Goal: Communication & Community: Answer question/provide support

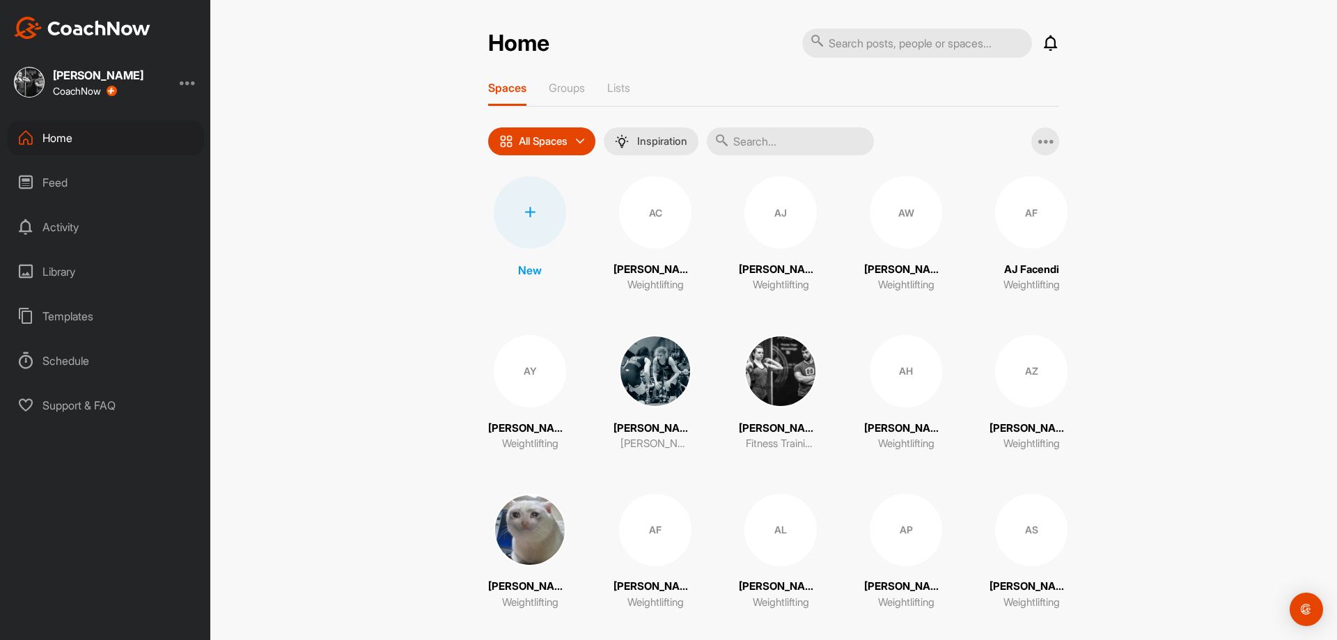
drag, startPoint x: 0, startPoint y: 0, endPoint x: 760, endPoint y: 131, distance: 770.9
click at [758, 130] on input "text" at bounding box center [790, 141] width 167 height 28
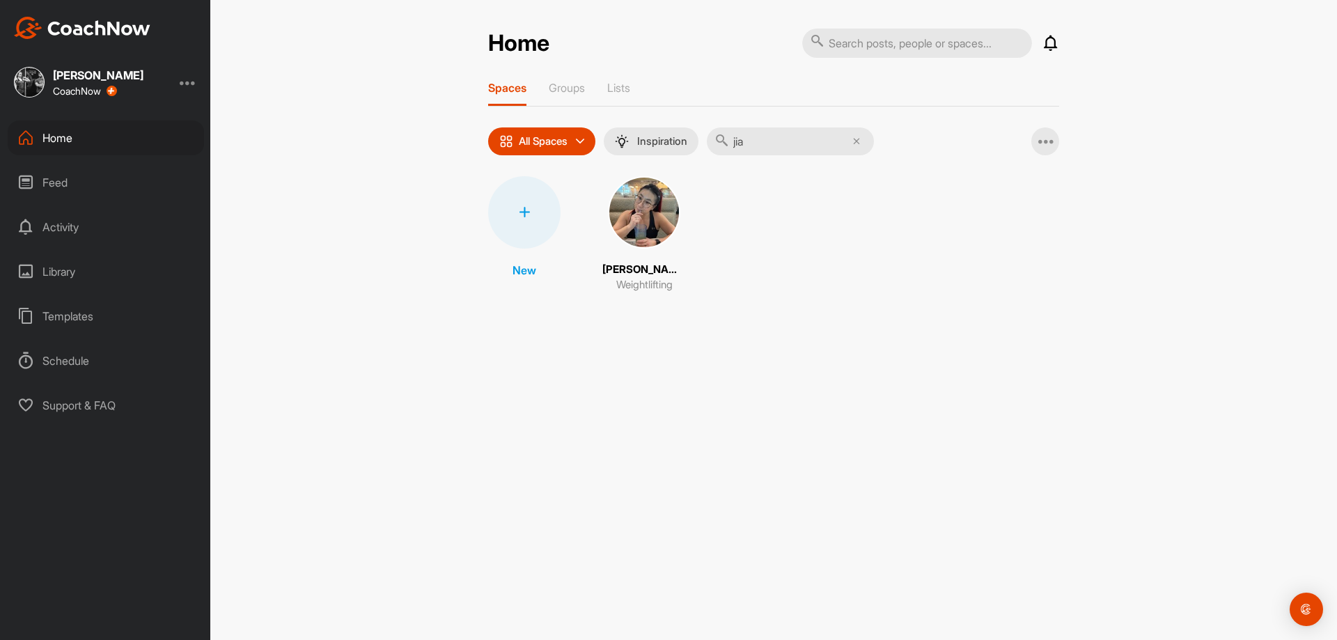
type input "jia"
click at [646, 225] on img at bounding box center [644, 212] width 72 height 72
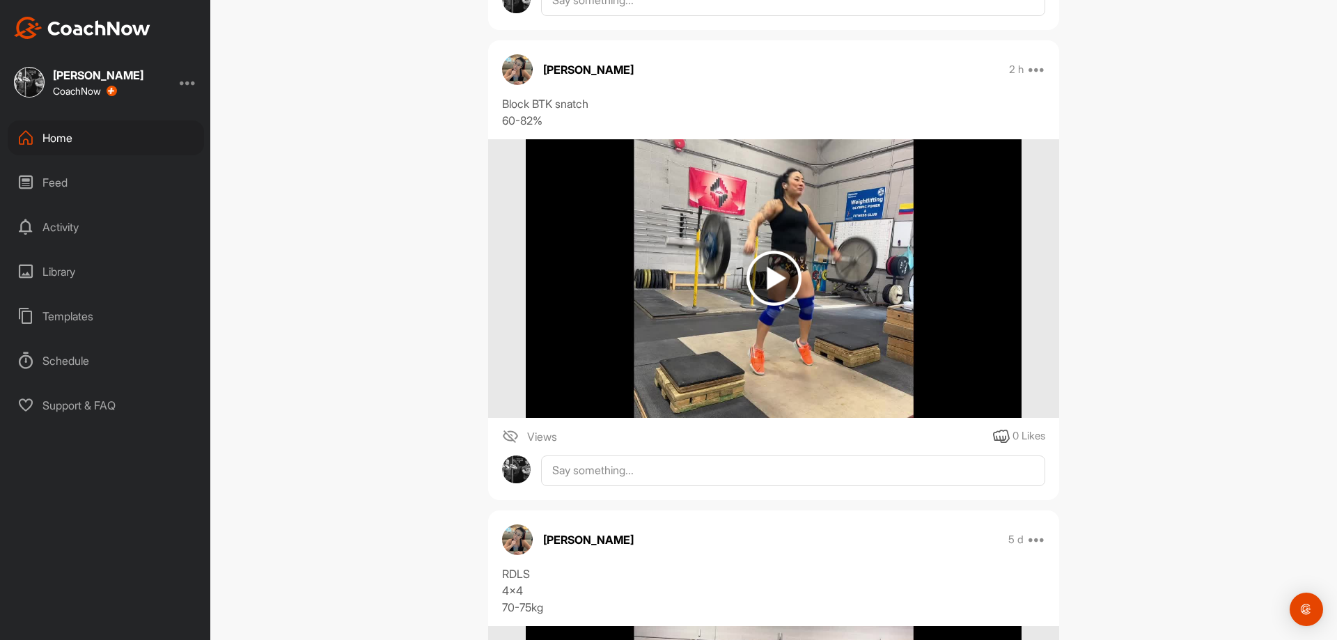
scroll to position [2785, 0]
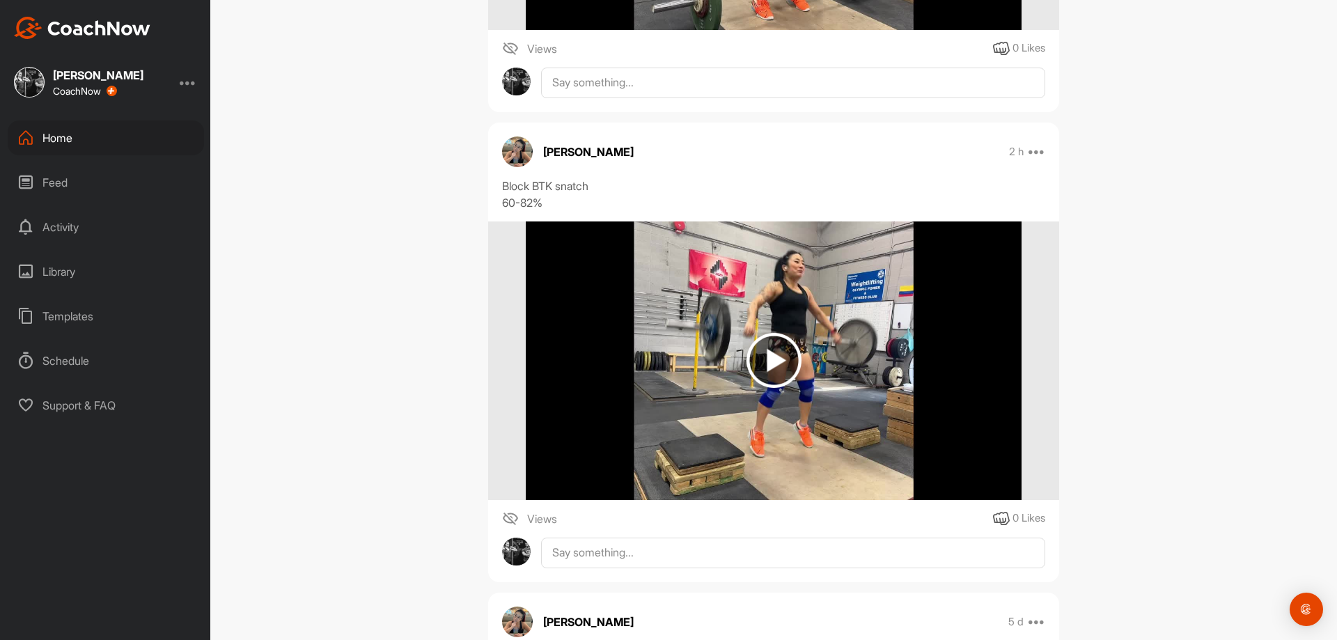
click at [783, 359] on img at bounding box center [773, 360] width 55 height 55
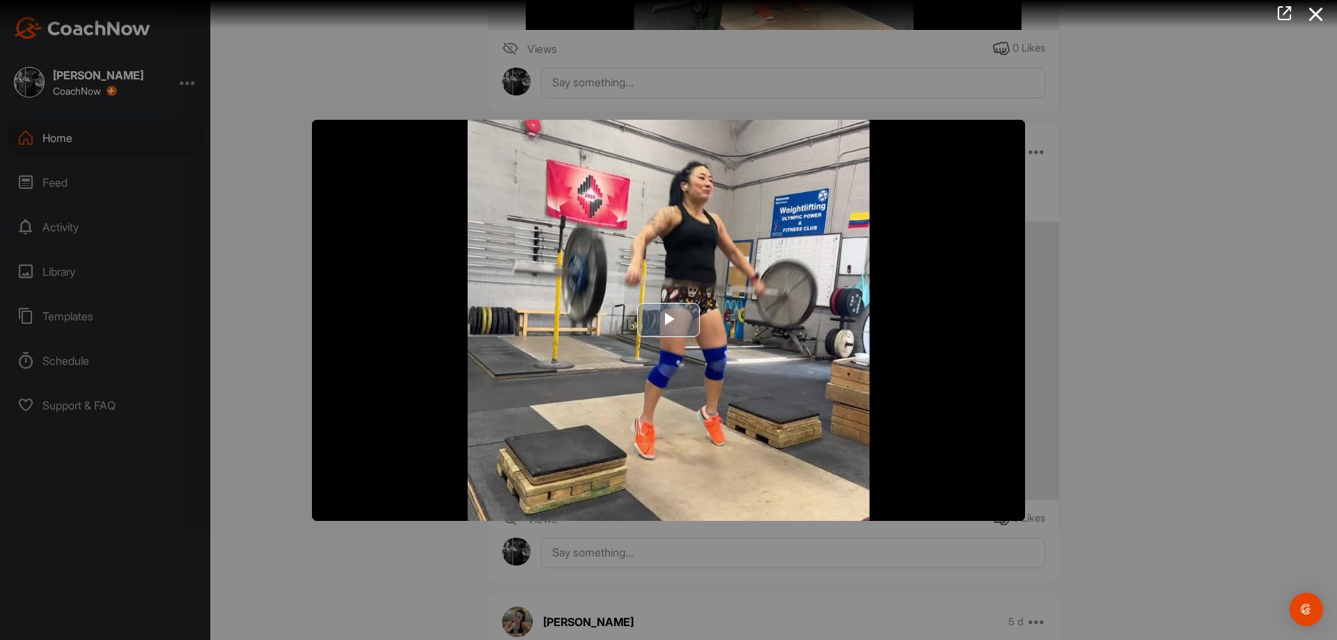
click at [737, 363] on img "Video Player" at bounding box center [668, 320] width 713 height 401
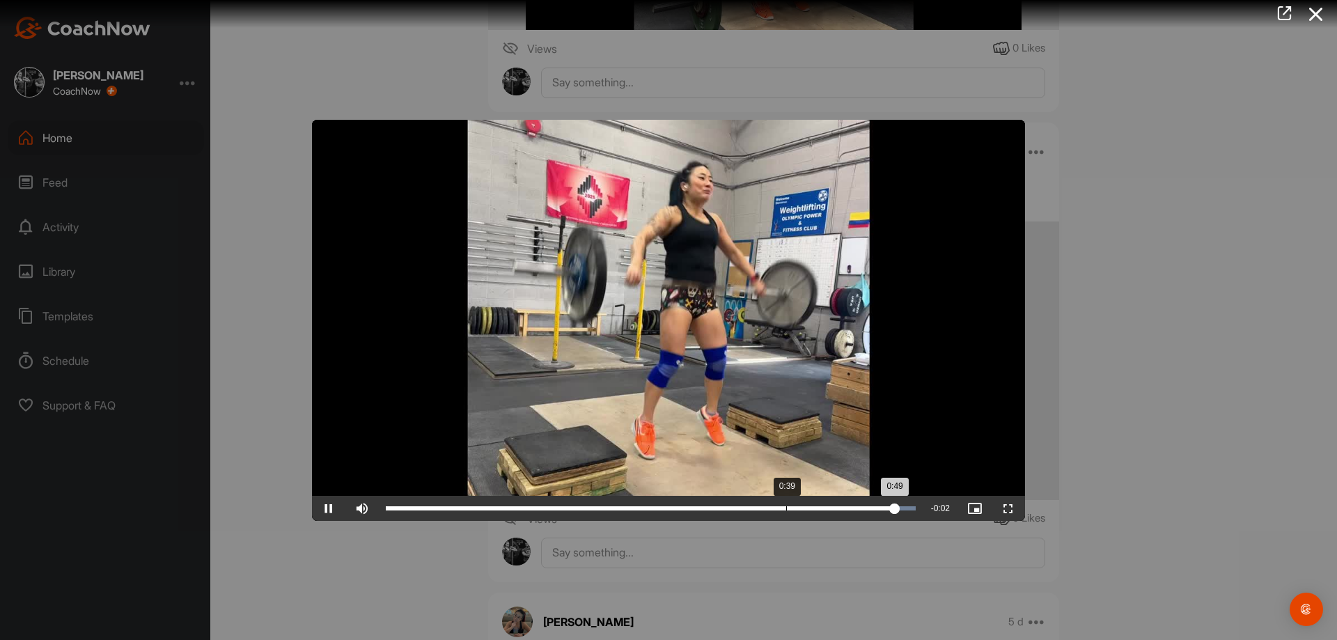
click at [758, 515] on div "Loaded : 100.00% 0:39 0:49" at bounding box center [651, 508] width 544 height 25
click at [645, 511] on div "Loaded : 100.00% 0:25 0:25" at bounding box center [651, 508] width 544 height 25
click at [602, 513] on div "Loaded : 100.00% 0:21 0:21" at bounding box center [651, 508] width 544 height 25
click at [682, 574] on div at bounding box center [668, 320] width 1337 height 640
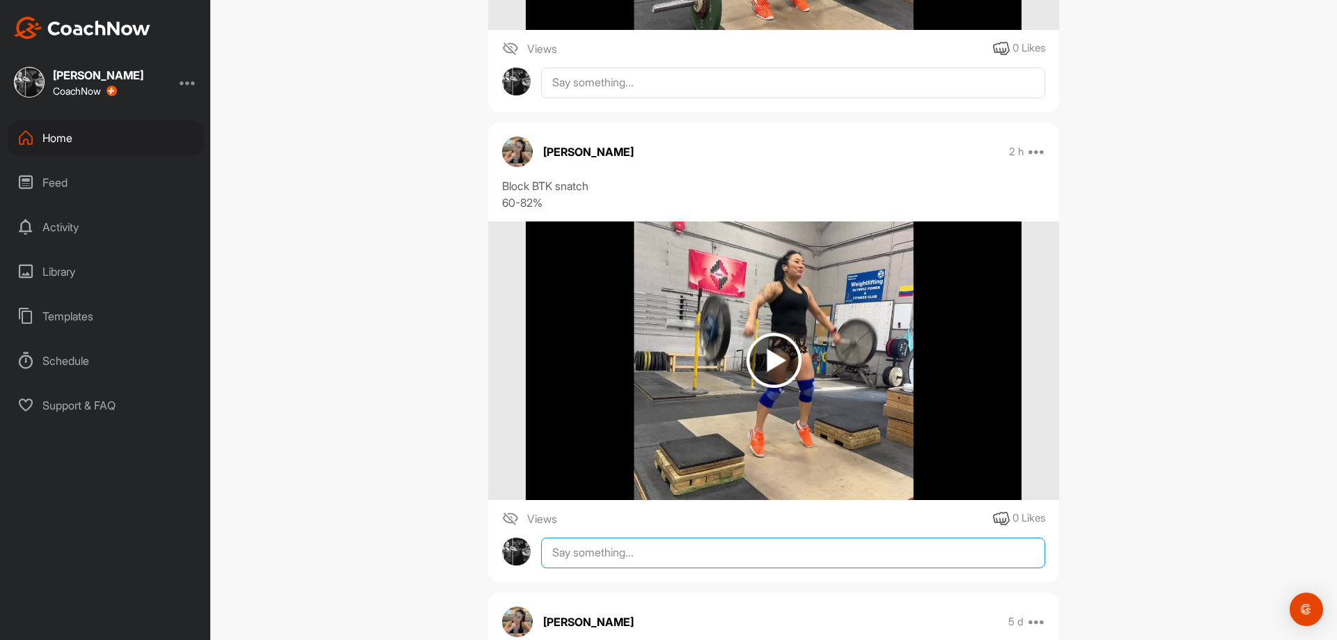
click at [699, 554] on textarea at bounding box center [793, 553] width 504 height 31
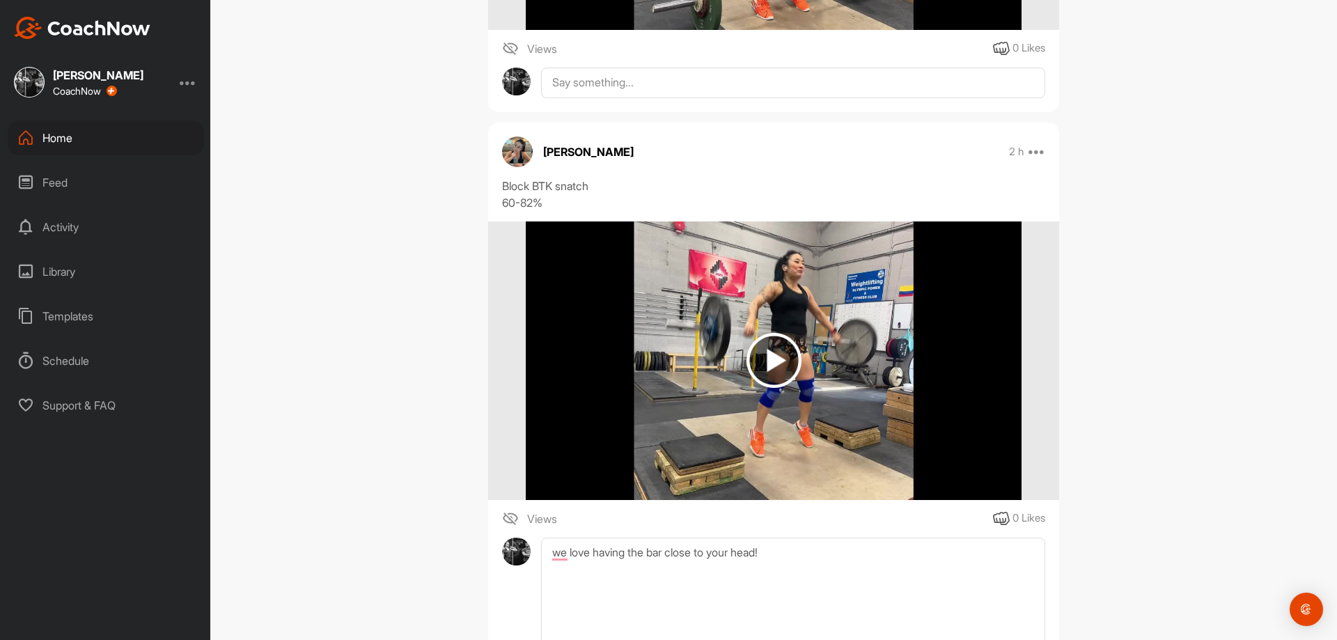
click at [801, 450] on img at bounding box center [773, 360] width 495 height 279
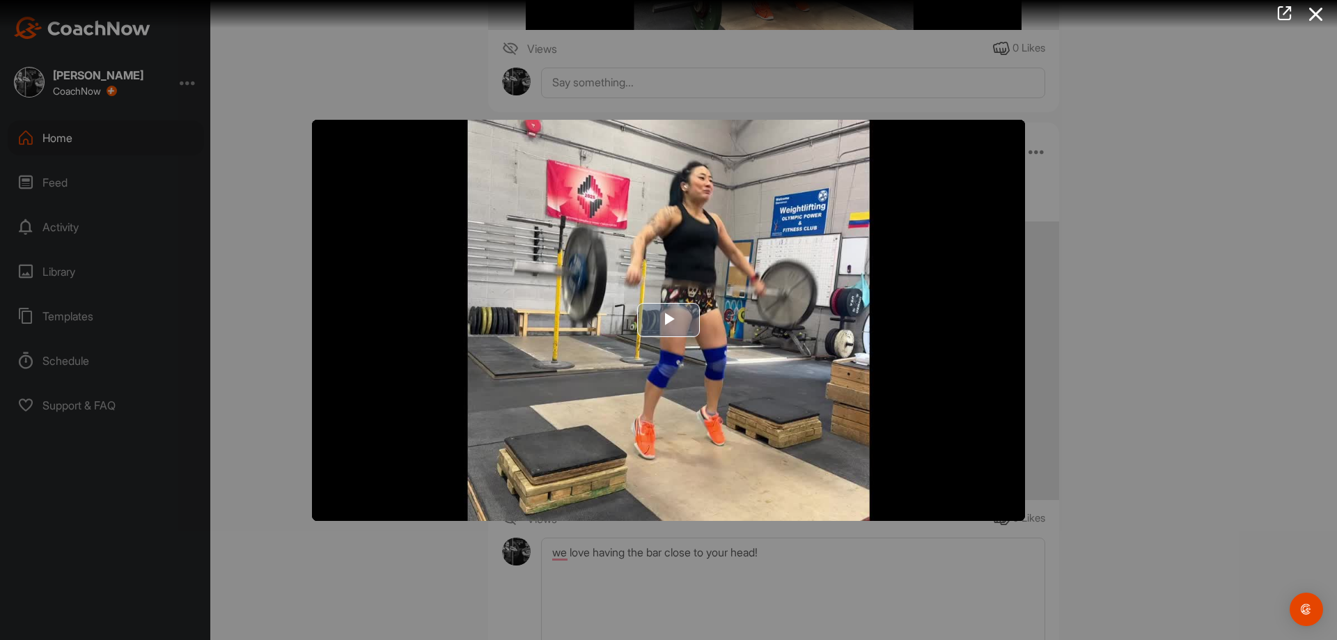
drag, startPoint x: 730, startPoint y: 408, endPoint x: 751, endPoint y: 451, distance: 47.7
click at [730, 407] on img "Video Player" at bounding box center [668, 320] width 713 height 401
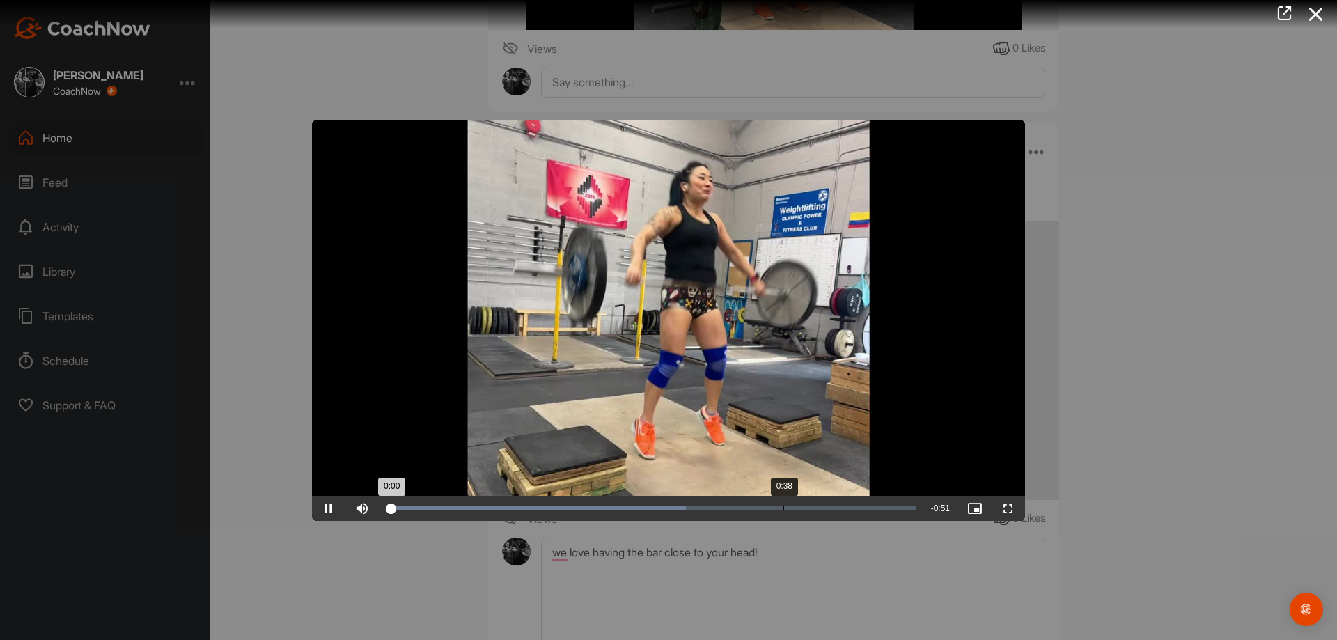
click at [783, 513] on div "Loaded : 56.71% 0:38 0:00" at bounding box center [651, 508] width 544 height 25
click at [853, 510] on div "0:45" at bounding box center [619, 508] width 467 height 4
click at [870, 510] on div "Loaded : 96.59% 0:47 0:47" at bounding box center [651, 508] width 544 height 25
click at [840, 570] on div at bounding box center [668, 320] width 1337 height 640
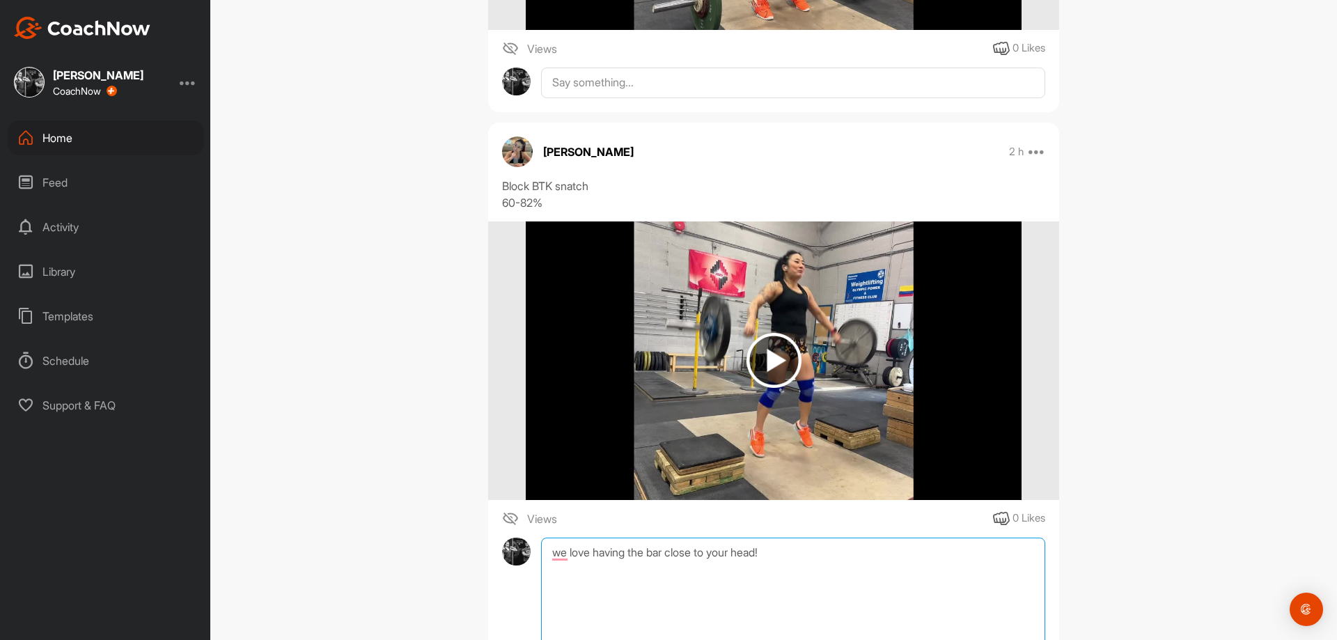
click at [836, 565] on textarea "we love having the bar close to your head!" at bounding box center [793, 607] width 504 height 139
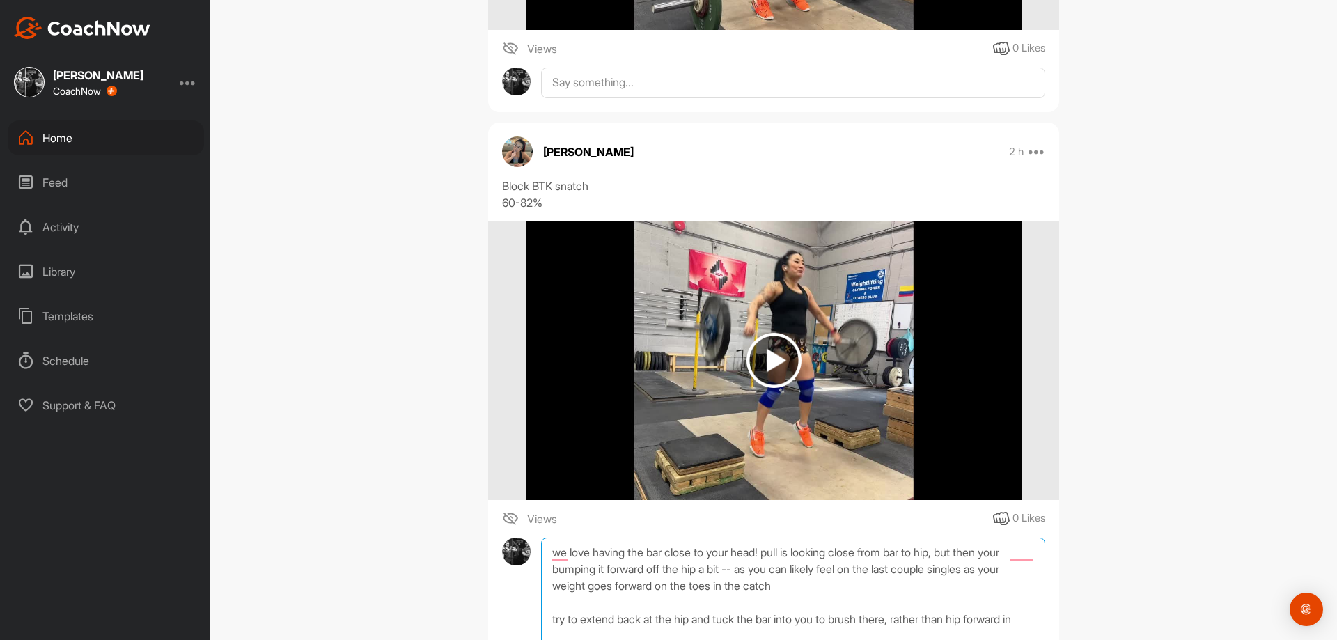
scroll to position [2788, 0]
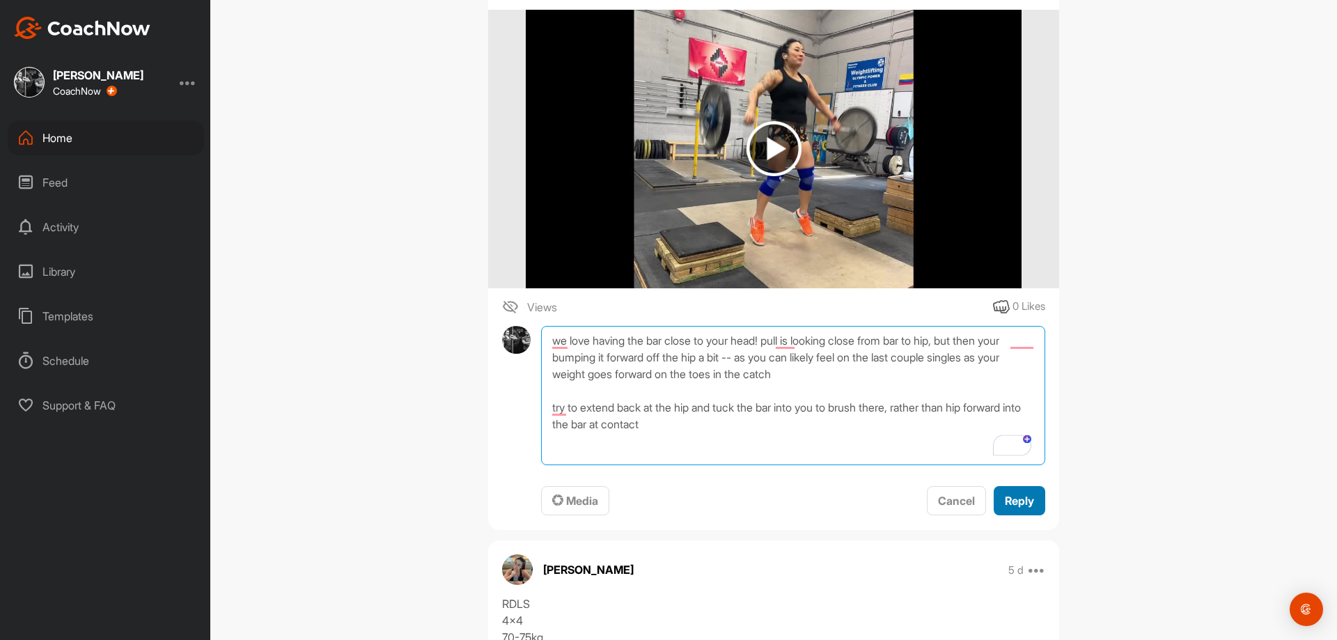
type textarea "we love having the bar close to your head! pull is looking close from bar to hi…"
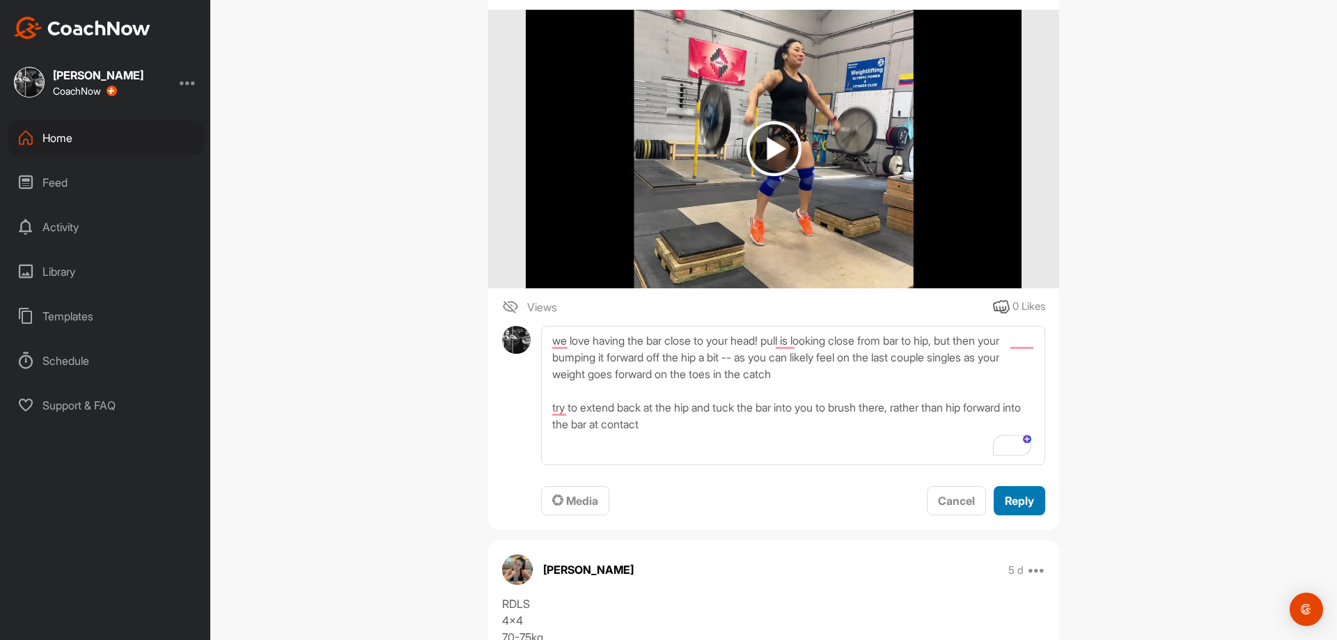
click at [994, 493] on button "Reply" at bounding box center [1020, 501] width 52 height 30
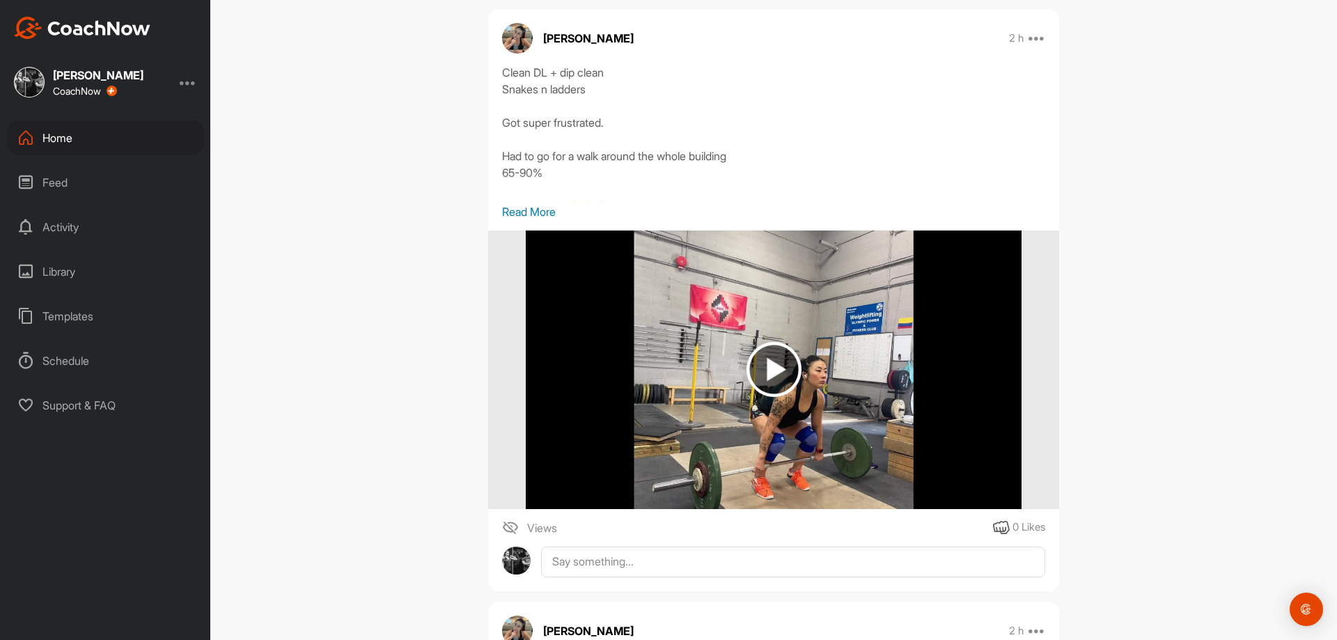
scroll to position [2301, 0]
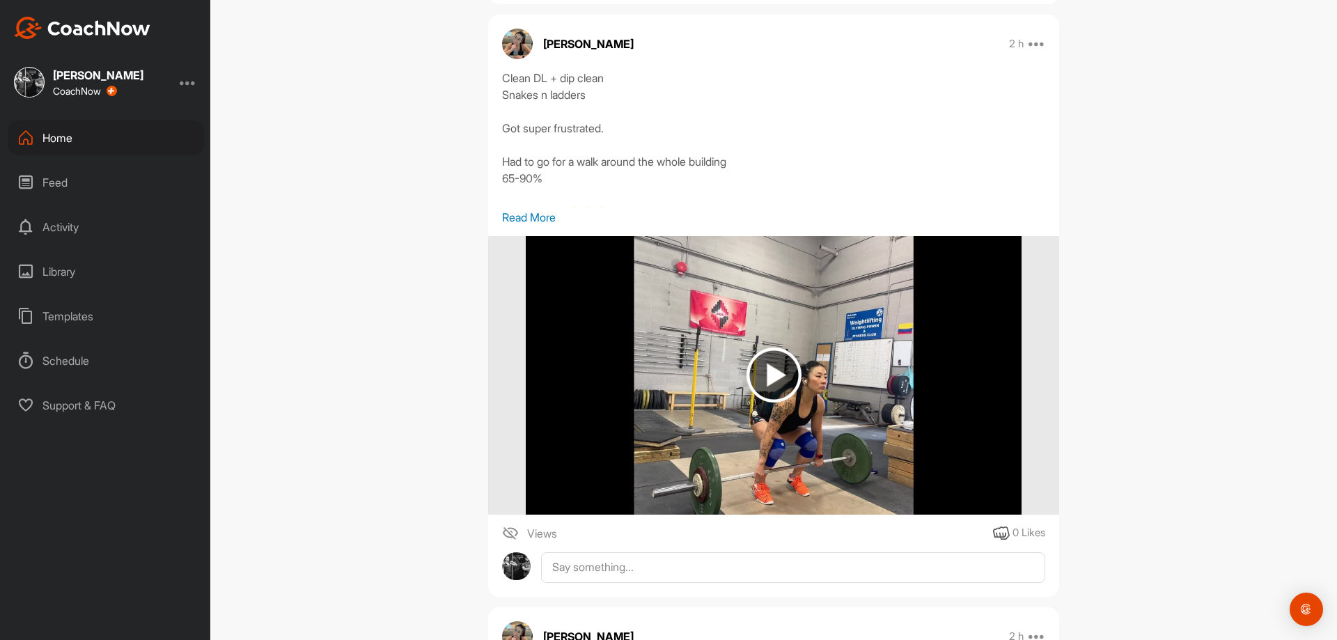
click at [743, 347] on img at bounding box center [773, 375] width 495 height 279
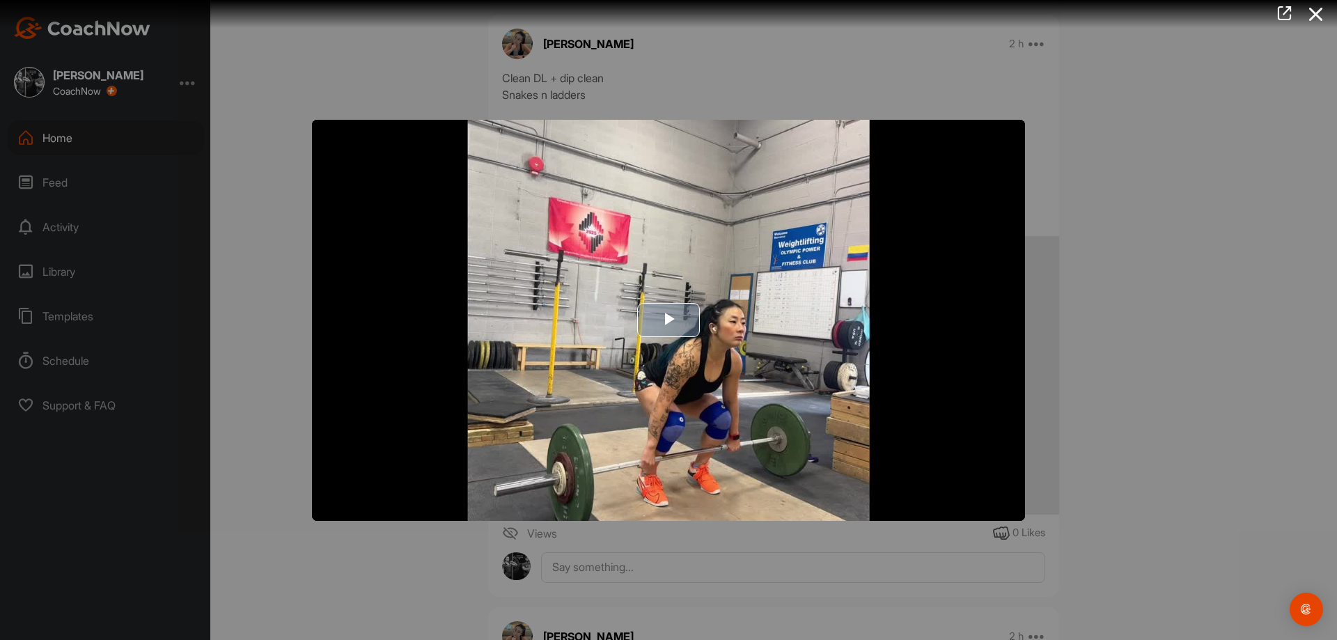
click at [734, 281] on img "Video Player" at bounding box center [668, 320] width 713 height 401
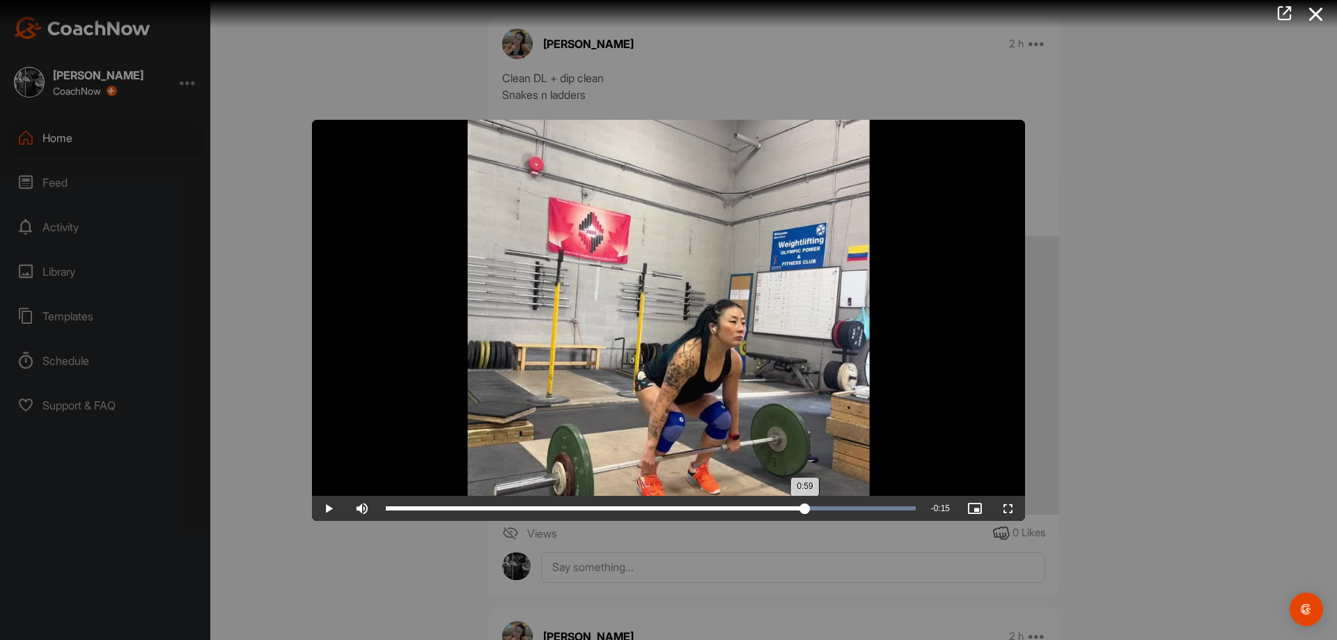
click at [805, 508] on div "Loaded : 100.00% 0:59 0:59" at bounding box center [651, 508] width 530 height 4
click at [906, 581] on div at bounding box center [668, 320] width 1337 height 640
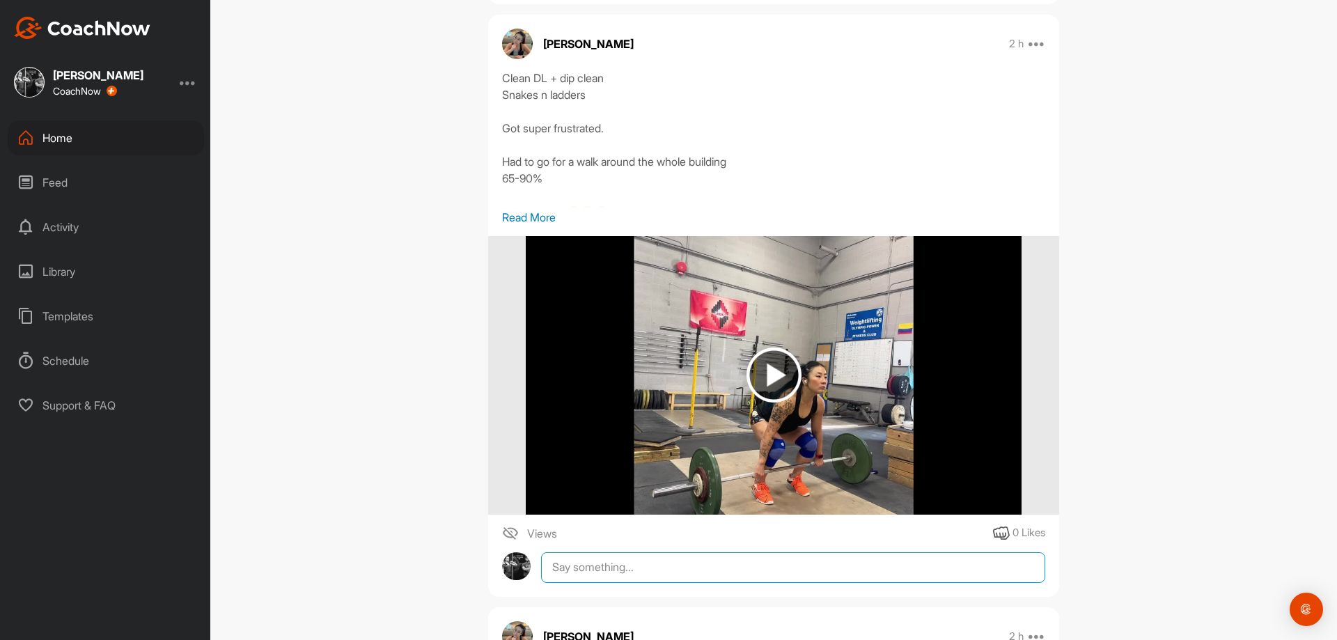
click at [912, 579] on textarea at bounding box center [793, 567] width 504 height 31
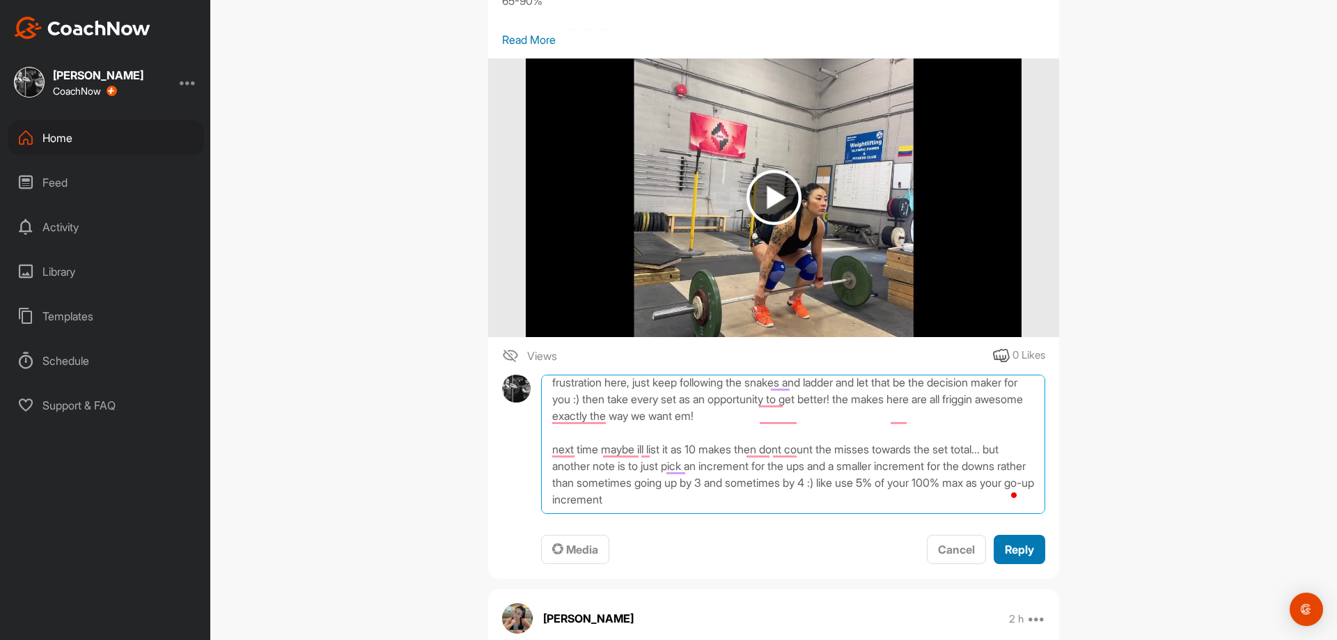
scroll to position [2490, 0]
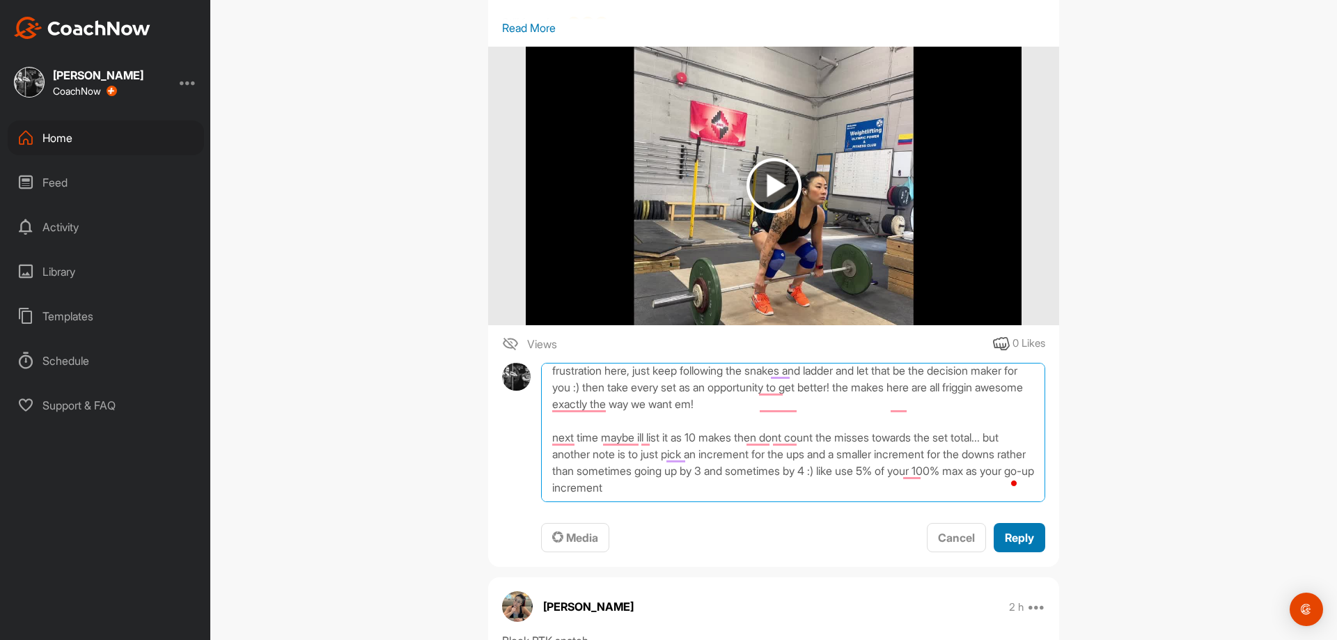
type textarea "sweet okay this is sort of going in the direction i want it to -- i know misses…"
click at [1019, 538] on span "Reply" at bounding box center [1019, 538] width 29 height 14
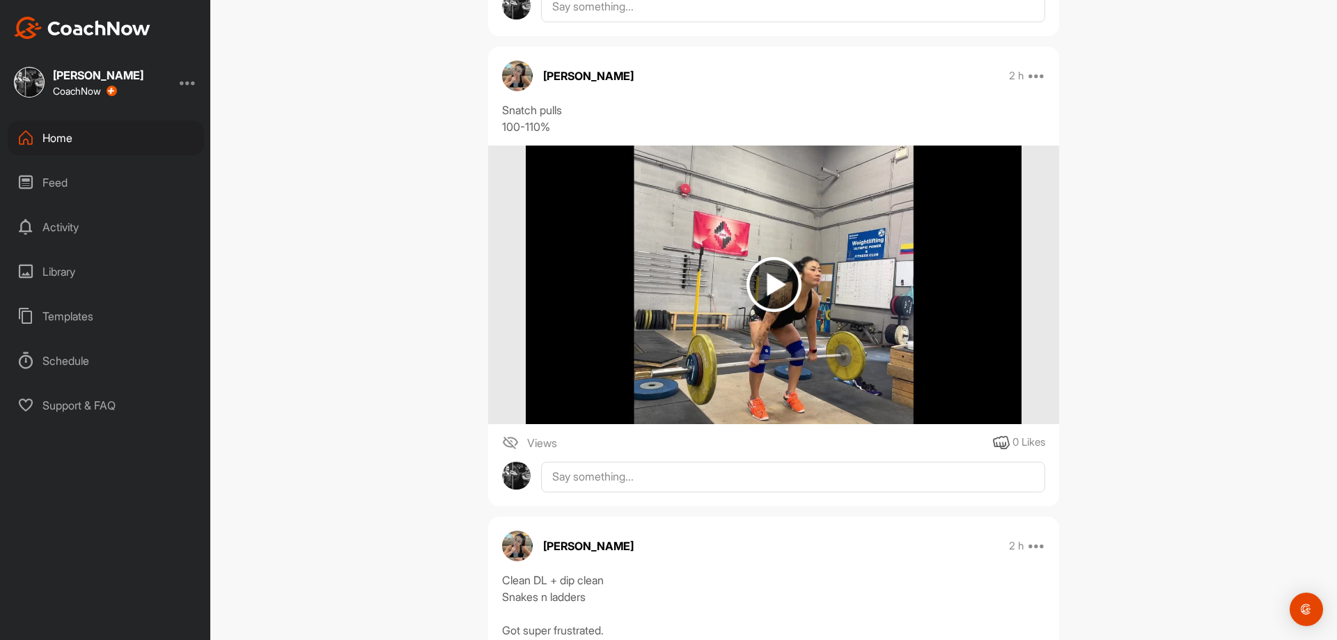
scroll to position [1794, 0]
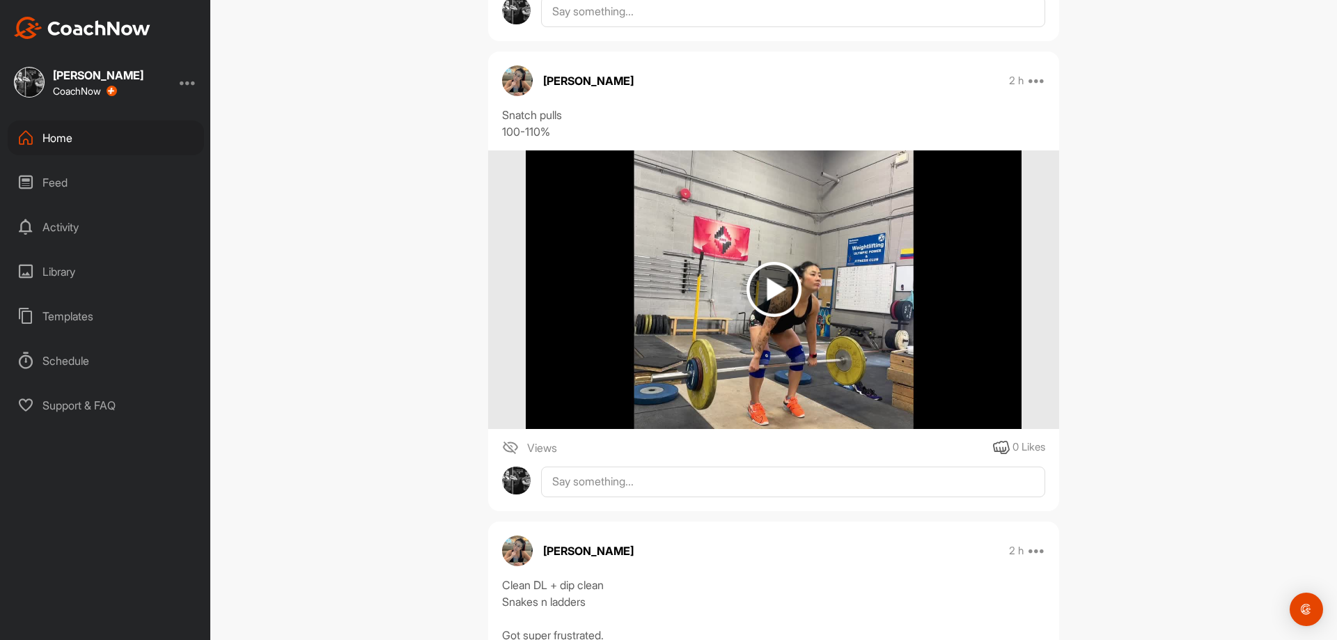
click at [783, 340] on img at bounding box center [773, 289] width 495 height 279
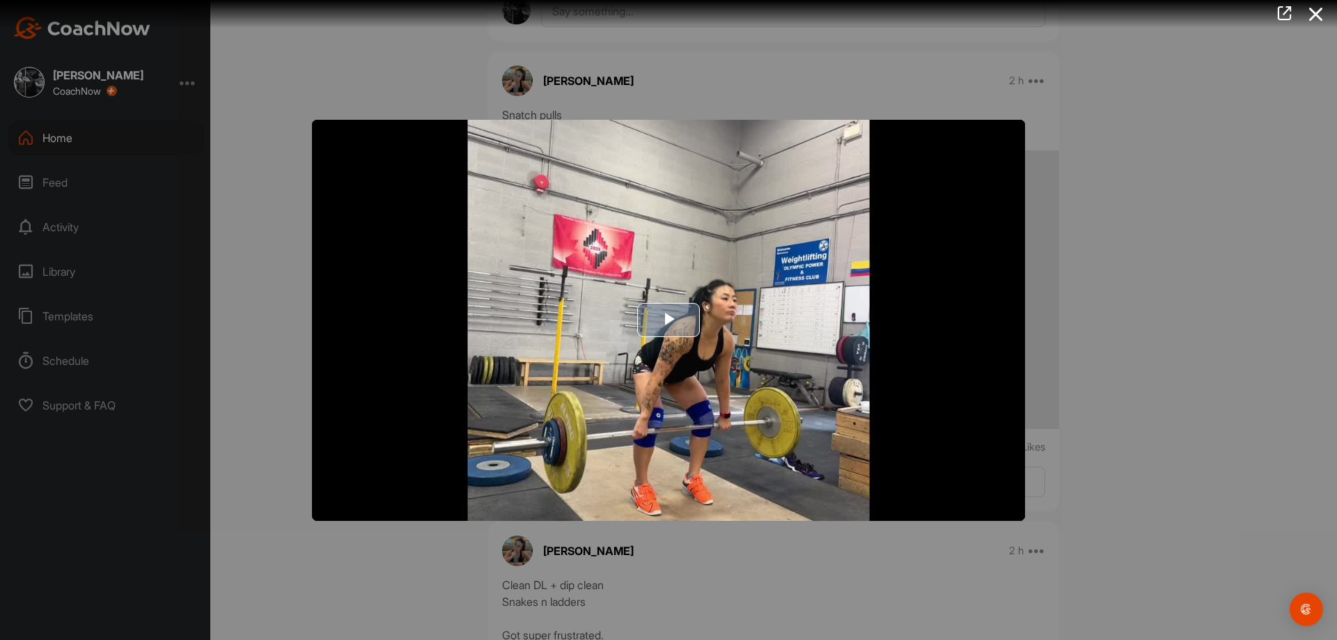
click at [715, 331] on img "Video Player" at bounding box center [668, 320] width 713 height 401
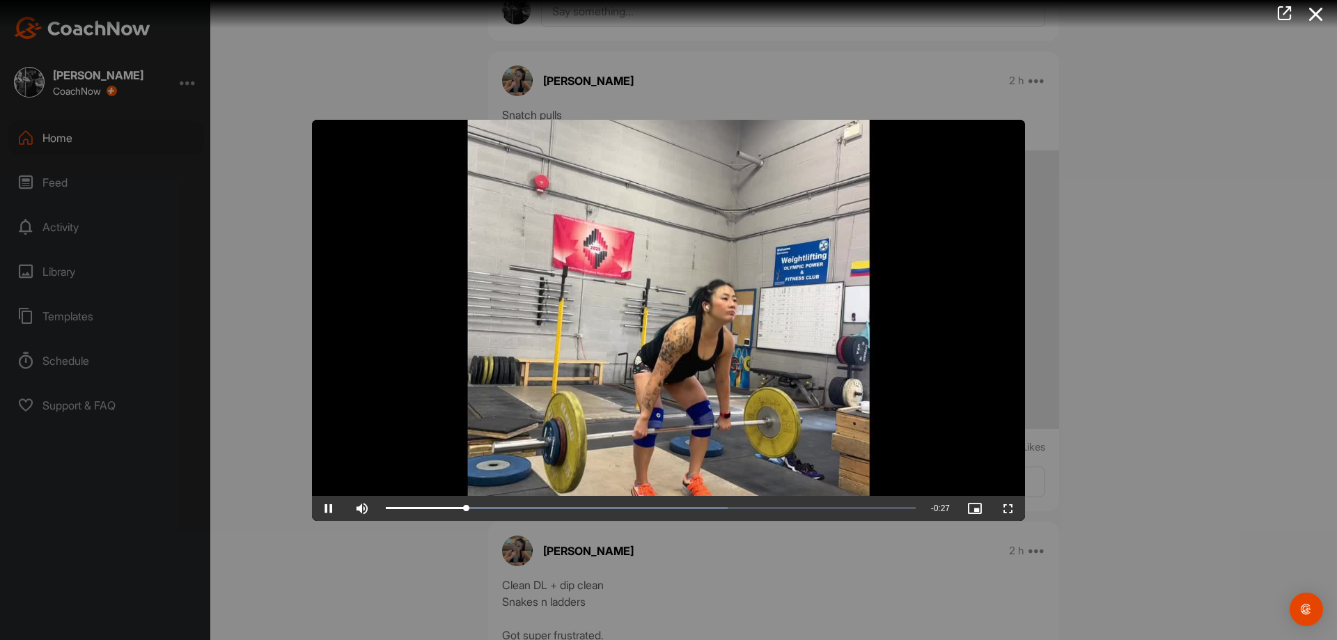
click at [1062, 484] on div at bounding box center [668, 320] width 1337 height 640
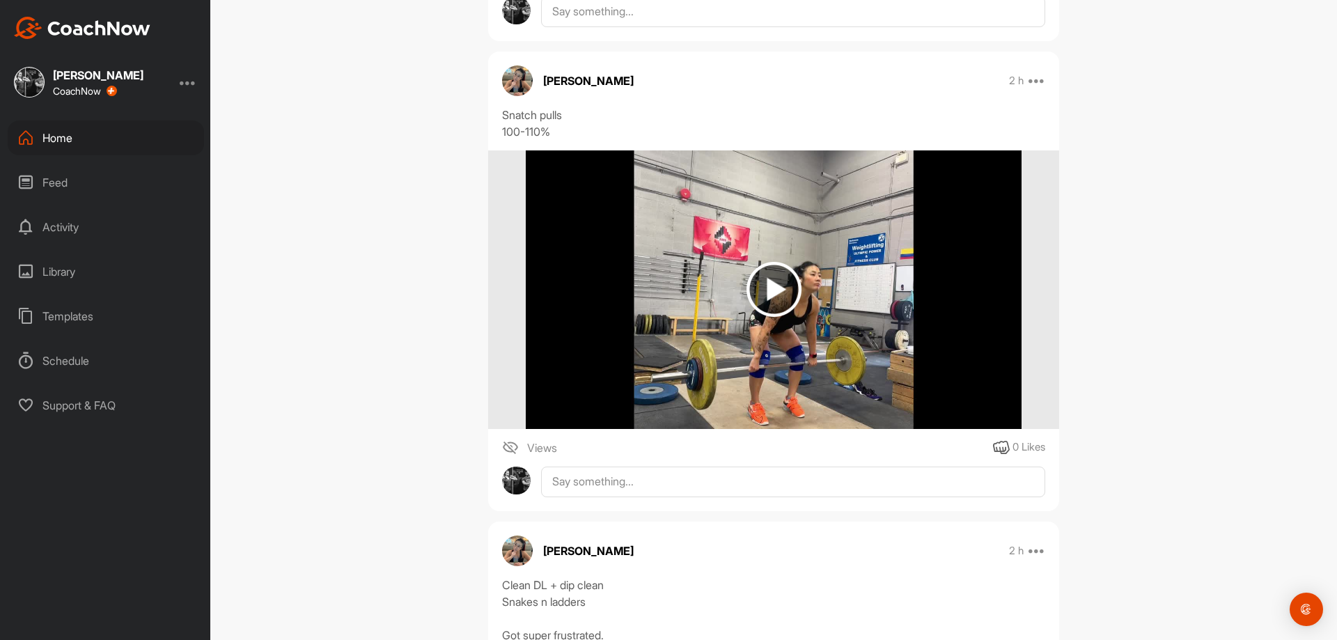
click at [723, 303] on img at bounding box center [773, 289] width 495 height 279
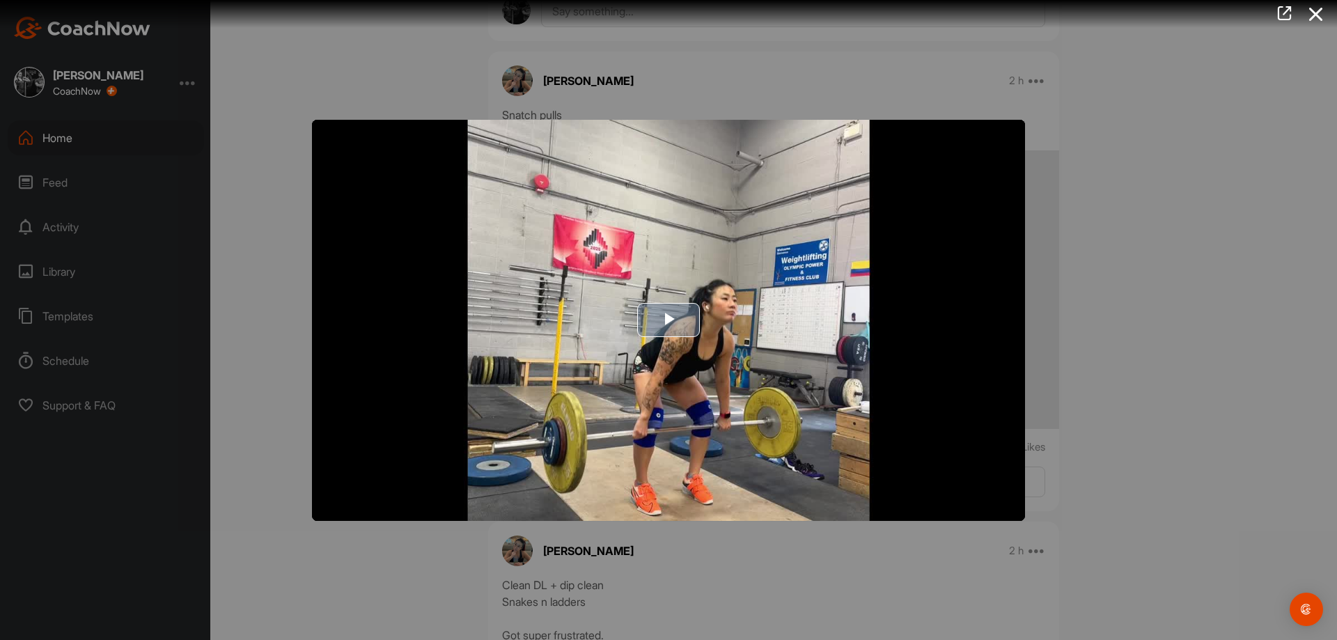
click at [645, 348] on img "Video Player" at bounding box center [668, 320] width 713 height 401
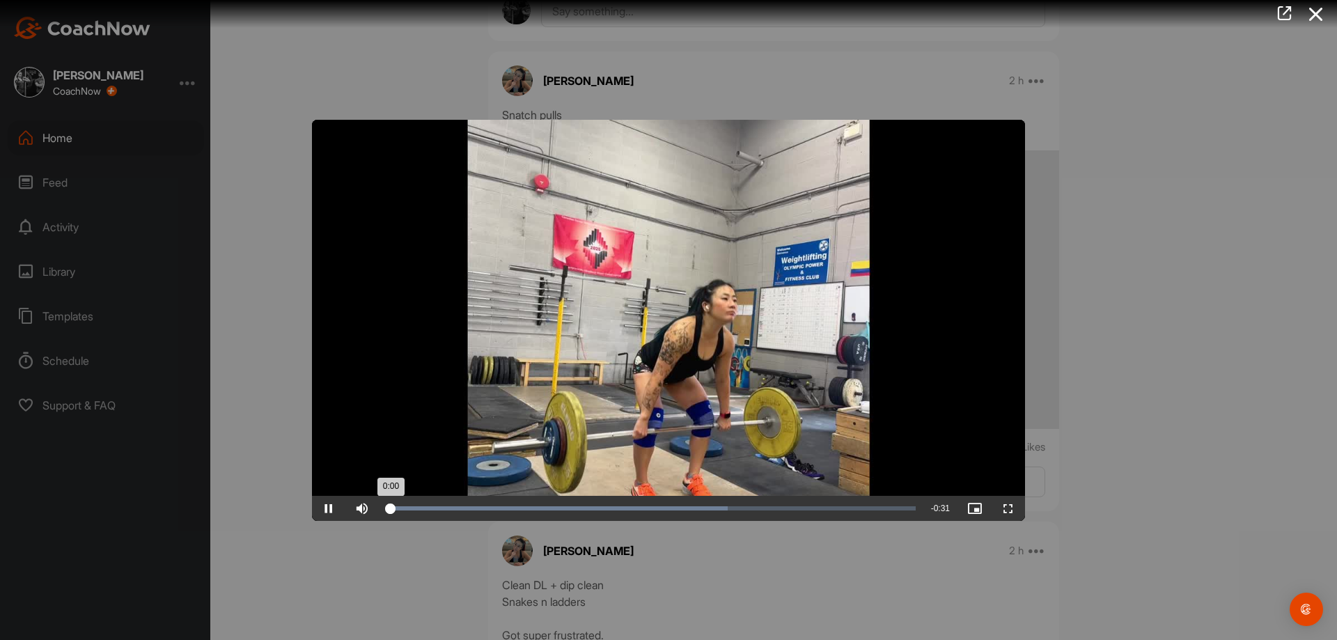
click at [779, 499] on div "Loaded : 64.58% 0:00" at bounding box center [651, 508] width 544 height 25
click at [878, 506] on div "Loaded : 89.85% 0:29 0:23" at bounding box center [651, 508] width 530 height 4
click at [460, 513] on div "Loaded : 100.00% 0:04 0:30" at bounding box center [651, 508] width 544 height 25
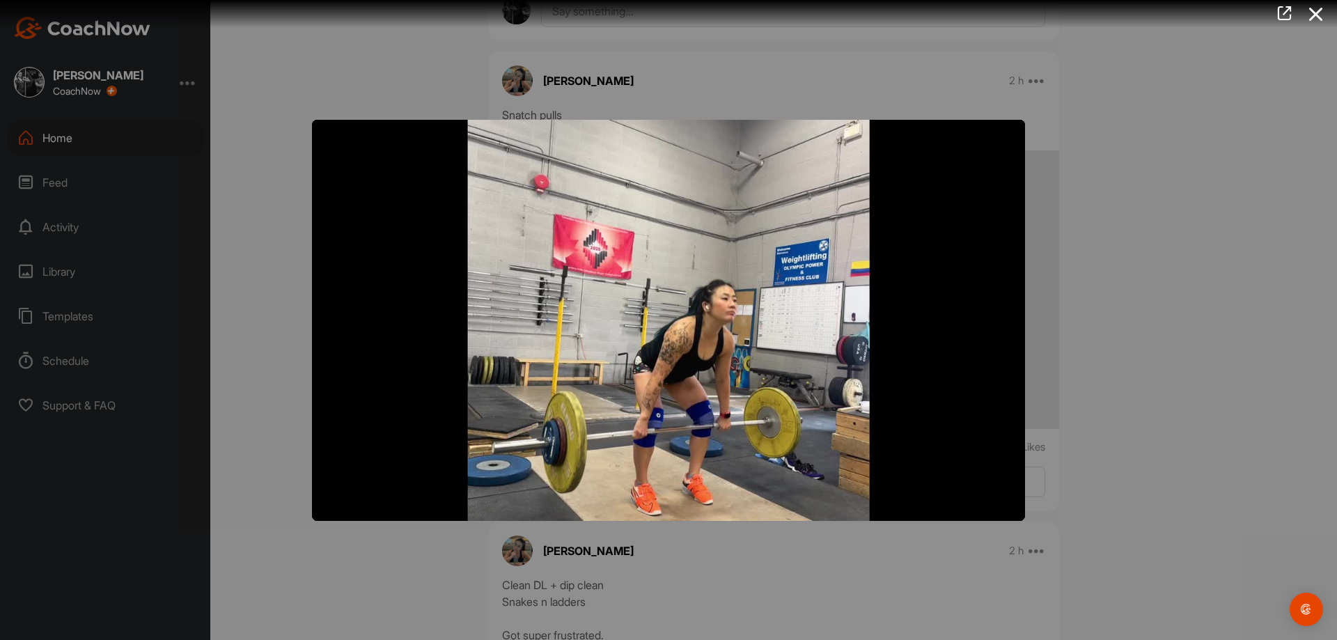
click at [1070, 428] on div at bounding box center [668, 320] width 1337 height 640
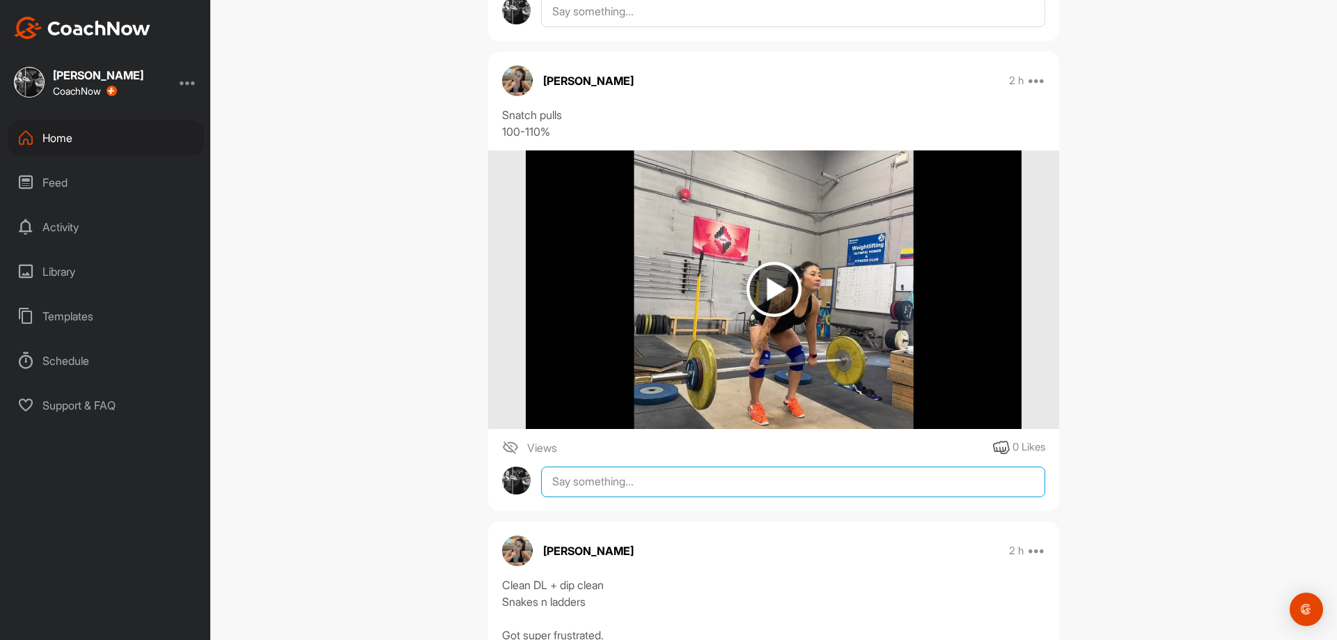
click at [931, 491] on textarea at bounding box center [793, 482] width 504 height 31
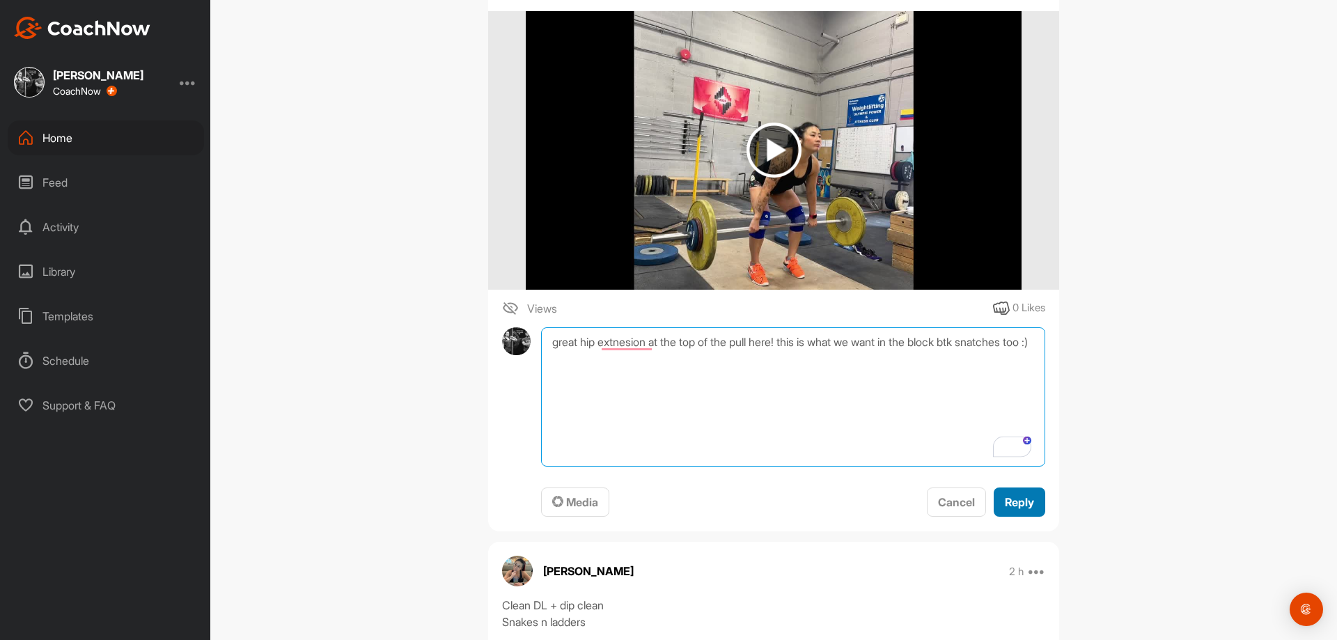
type textarea "great hip extnesion at the top of the pull here! this is what we want in the bl…"
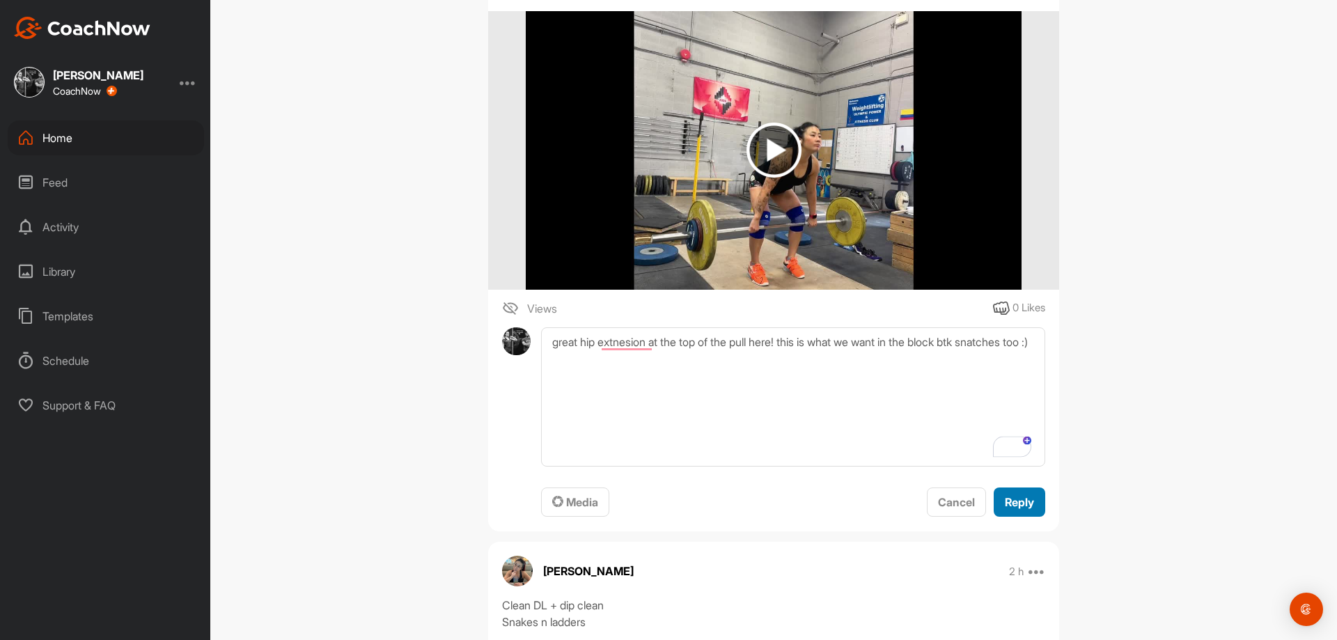
click at [1006, 512] on button "Reply" at bounding box center [1020, 502] width 52 height 30
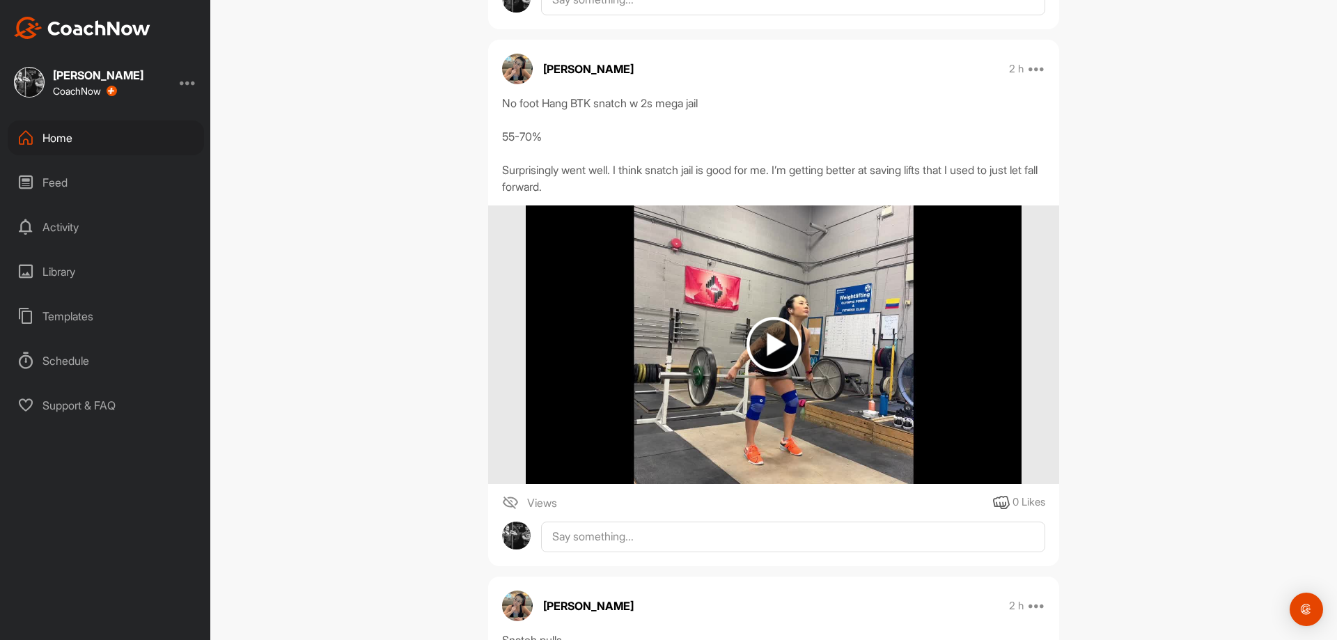
scroll to position [1237, 0]
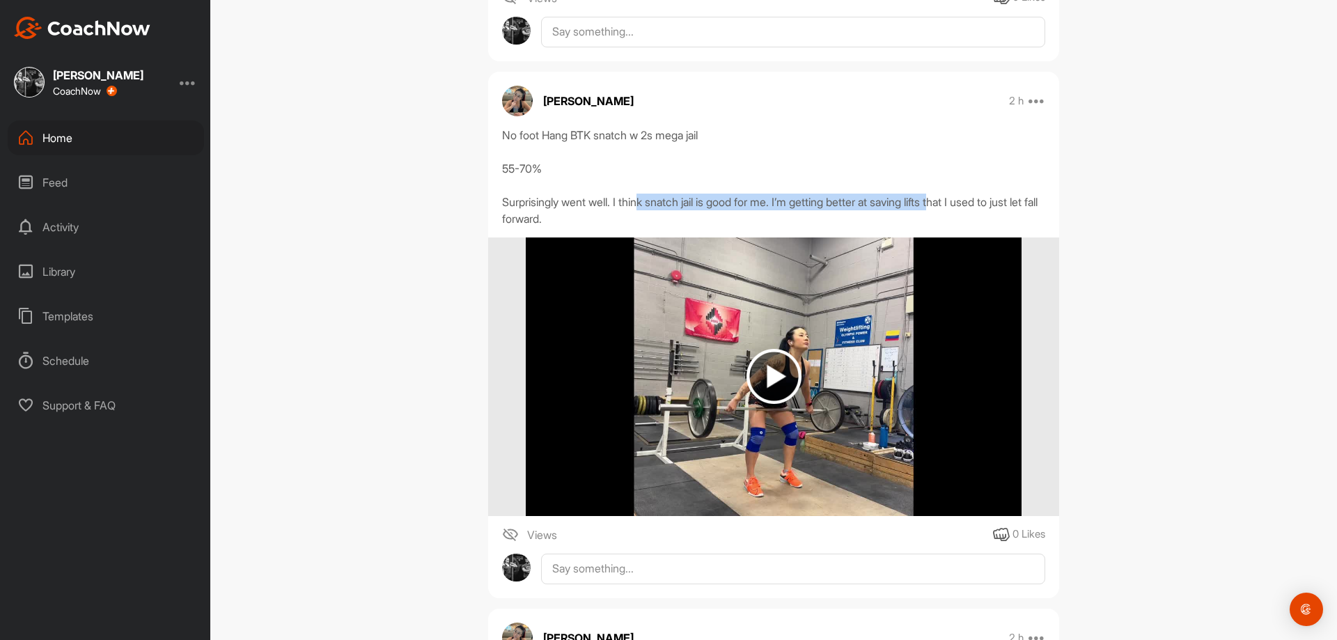
drag, startPoint x: 796, startPoint y: 205, endPoint x: 1012, endPoint y: 208, distance: 216.6
click at [983, 205] on div "No foot Hang BTK snatch w 2s mega jail 55-70% Surprisingly went well. I think s…" at bounding box center [773, 177] width 543 height 100
click at [1016, 208] on div "No foot Hang BTK snatch w 2s mega jail 55-70% Surprisingly went well. I think s…" at bounding box center [773, 177] width 543 height 100
click at [776, 371] on img at bounding box center [773, 376] width 55 height 55
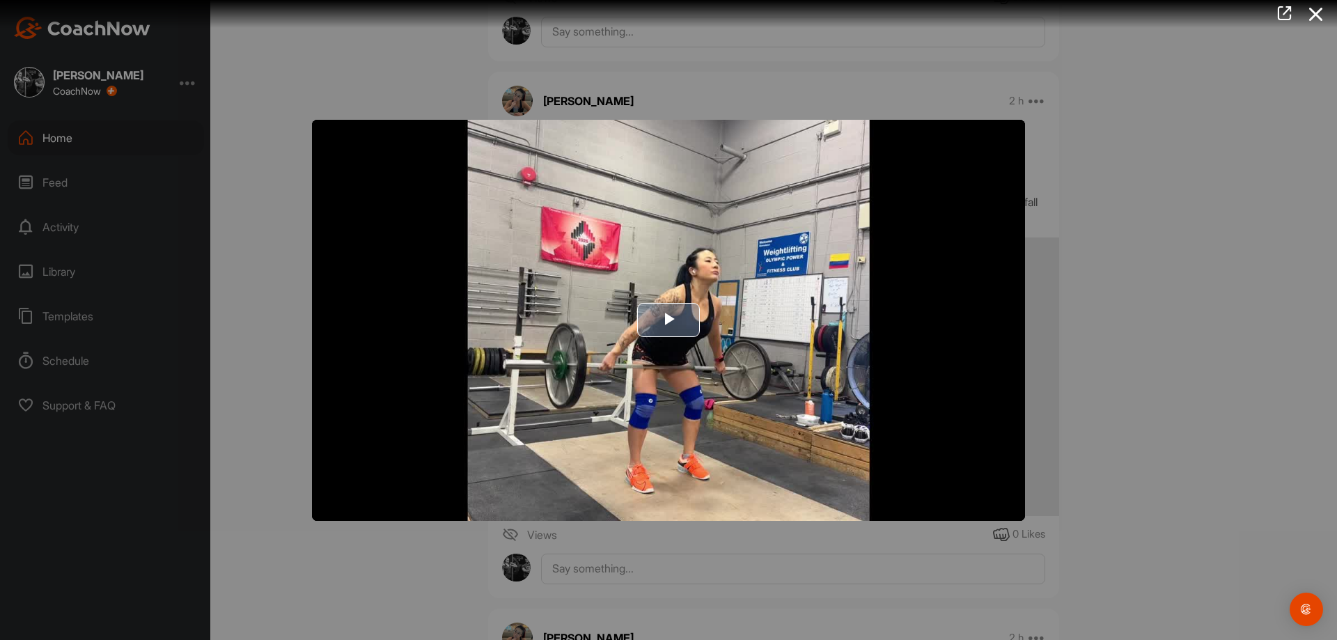
click at [674, 359] on img "Video Player" at bounding box center [668, 320] width 713 height 401
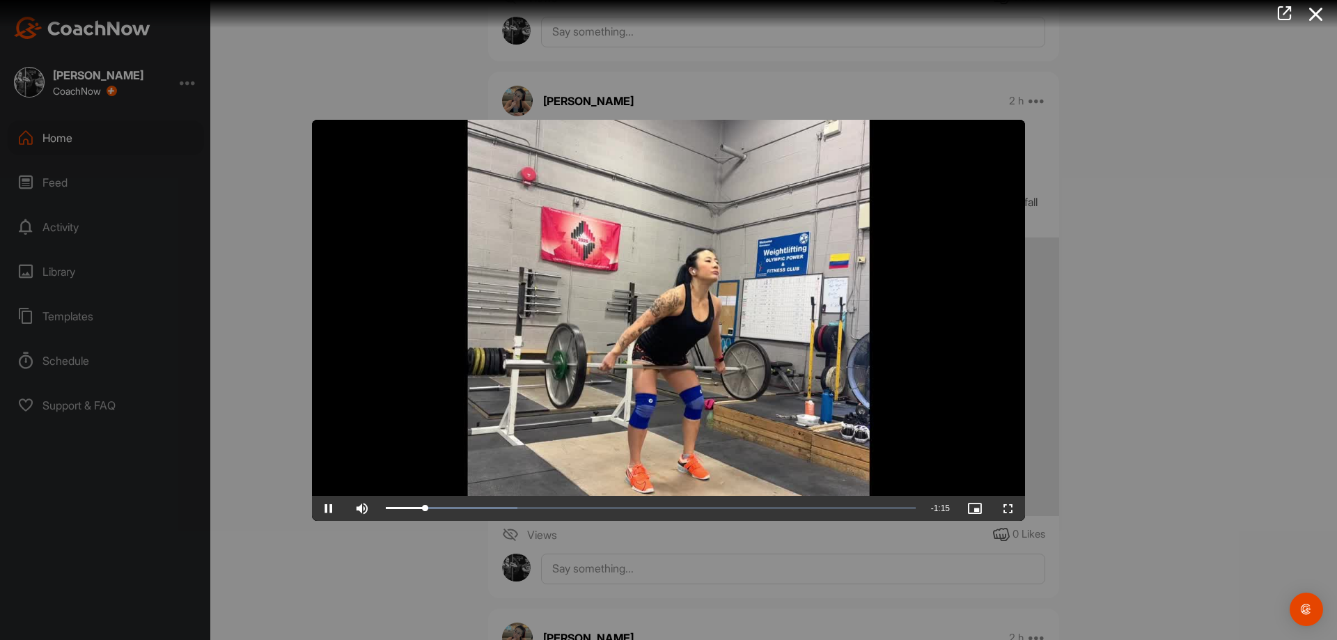
click at [799, 521] on div at bounding box center [668, 320] width 1337 height 640
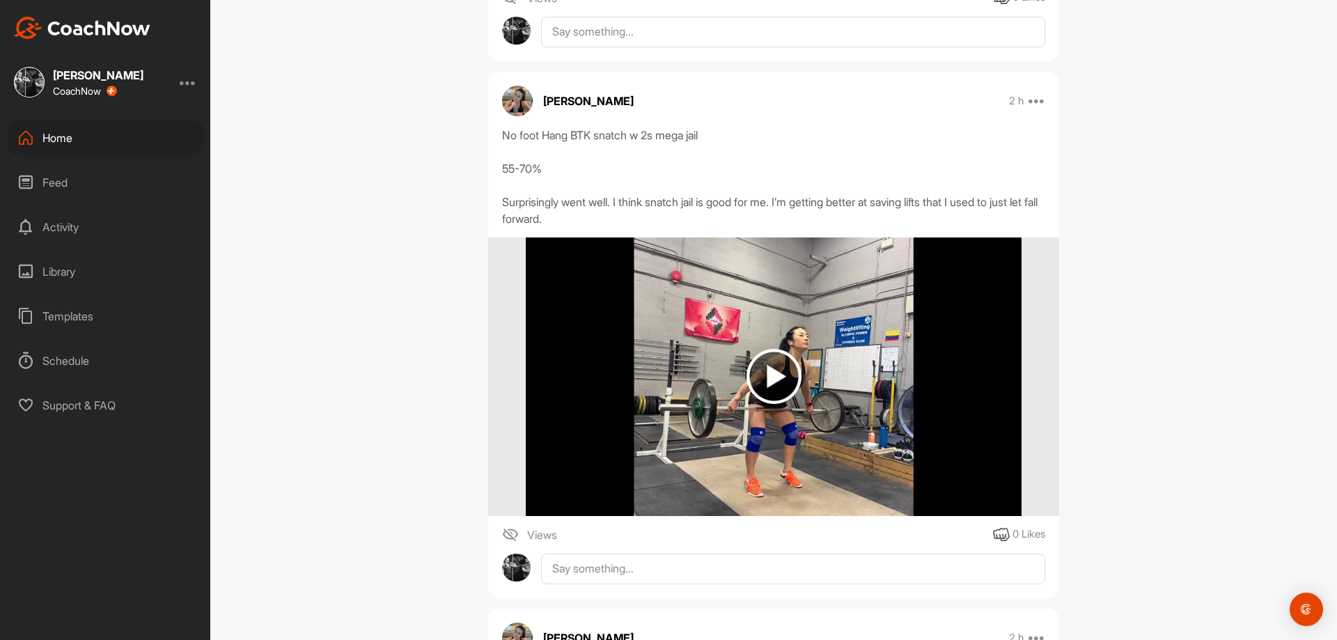
click at [809, 506] on img at bounding box center [773, 376] width 495 height 279
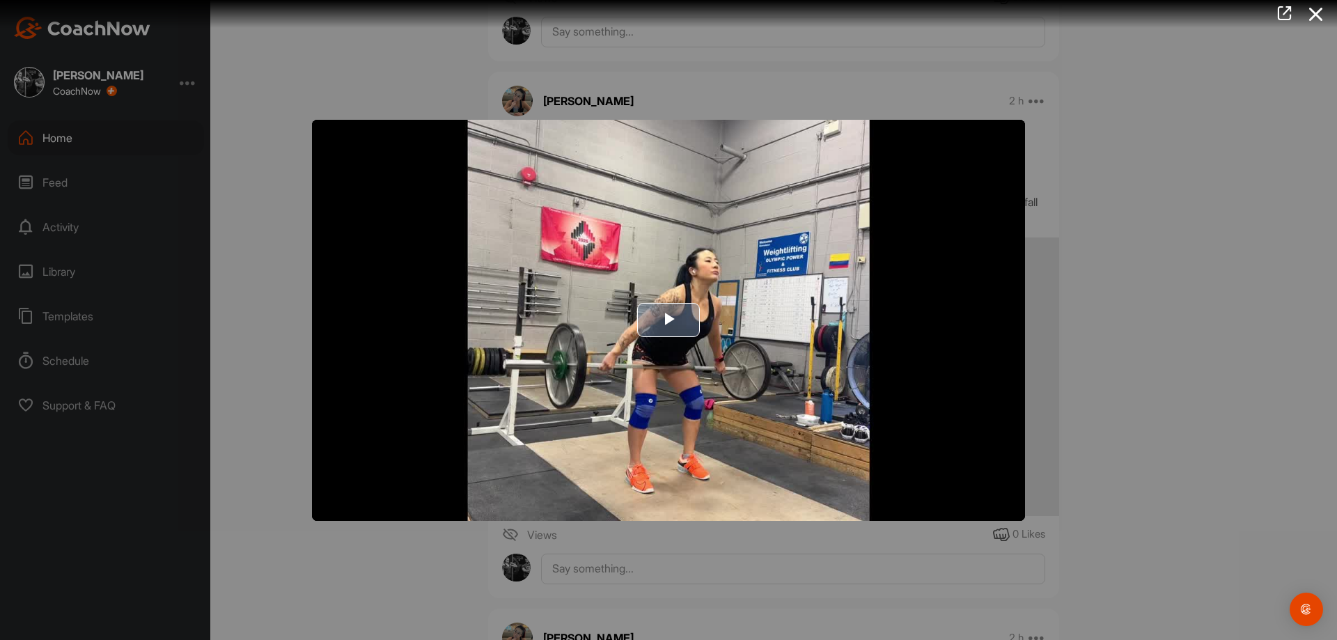
click at [796, 497] on img "Video Player" at bounding box center [668, 320] width 713 height 401
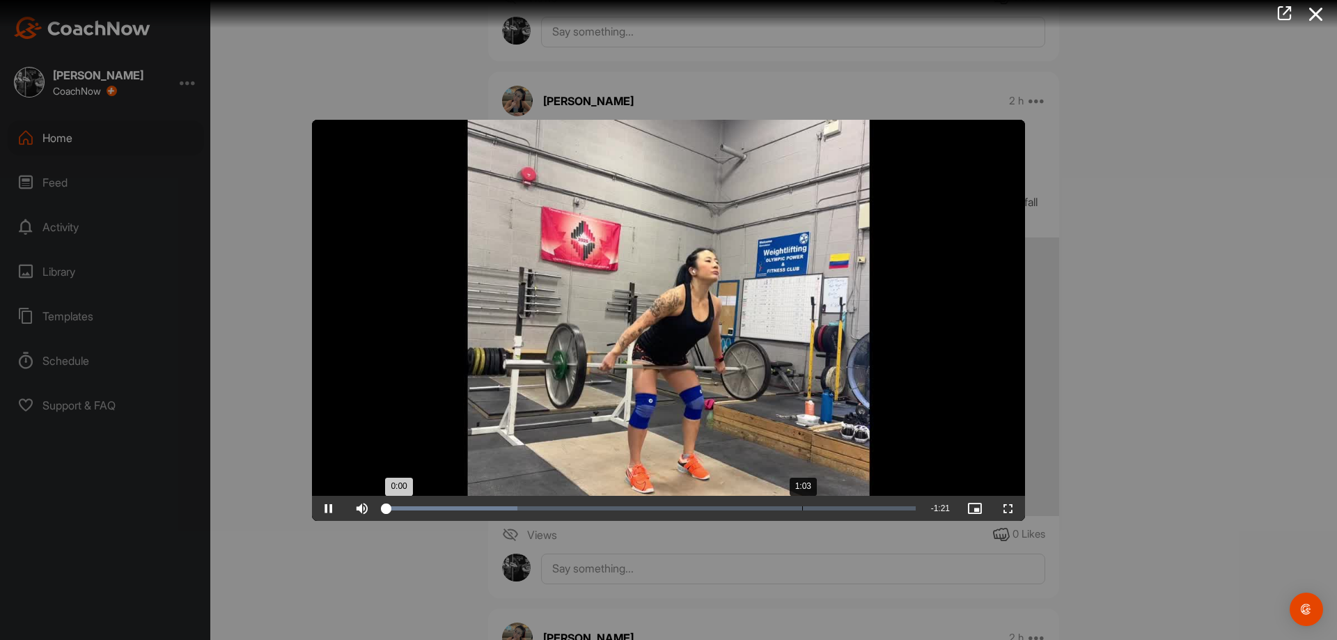
drag, startPoint x: 802, startPoint y: 516, endPoint x: 806, endPoint y: 508, distance: 8.7
click at [805, 512] on div "Loaded : 24.81% 1:03 0:00" at bounding box center [651, 508] width 544 height 25
click at [862, 508] on div "Loaded : 82.28% 1:11 1:04" at bounding box center [651, 508] width 530 height 4
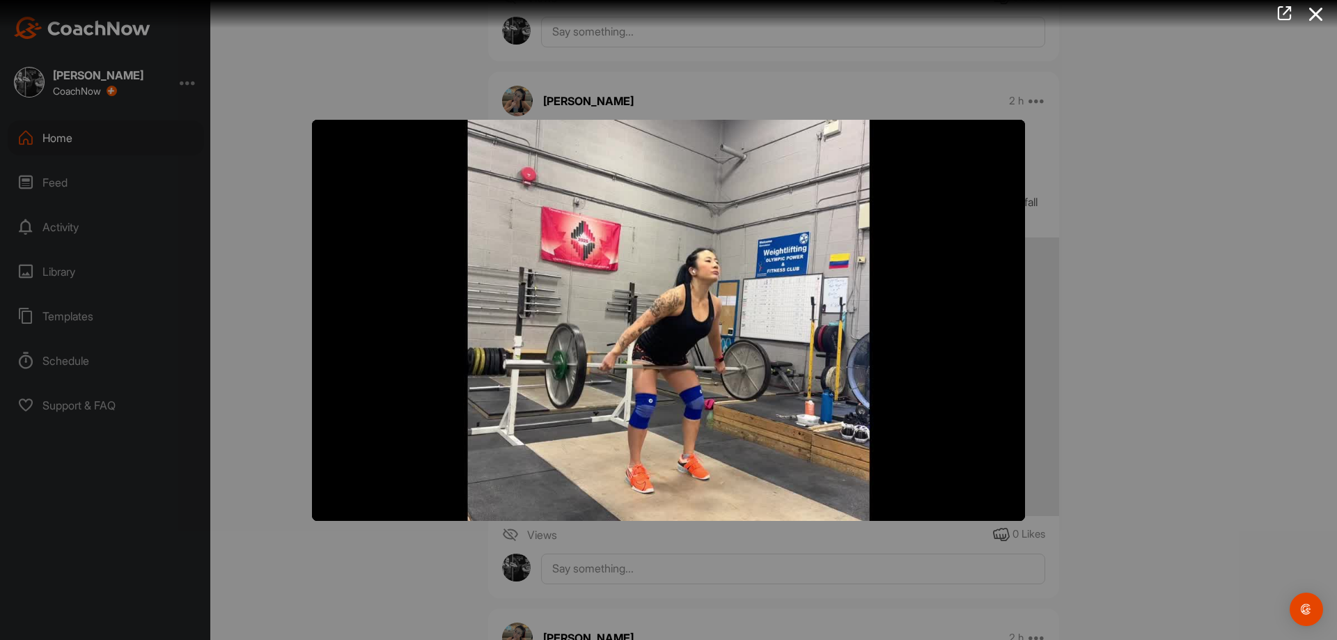
click at [1150, 513] on div at bounding box center [668, 320] width 1337 height 640
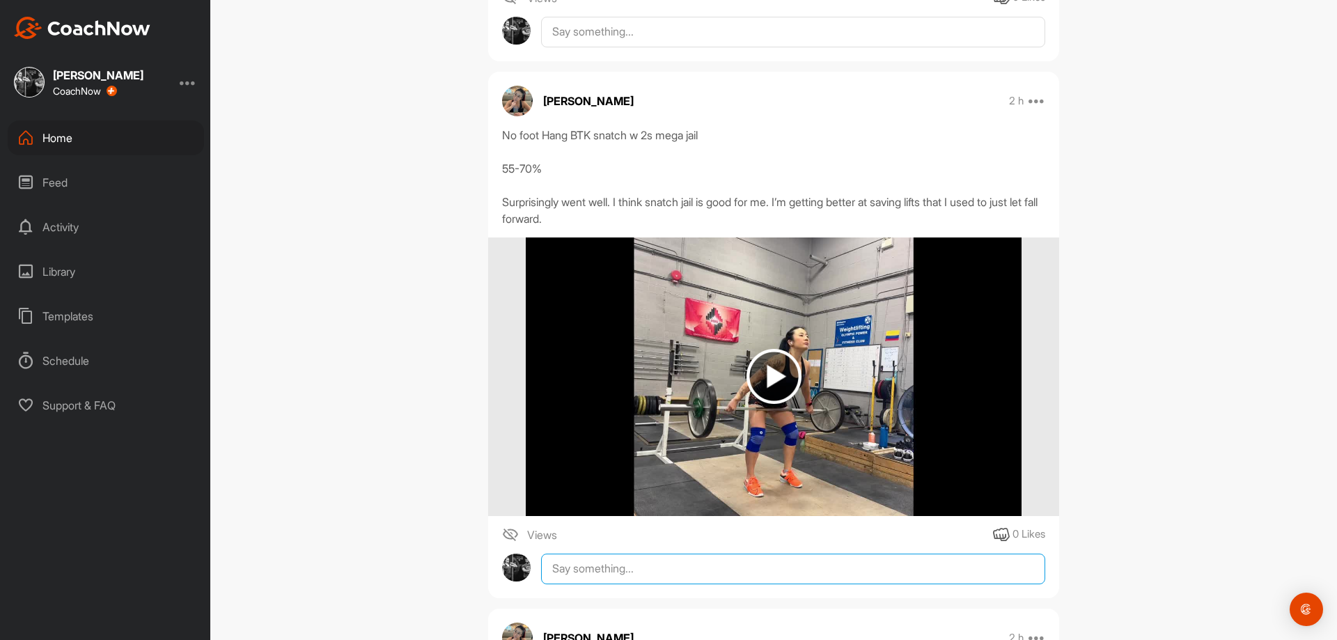
click at [948, 570] on textarea at bounding box center [793, 569] width 504 height 31
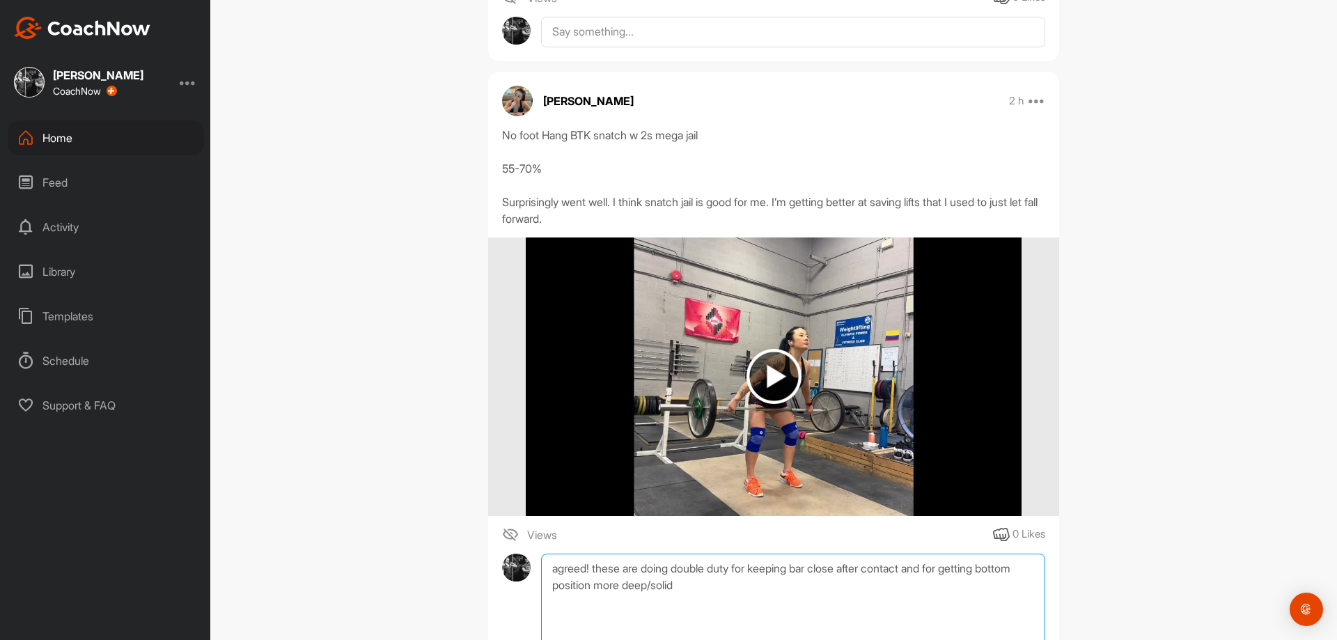
scroll to position [1239, 0]
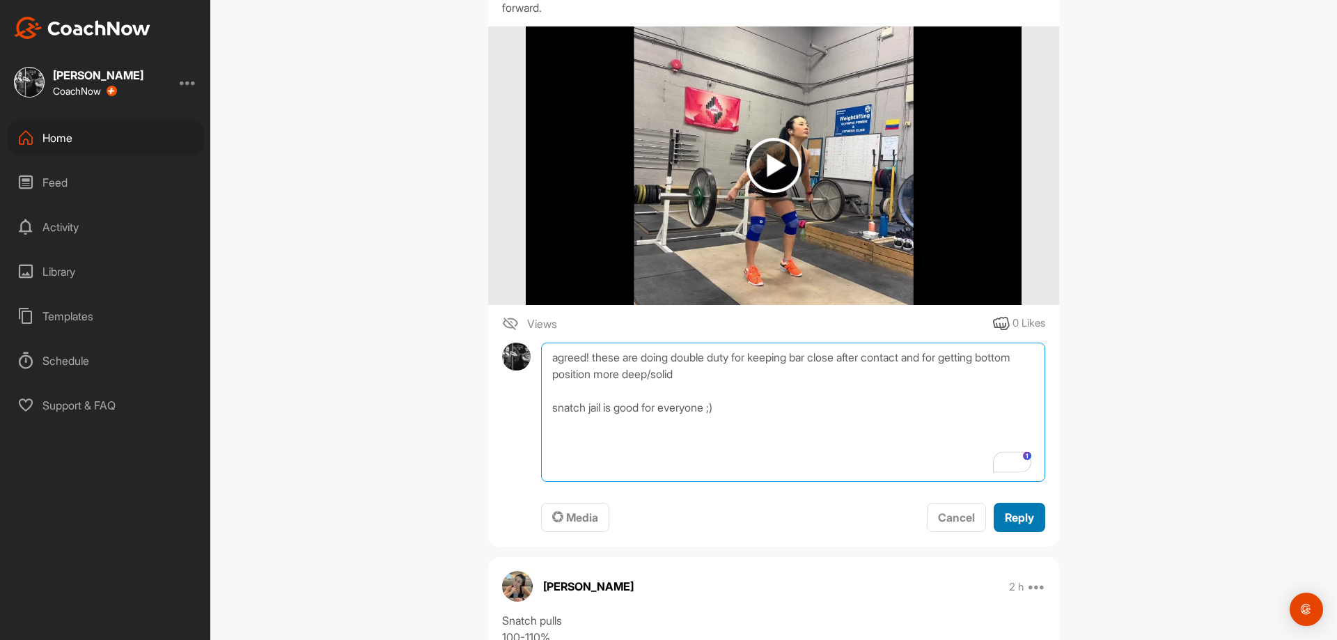
type textarea "agreed! these are doing double duty for keeping bar close after contact and for…"
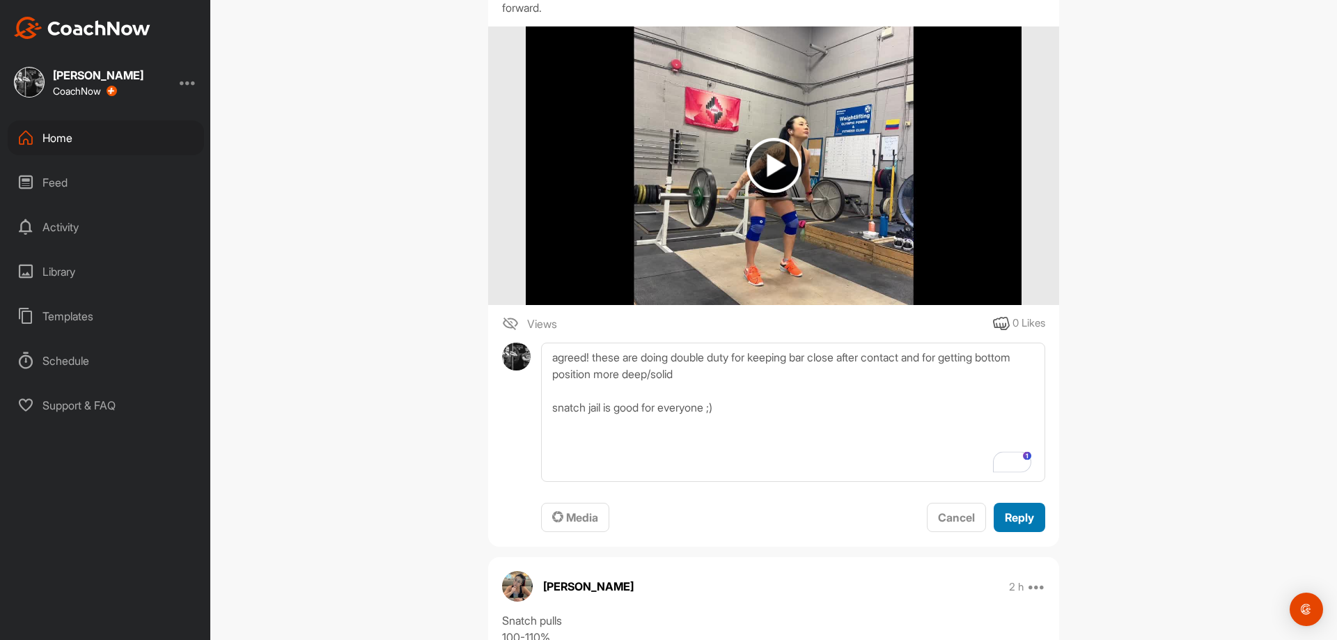
click at [1023, 515] on span "Reply" at bounding box center [1019, 517] width 29 height 14
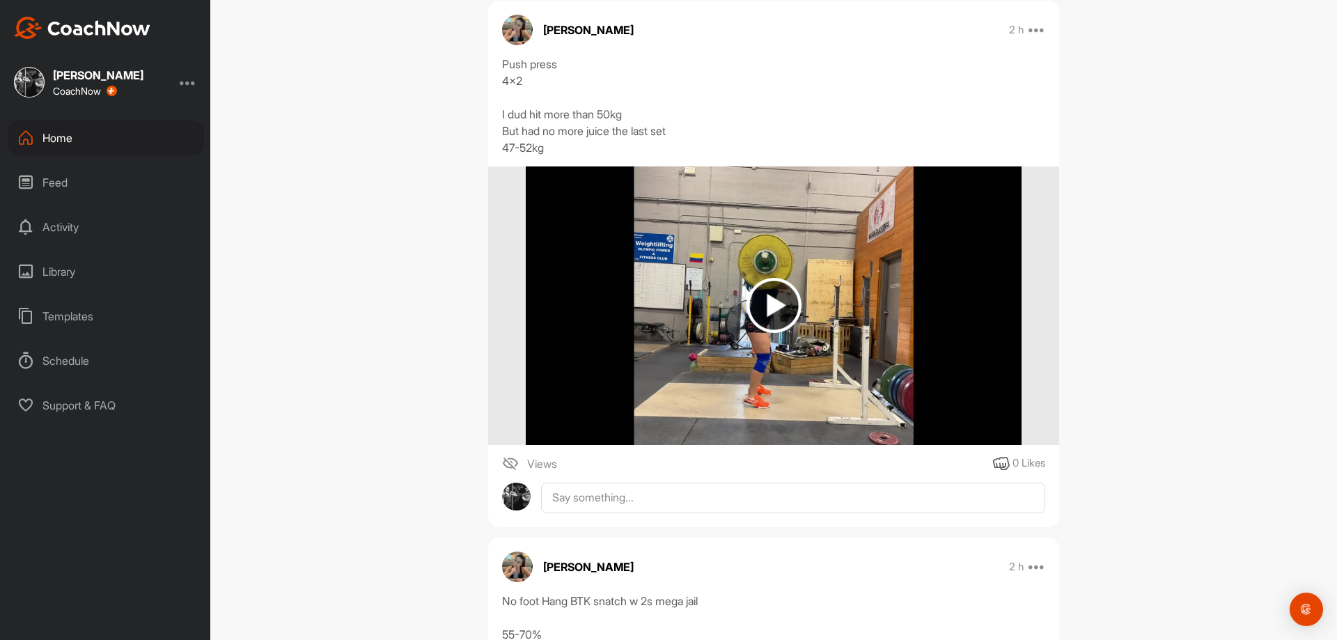
scroll to position [751, 0]
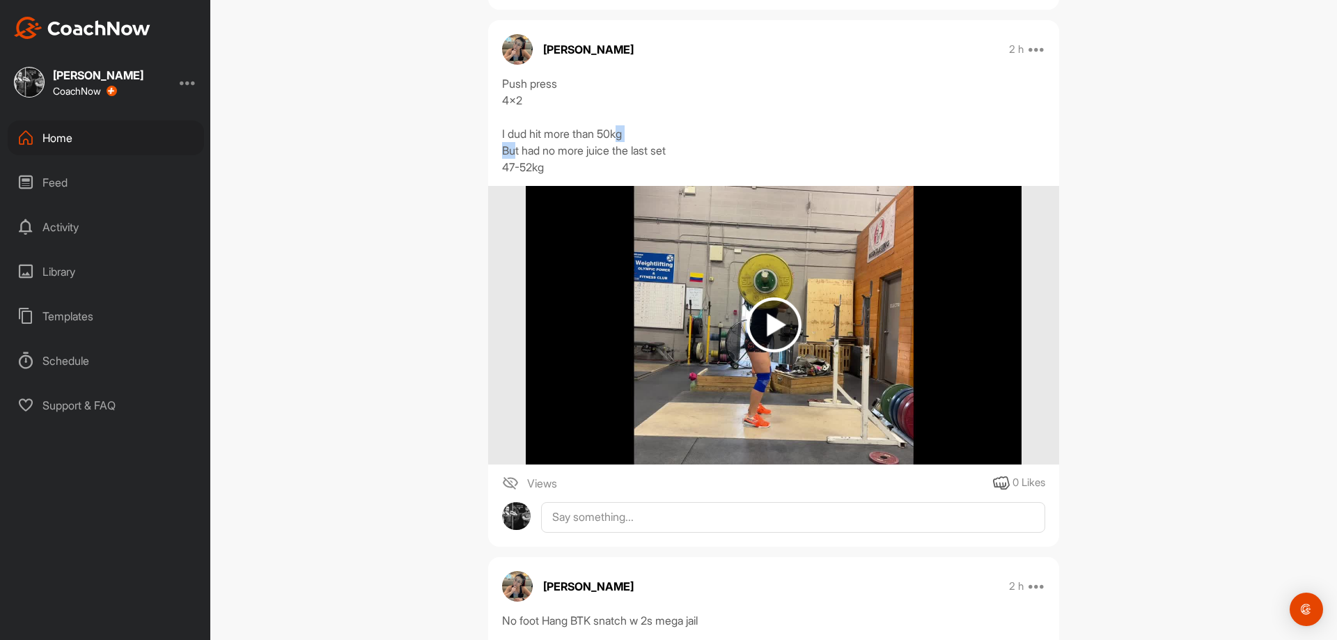
drag, startPoint x: 512, startPoint y: 143, endPoint x: 630, endPoint y: 139, distance: 118.5
click at [623, 139] on div "Push press 4x2 I dud hit more than 50kg But had no more juice the last set 47-5…" at bounding box center [773, 125] width 543 height 100
click at [673, 139] on div "Push press 4x2 I dud hit more than 50kg But had no more juice the last set 47-5…" at bounding box center [773, 125] width 543 height 100
click at [684, 293] on img at bounding box center [773, 325] width 495 height 279
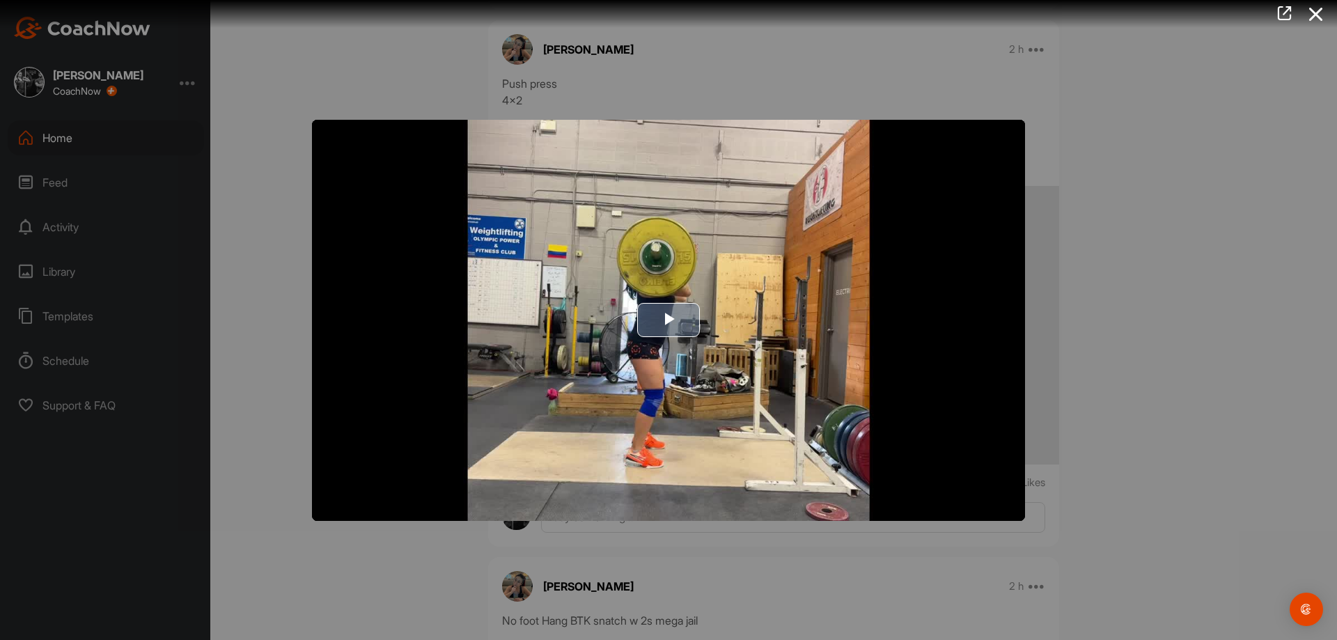
click at [630, 290] on img "Video Player" at bounding box center [668, 320] width 713 height 401
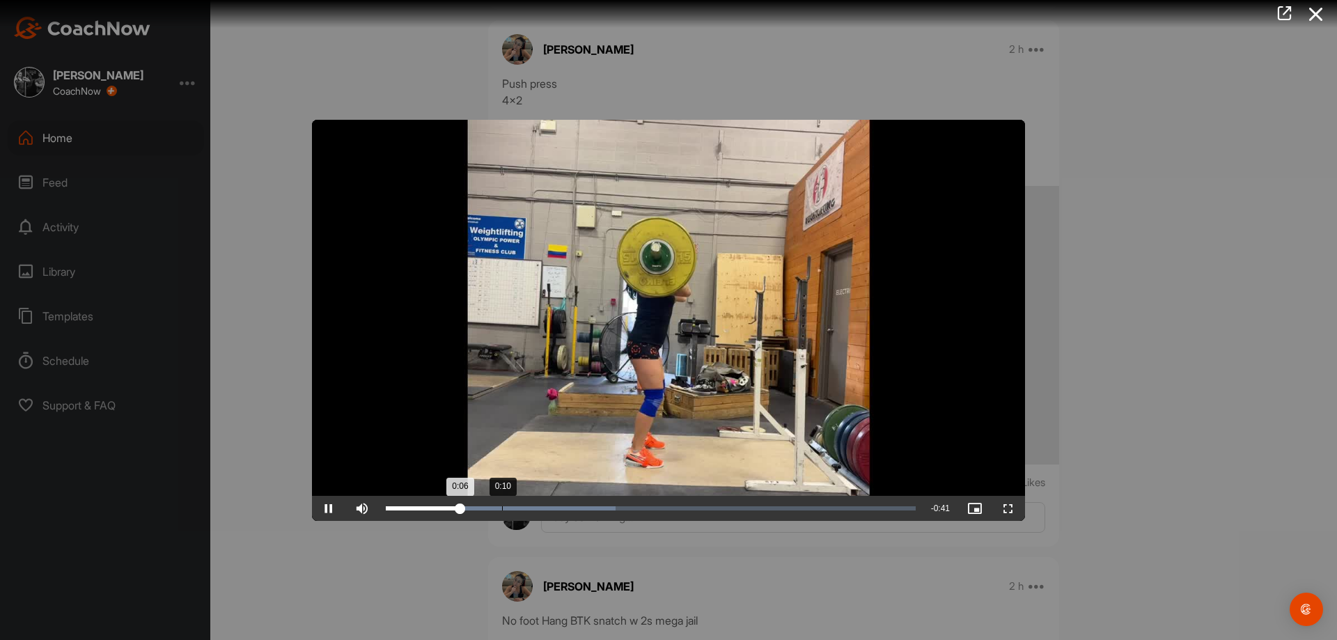
click at [502, 501] on div "Loaded : 43.34% 0:10 0:06" at bounding box center [651, 508] width 544 height 25
click at [540, 506] on div "Loaded : 43.34% 0:13 0:10" at bounding box center [651, 508] width 530 height 4
click at [552, 506] on div "Loaded : 43.34% 0:14 0:14" at bounding box center [651, 508] width 530 height 4
click at [620, 503] on div "Loaded : 43.34% 0:20 0:16" at bounding box center [651, 508] width 544 height 25
click at [686, 506] on div "Loaded : 59.93% 0:26 0:26" at bounding box center [651, 508] width 530 height 4
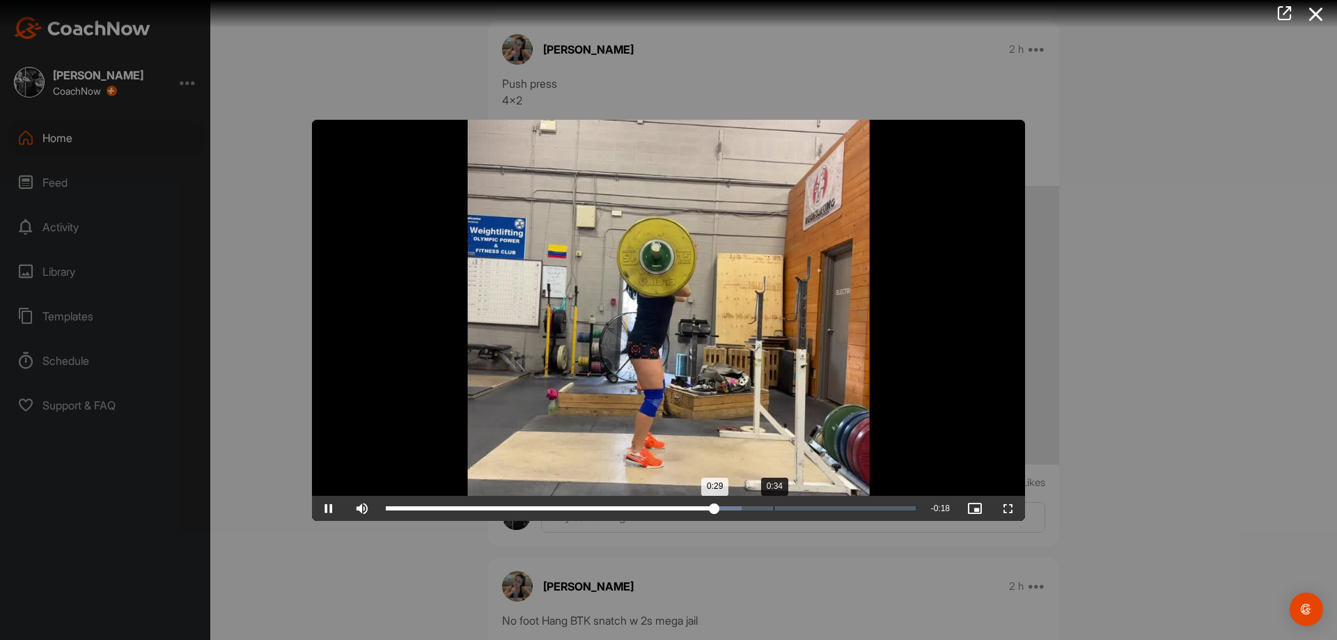
click at [774, 513] on div "Loaded : 67.23% 0:34 0:29" at bounding box center [651, 508] width 544 height 25
click at [820, 513] on div "Loaded : 84.47% 0:38 0:37" at bounding box center [651, 508] width 544 height 25
click at [853, 513] on div "Loaded : 90.89% 0:41 0:39" at bounding box center [651, 508] width 544 height 25
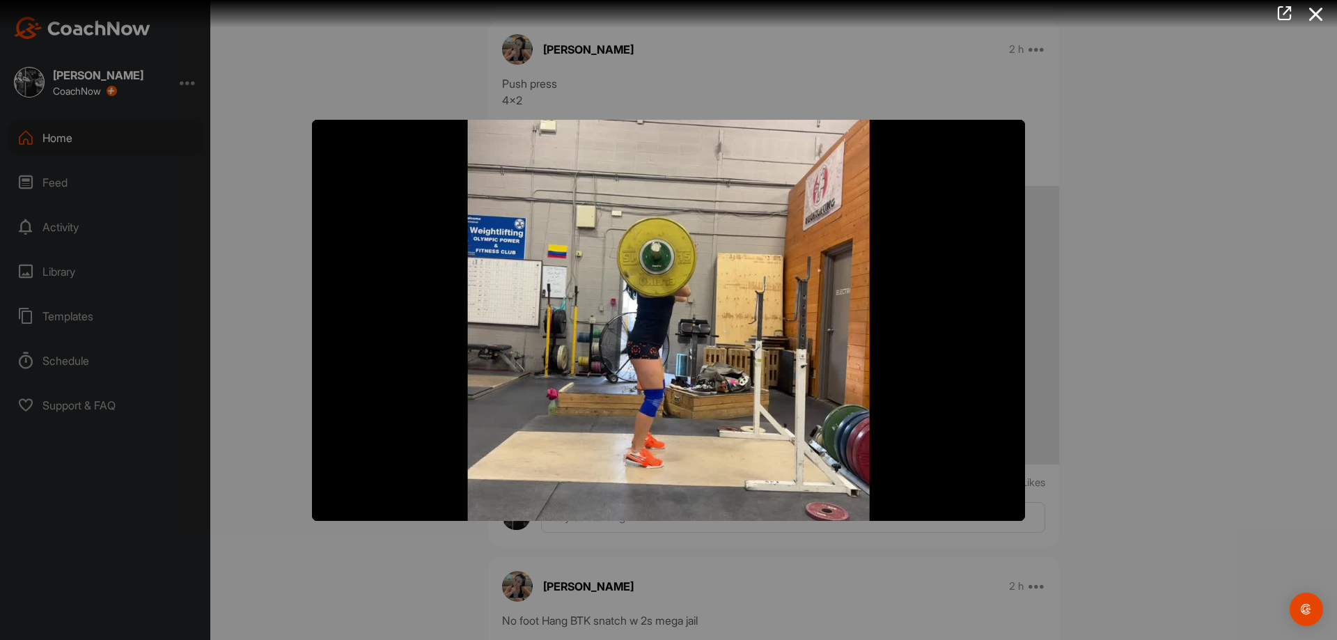
click at [1080, 546] on div at bounding box center [668, 320] width 1337 height 640
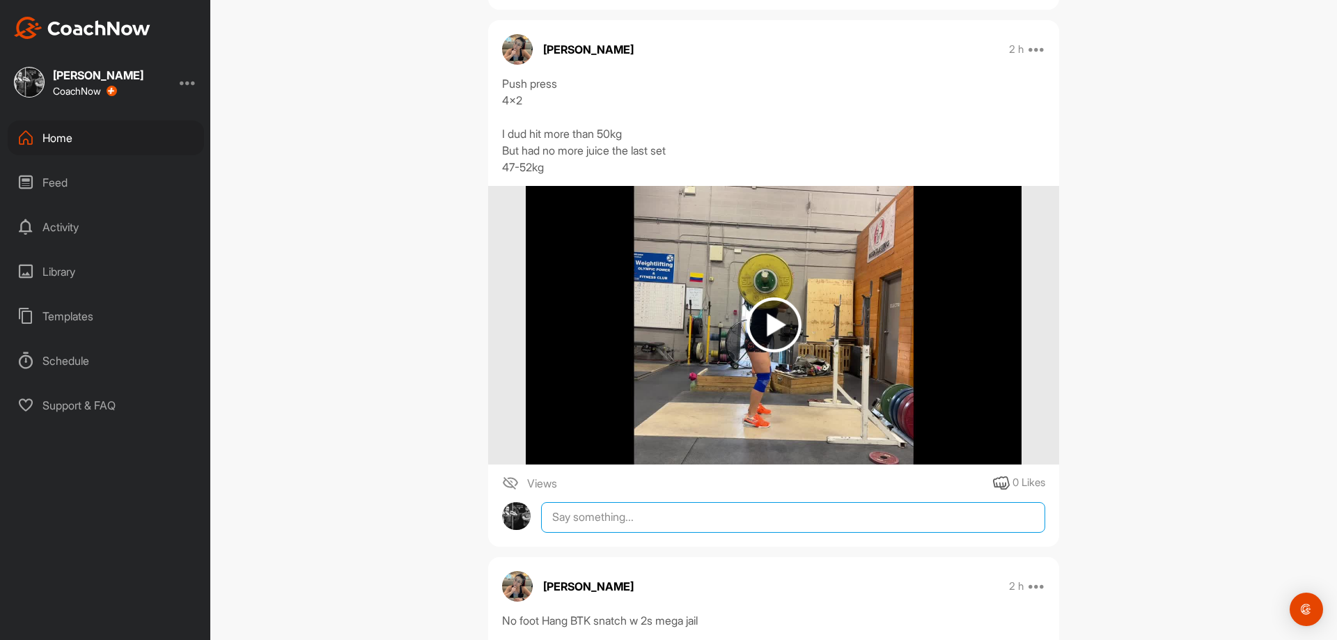
click at [918, 522] on textarea at bounding box center [793, 517] width 504 height 31
type textarea "yay"
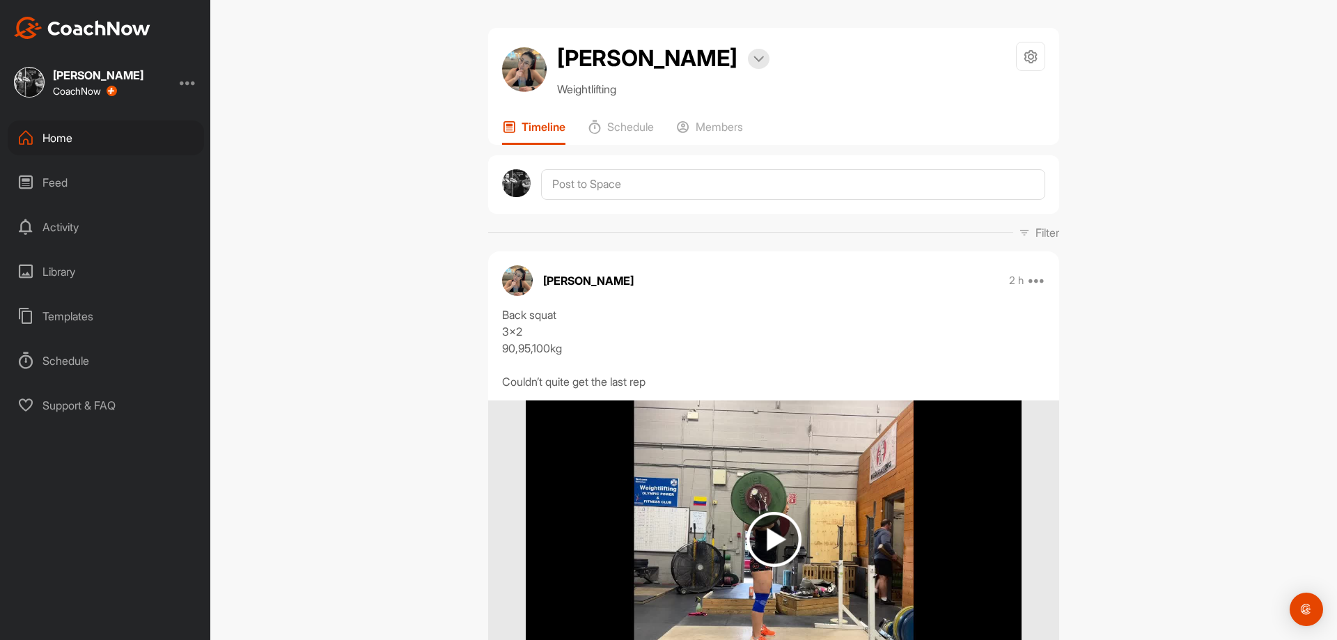
click at [114, 188] on div "Feed" at bounding box center [106, 182] width 196 height 35
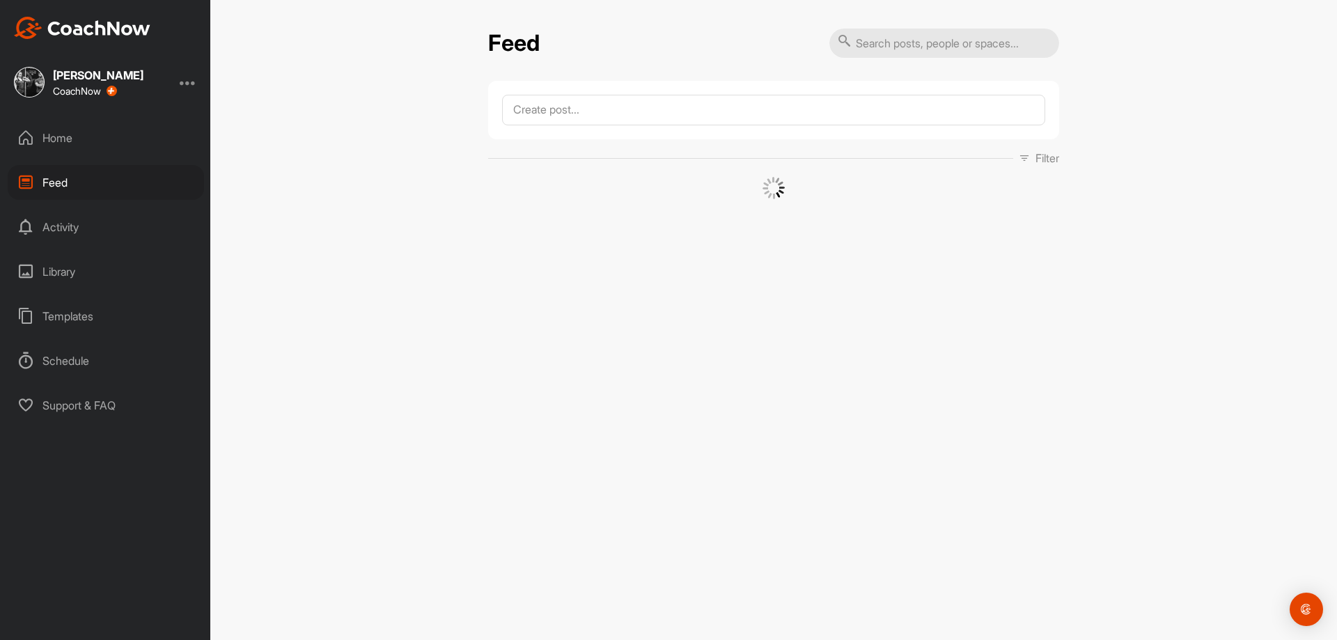
click at [122, 136] on div "Home" at bounding box center [106, 137] width 196 height 35
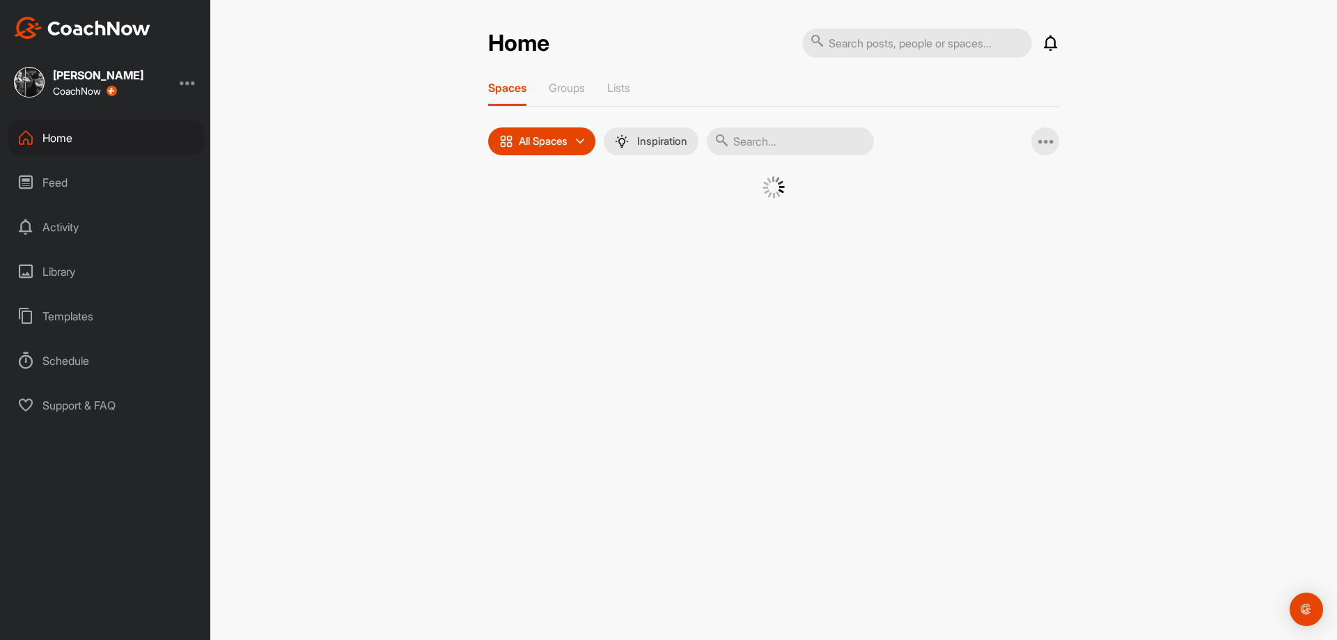
click at [835, 136] on input "text" at bounding box center [790, 141] width 167 height 28
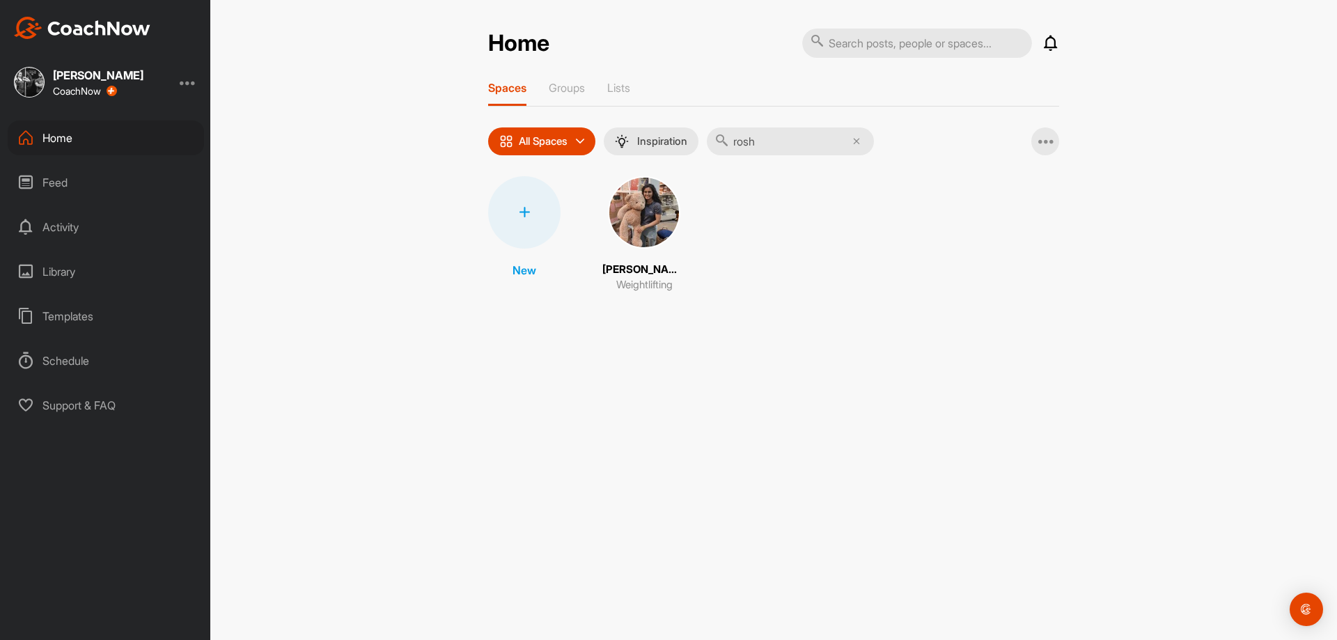
type input "rosh"
click at [654, 214] on img at bounding box center [644, 212] width 72 height 72
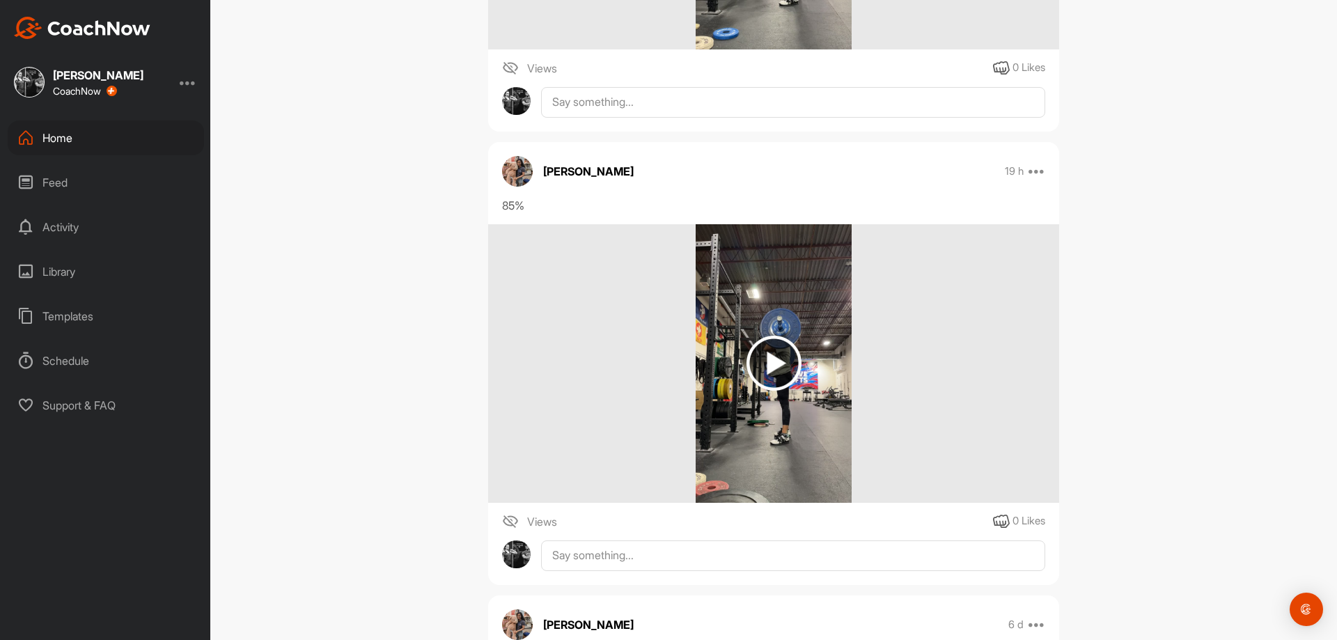
scroll to position [3412, 0]
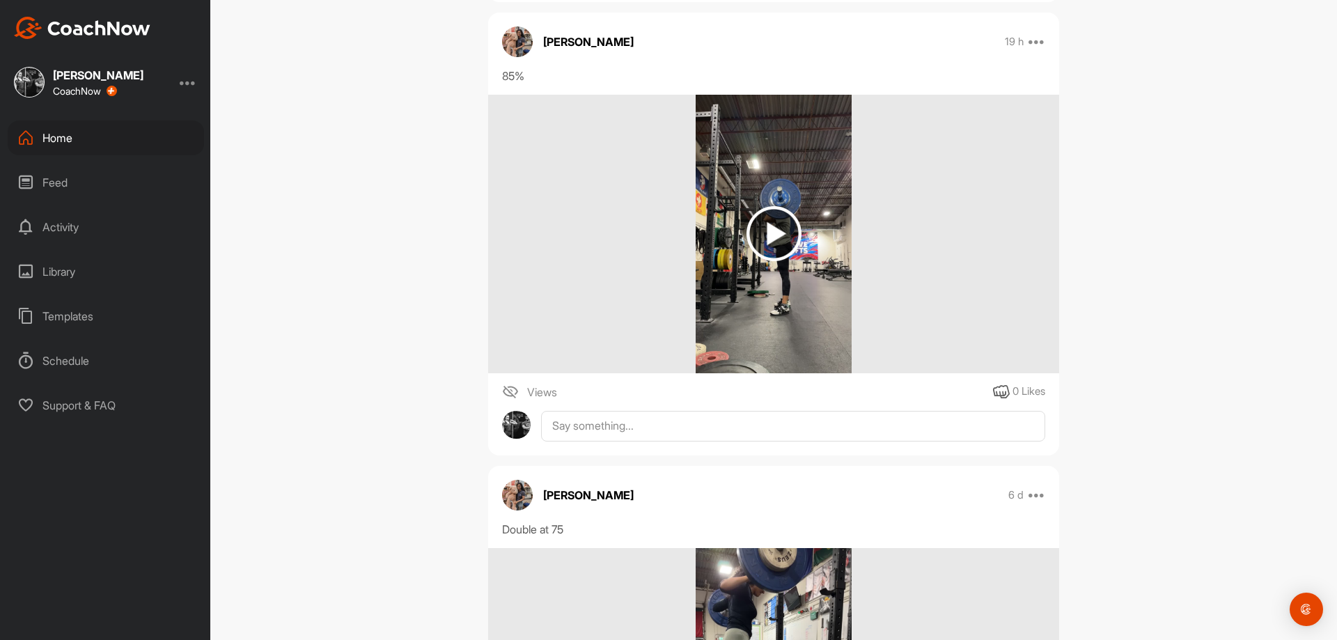
click at [756, 324] on img at bounding box center [774, 234] width 157 height 279
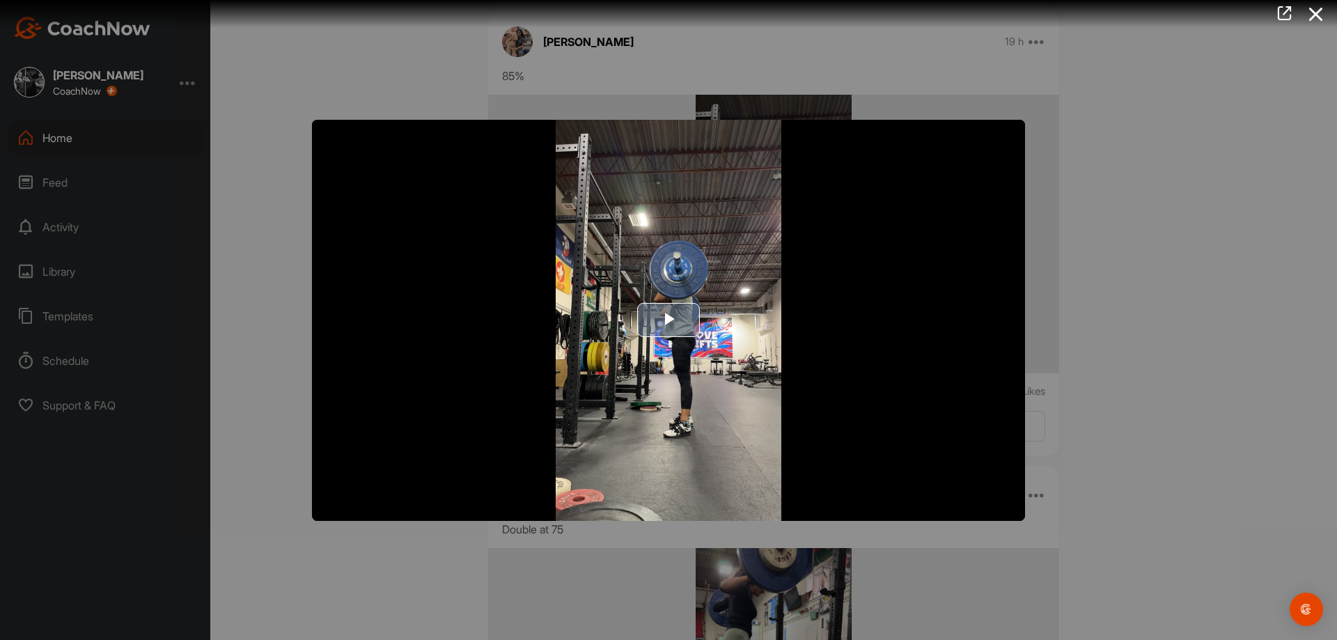
click at [701, 325] on img "Video Player" at bounding box center [668, 320] width 713 height 401
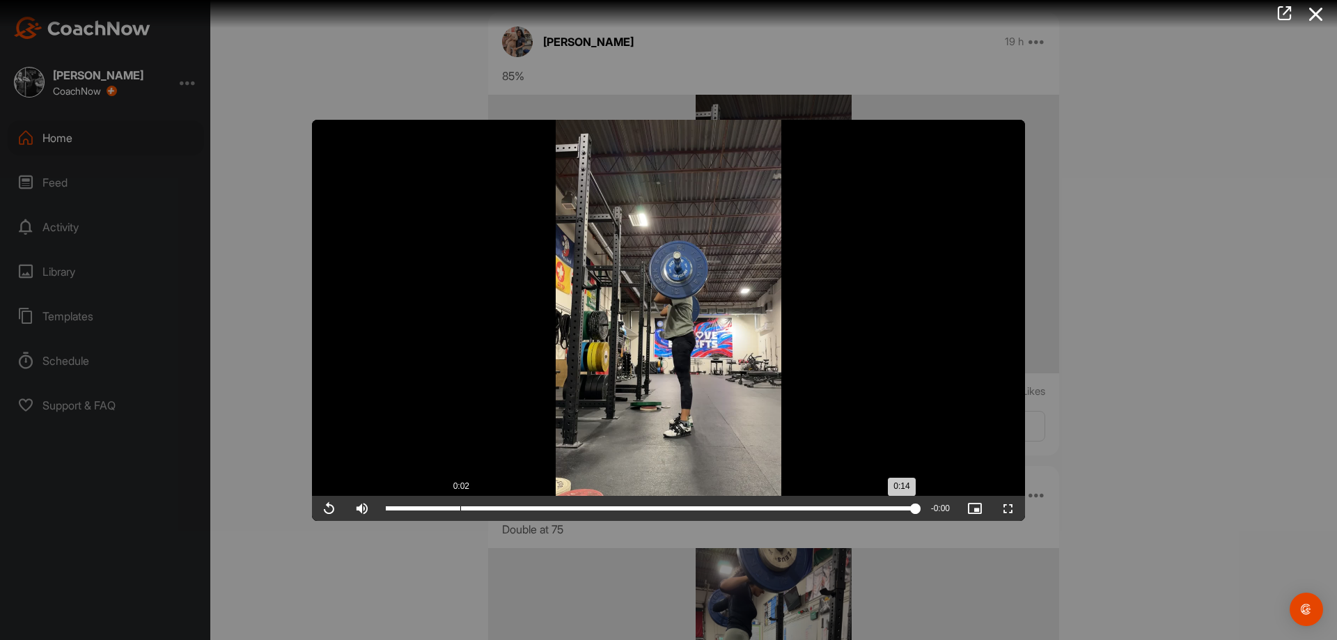
click at [458, 504] on div "Loaded : 100.00% 0:02 0:14" at bounding box center [651, 508] width 544 height 25
click at [546, 381] on video "Video Player" at bounding box center [668, 320] width 713 height 401
click at [757, 507] on div "Progress Bar" at bounding box center [651, 508] width 530 height 4
click at [1156, 469] on div at bounding box center [668, 320] width 1337 height 640
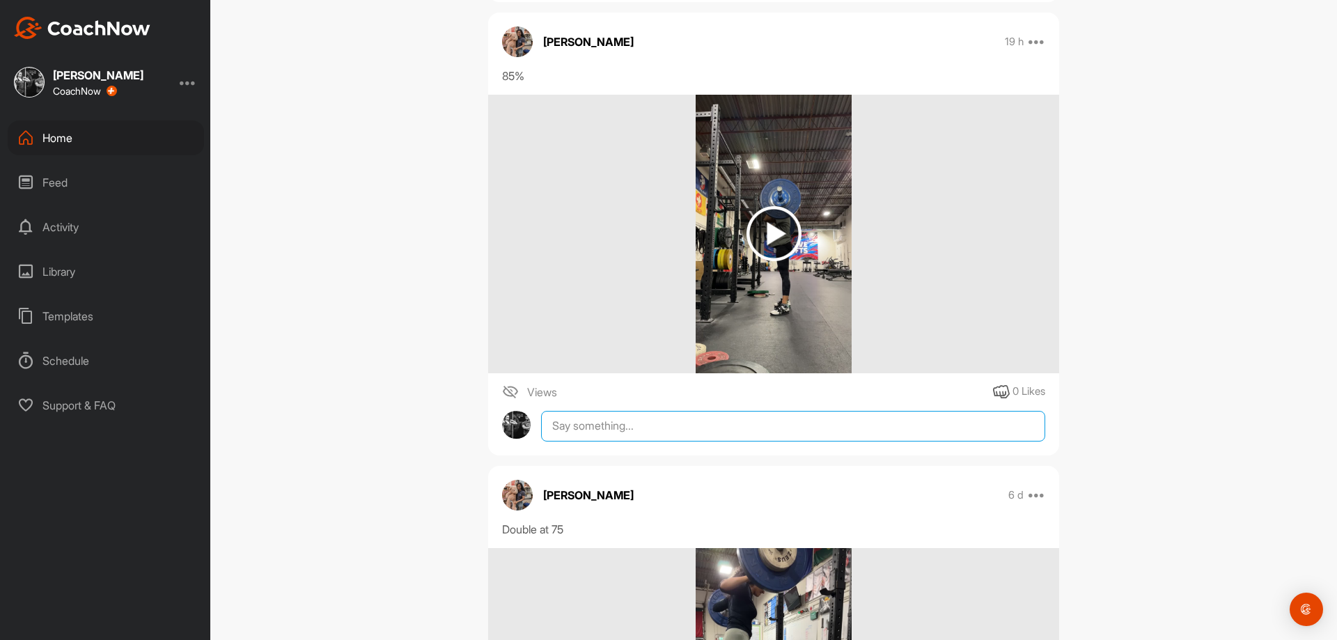
drag, startPoint x: 674, startPoint y: 422, endPoint x: 682, endPoint y: 431, distance: 11.9
click at [677, 426] on textarea at bounding box center [793, 426] width 504 height 31
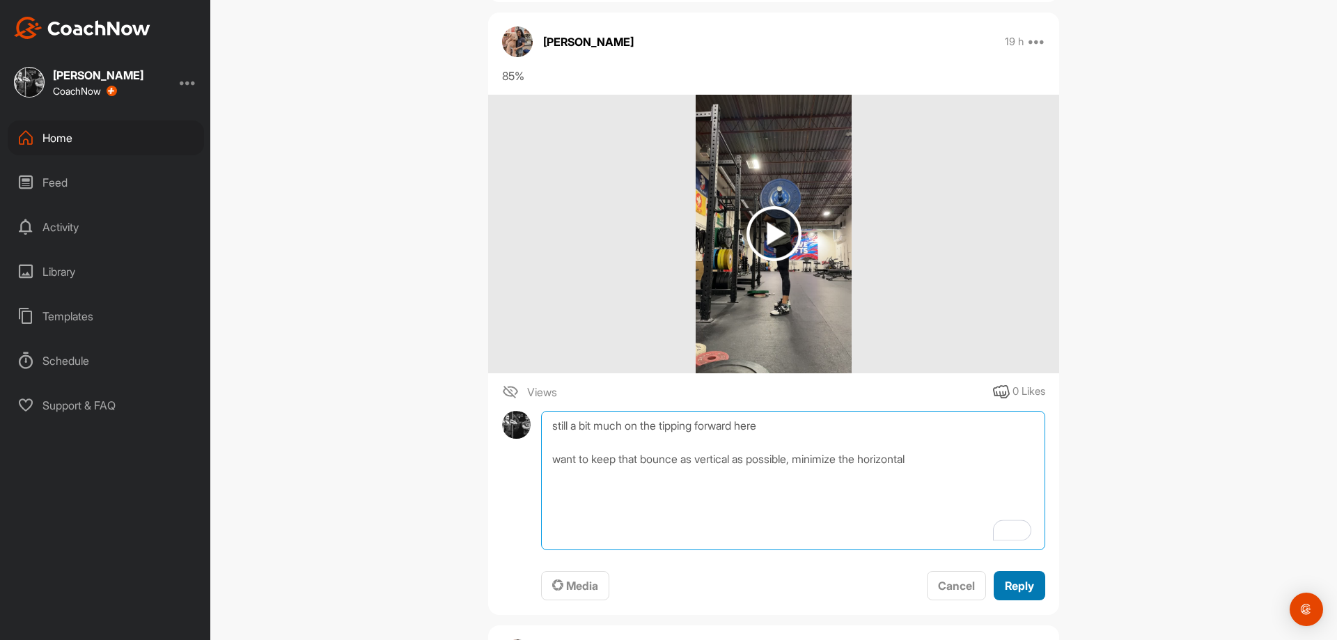
type textarea "still a bit much on the tipping forward here want to keep that bounce as vertic…"
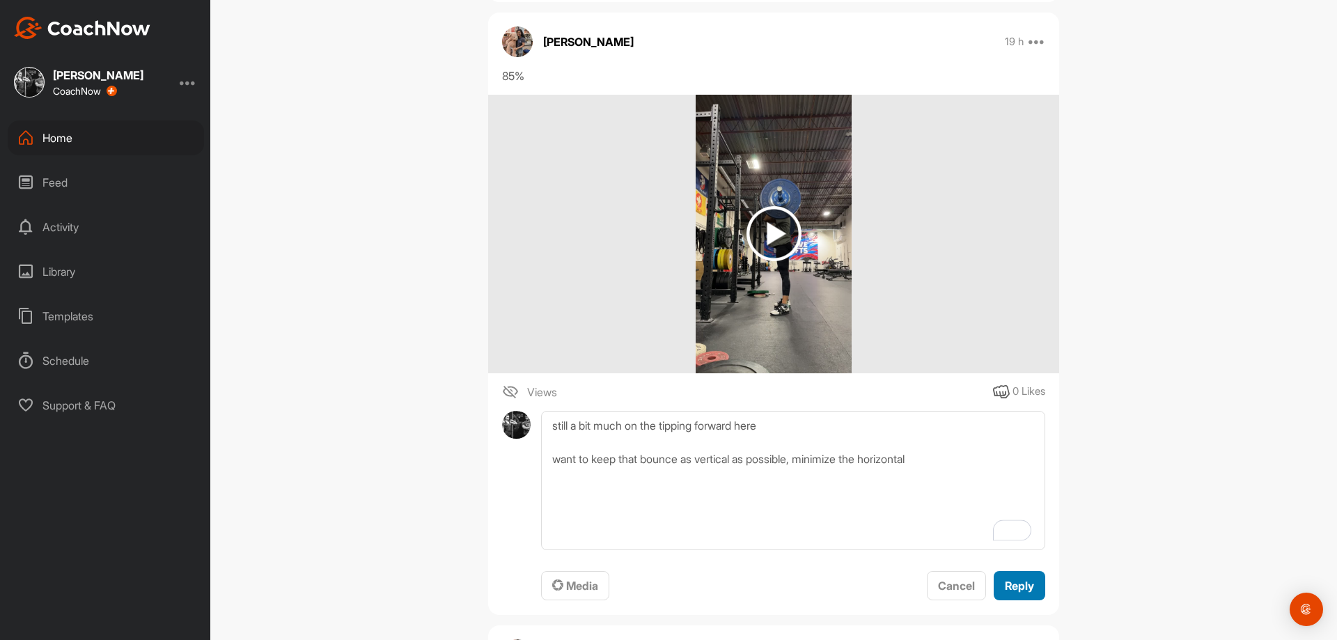
click at [1019, 586] on span "Reply" at bounding box center [1019, 586] width 29 height 14
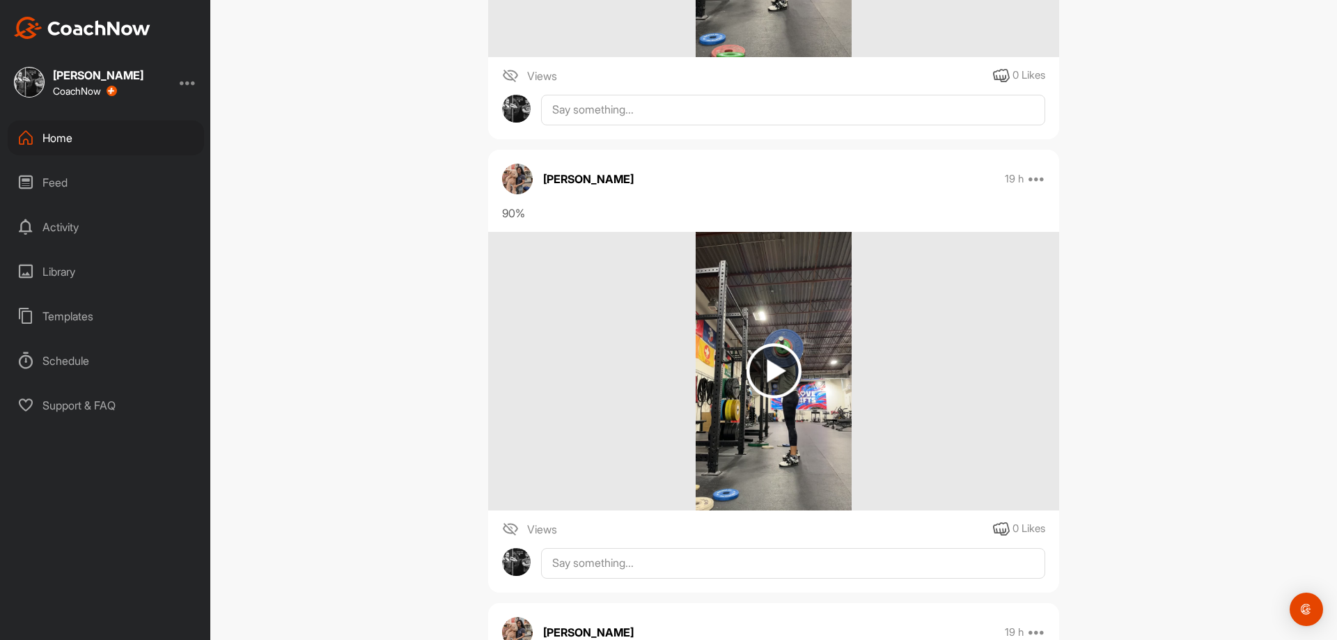
scroll to position [2855, 0]
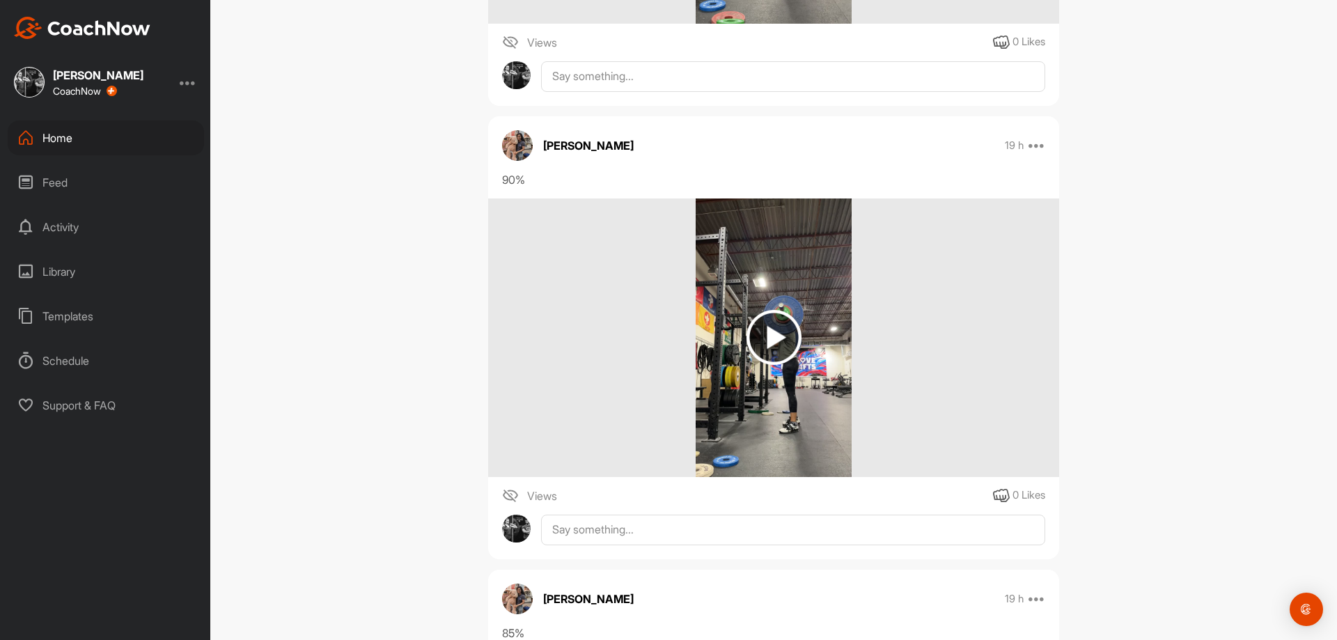
click at [707, 338] on img at bounding box center [774, 337] width 157 height 279
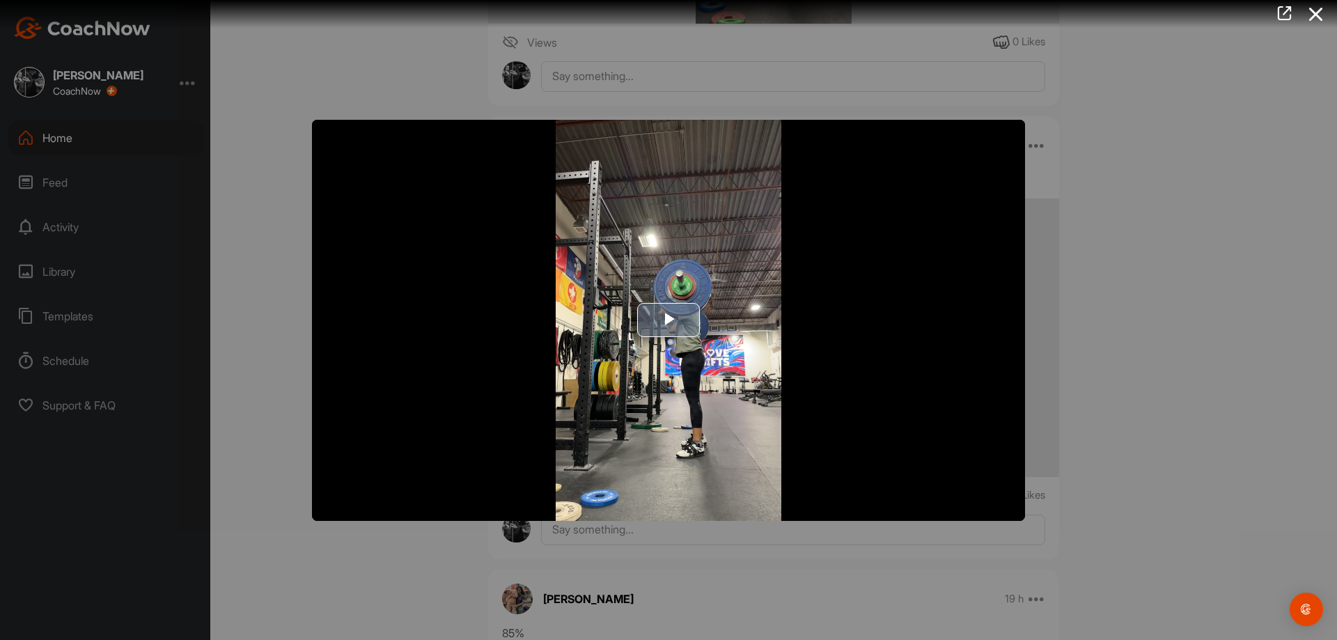
click at [700, 346] on img "Video Player" at bounding box center [668, 320] width 713 height 401
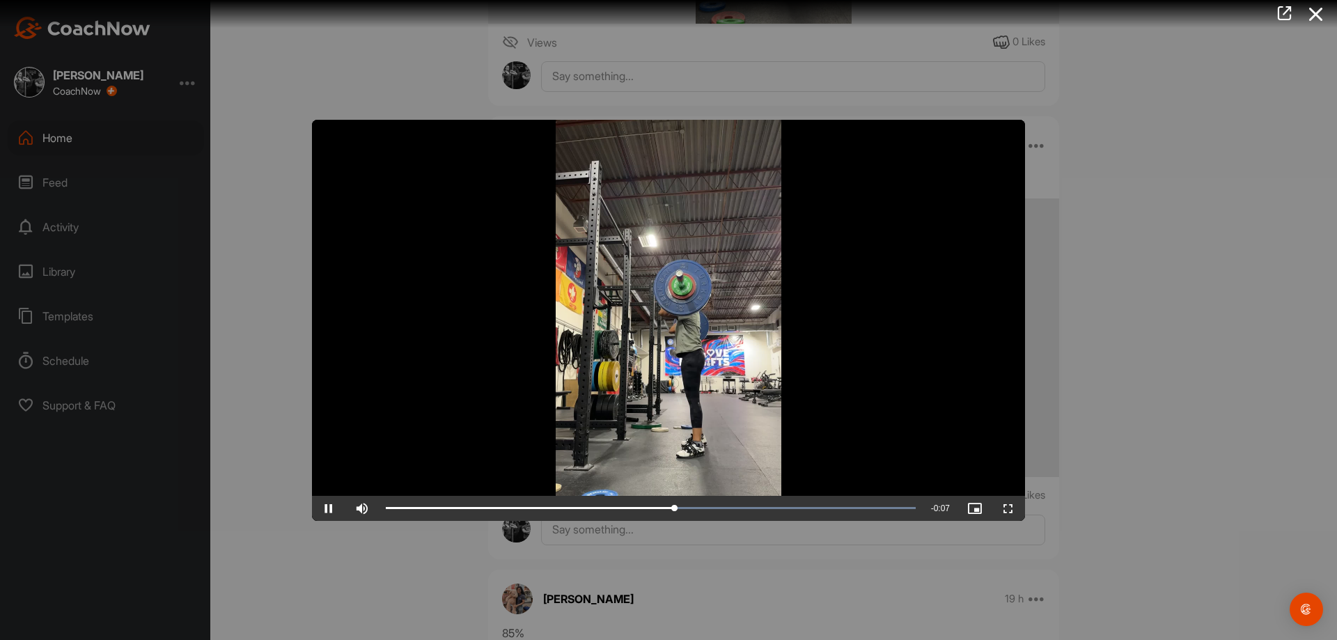
click at [643, 556] on div at bounding box center [668, 320] width 1337 height 640
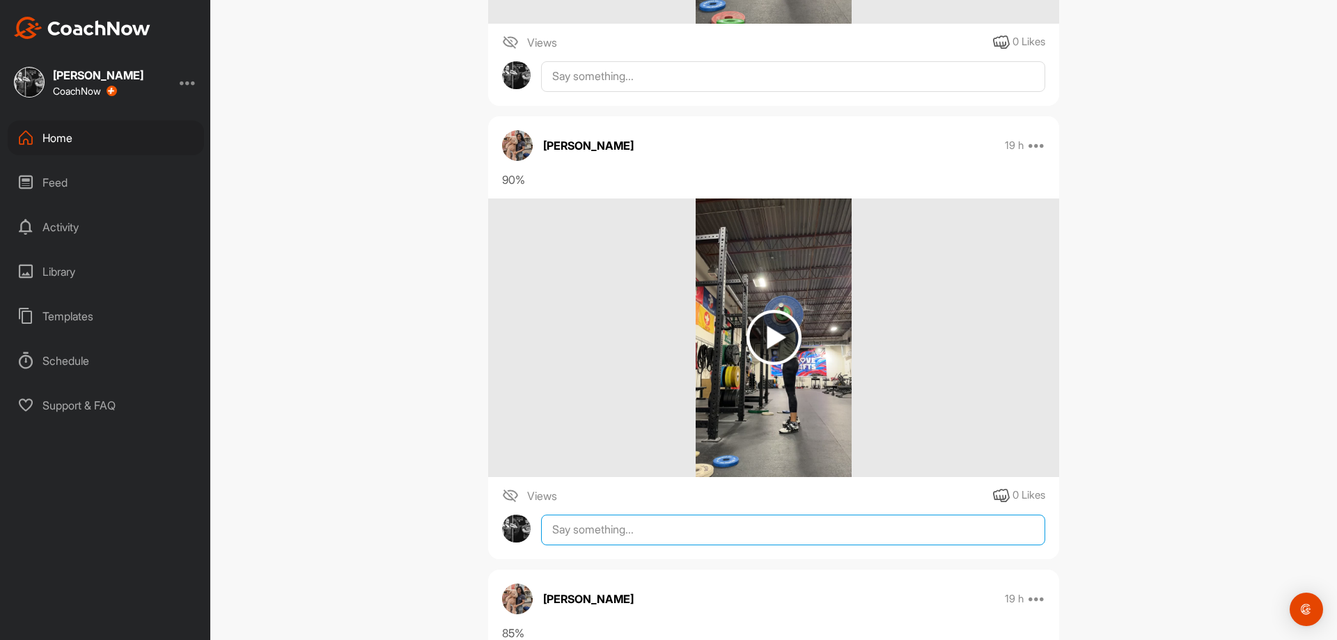
click at [662, 533] on textarea at bounding box center [793, 530] width 504 height 31
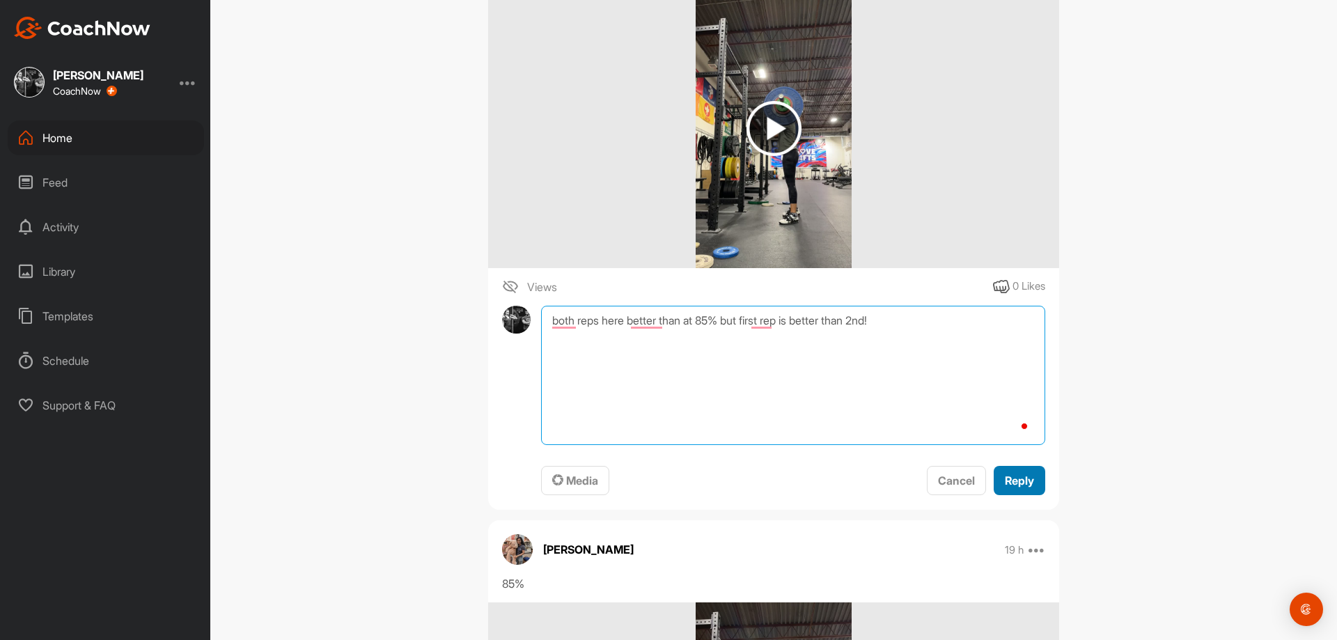
type textarea "both reps here better than at 85% but first rep is better than 2nd!"
click at [1035, 484] on button "Reply" at bounding box center [1020, 481] width 52 height 30
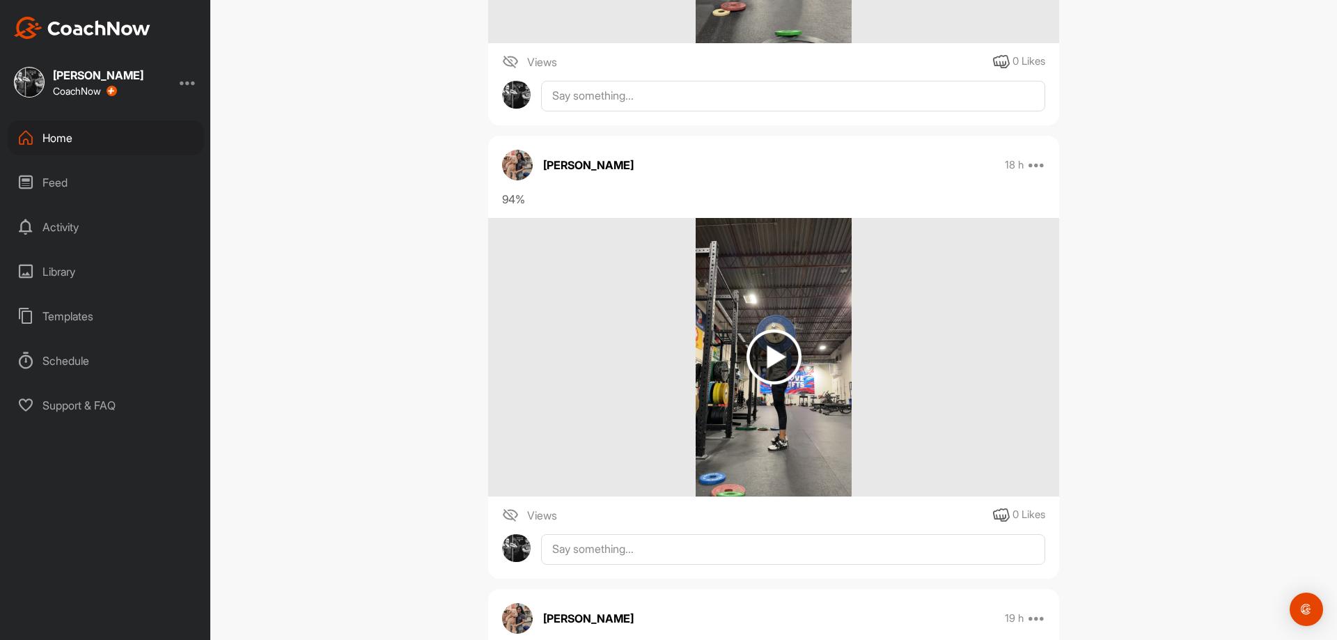
scroll to position [2368, 0]
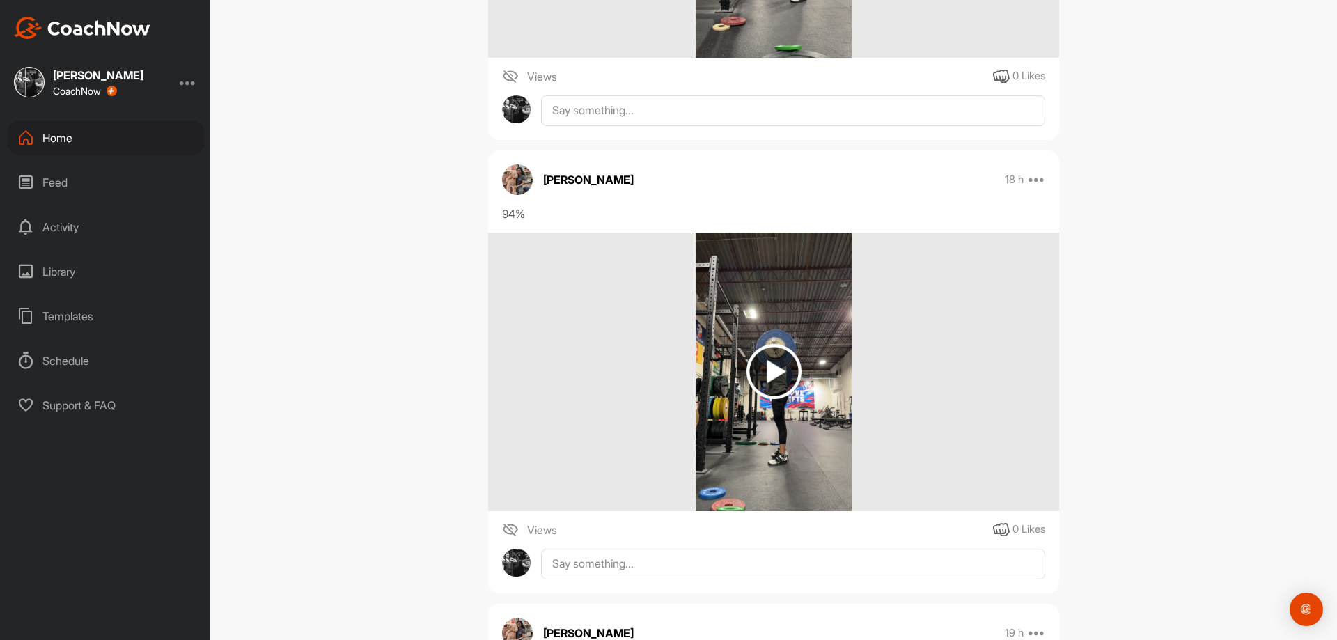
click at [713, 453] on img at bounding box center [774, 372] width 157 height 279
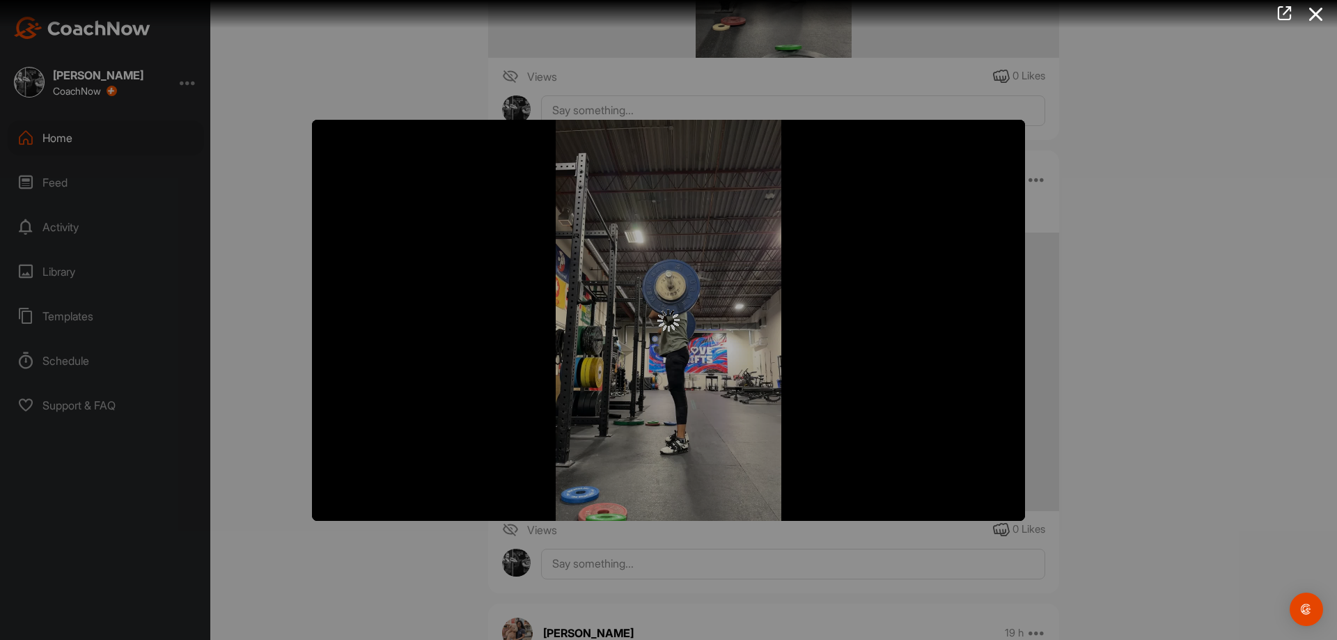
click at [625, 350] on div at bounding box center [668, 320] width 713 height 401
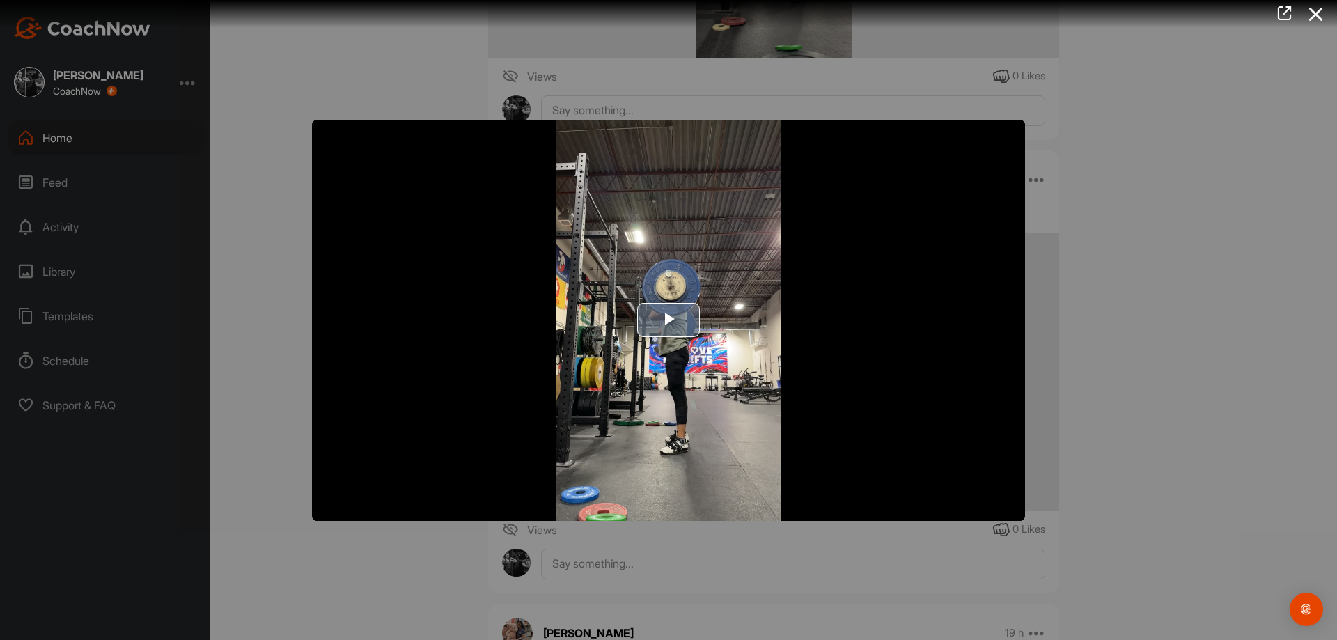
click at [677, 359] on img "Video Player" at bounding box center [668, 320] width 713 height 401
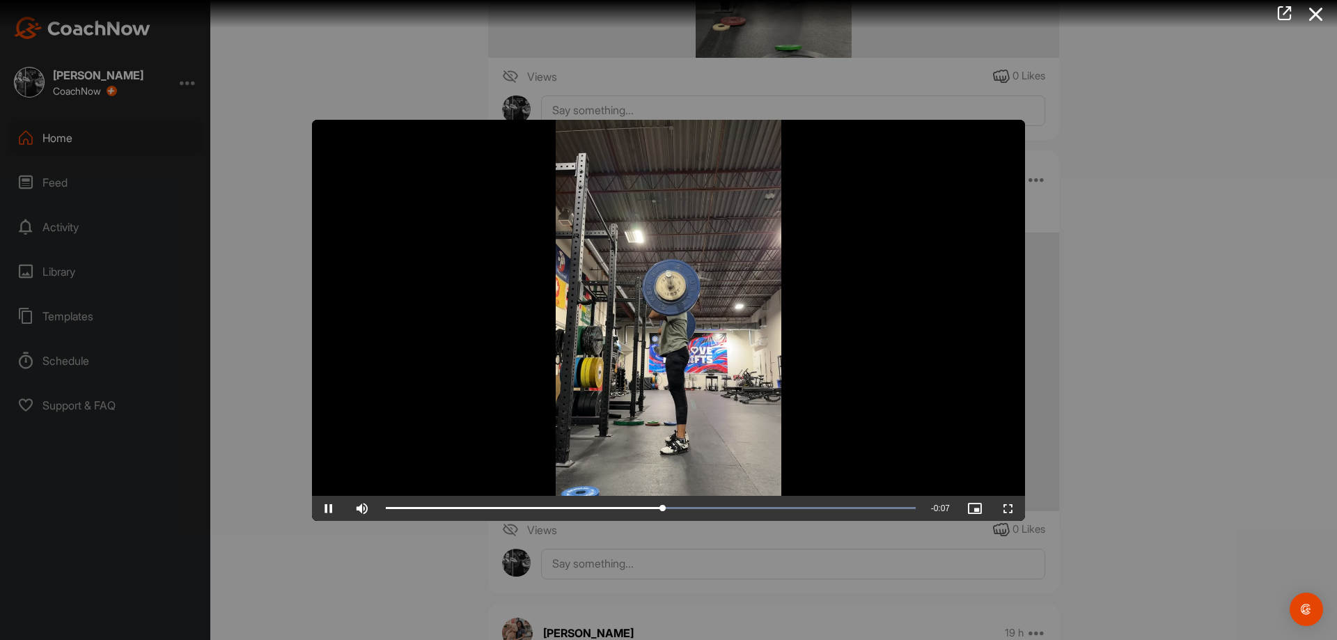
click at [669, 566] on div at bounding box center [668, 320] width 1337 height 640
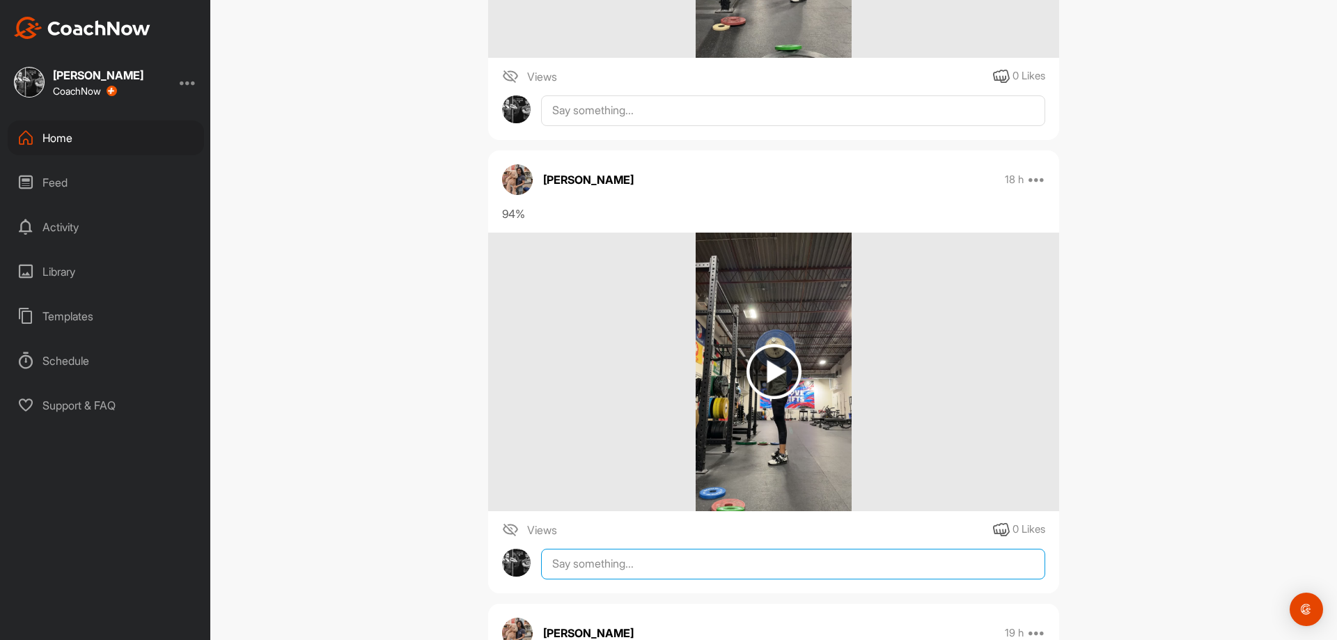
click at [680, 568] on textarea at bounding box center [793, 564] width 504 height 31
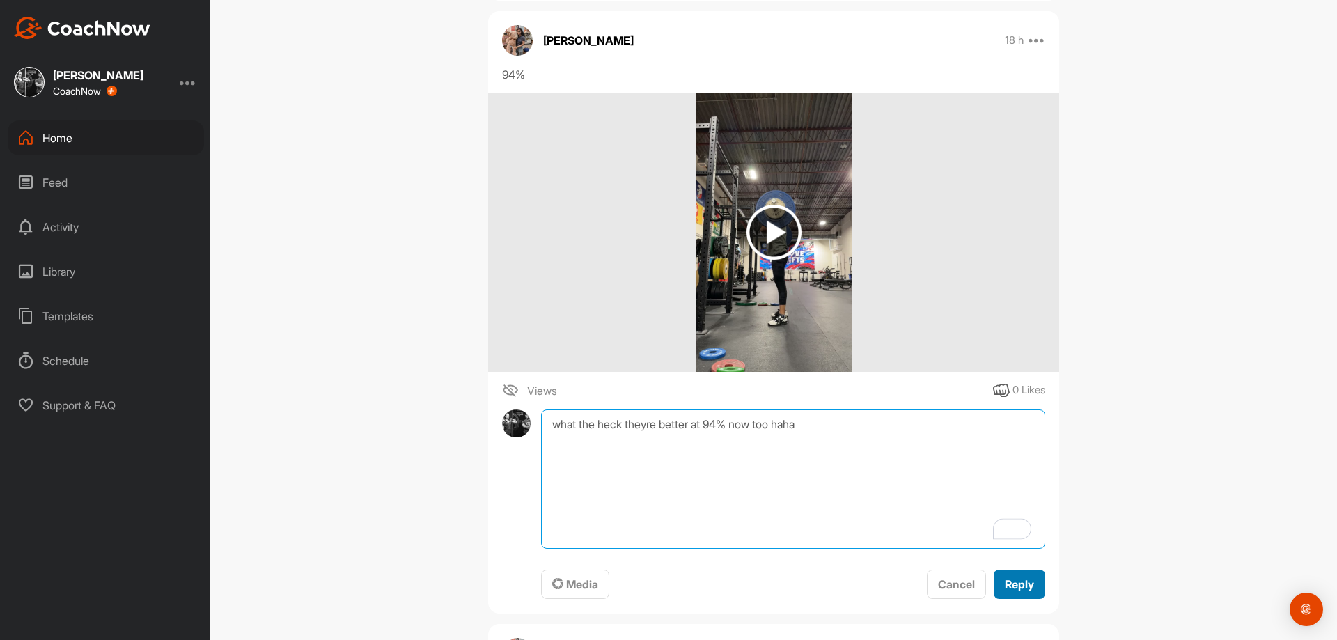
type textarea "what the heck theyre better at 94% now too haha"
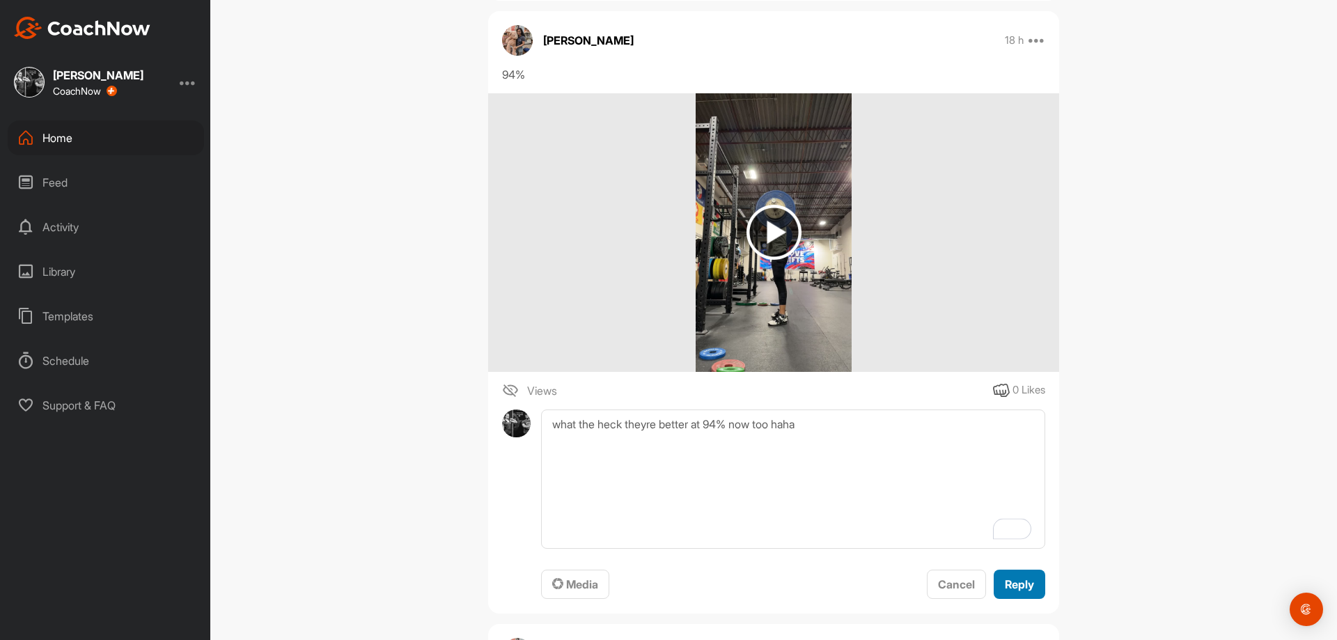
click at [1015, 579] on span "Reply" at bounding box center [1019, 584] width 29 height 14
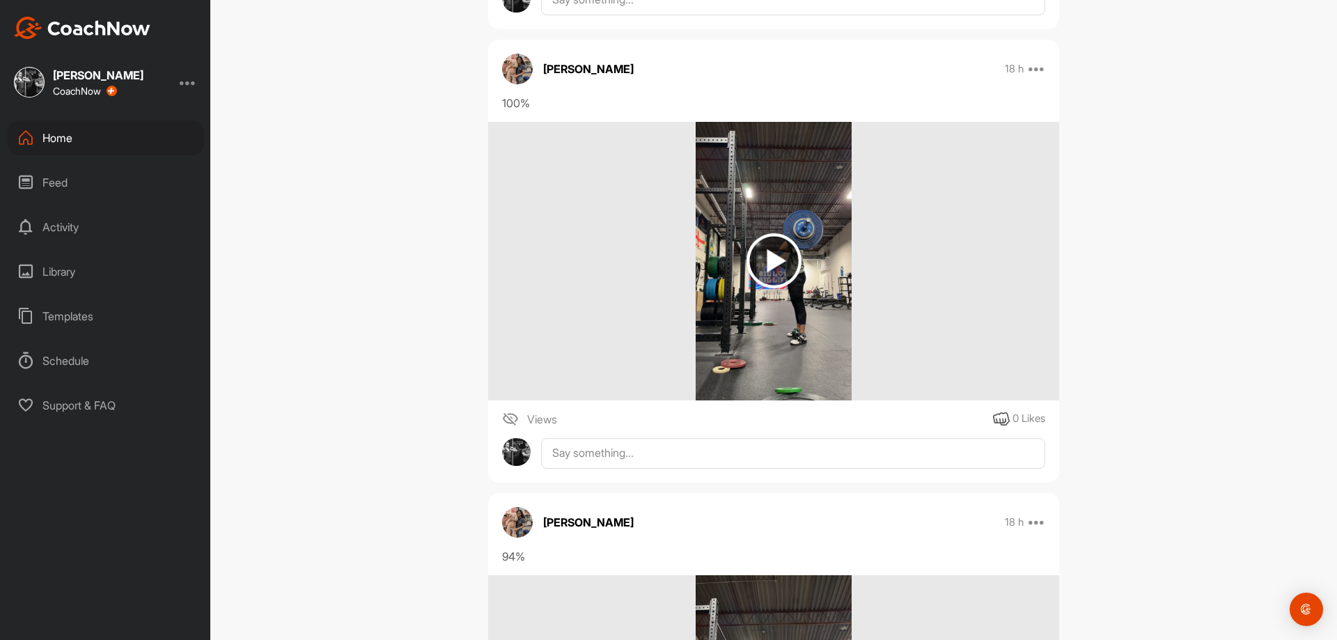
scroll to position [2019, 0]
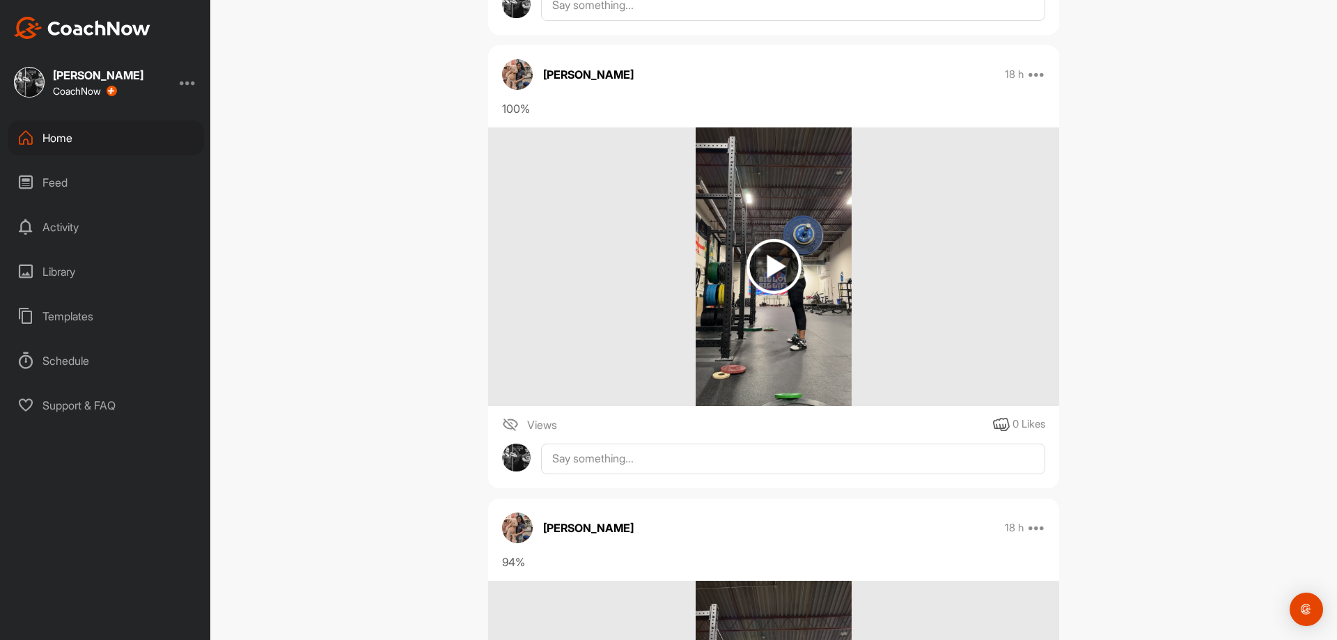
click at [788, 279] on img at bounding box center [773, 266] width 55 height 55
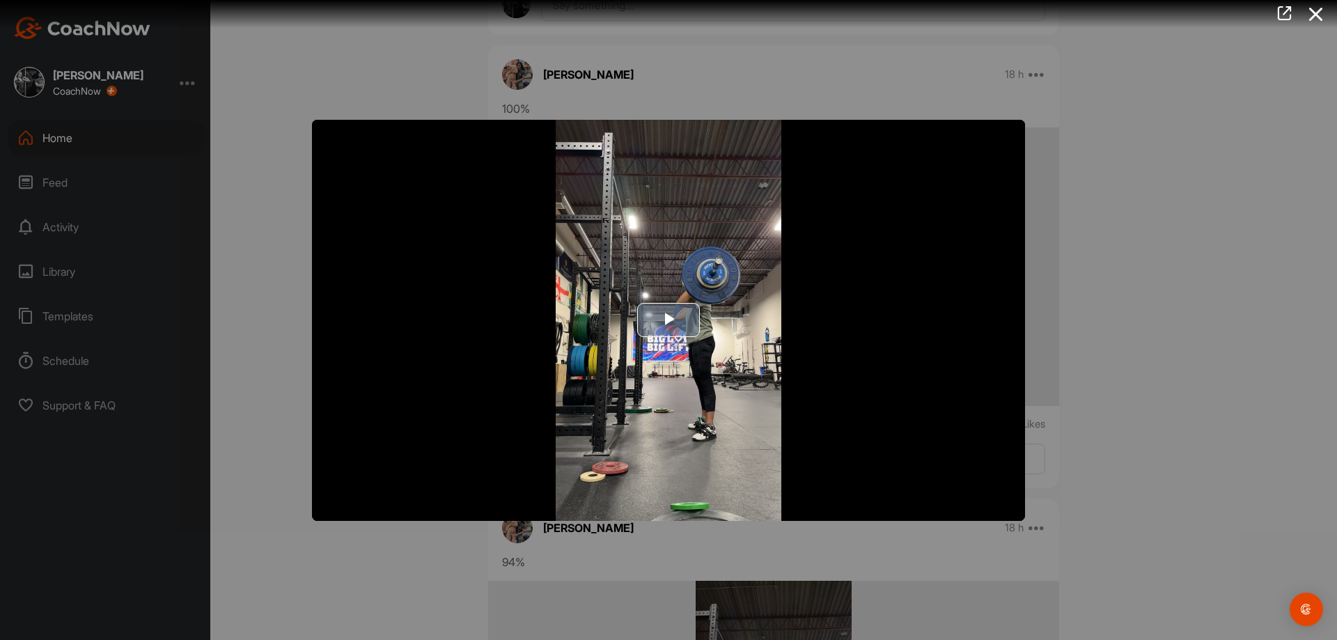
click at [668, 320] on span "Video Player" at bounding box center [668, 320] width 0 height 0
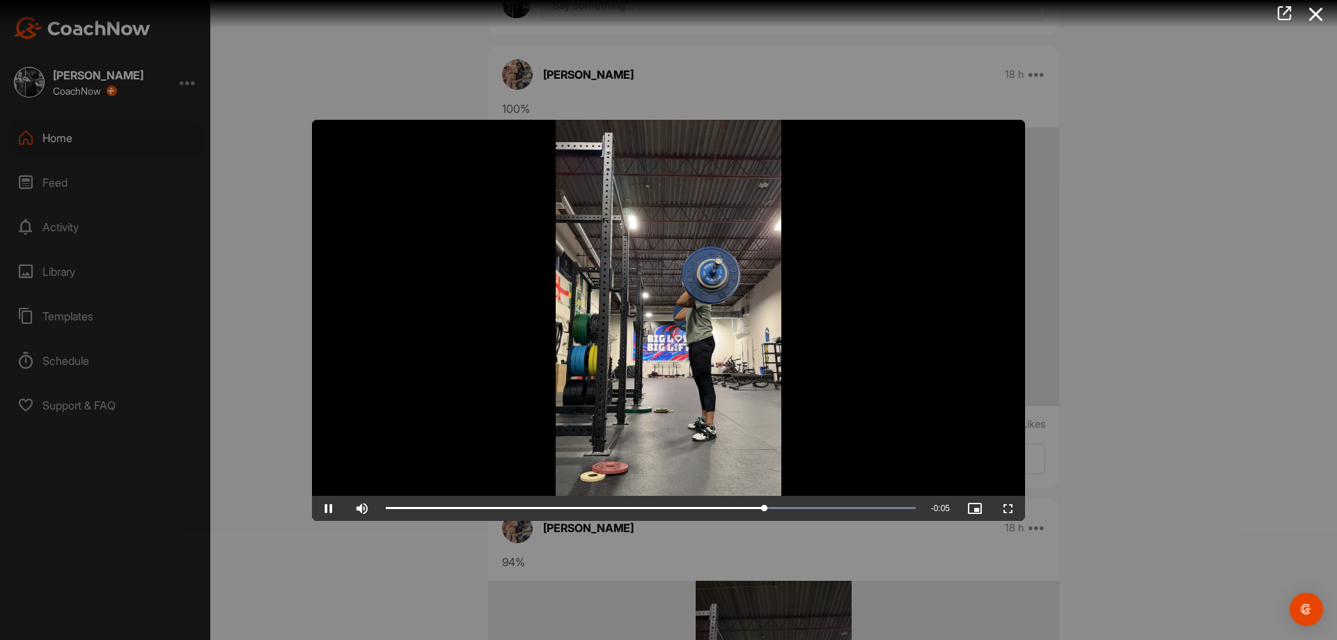
click at [1180, 502] on div at bounding box center [668, 320] width 1337 height 640
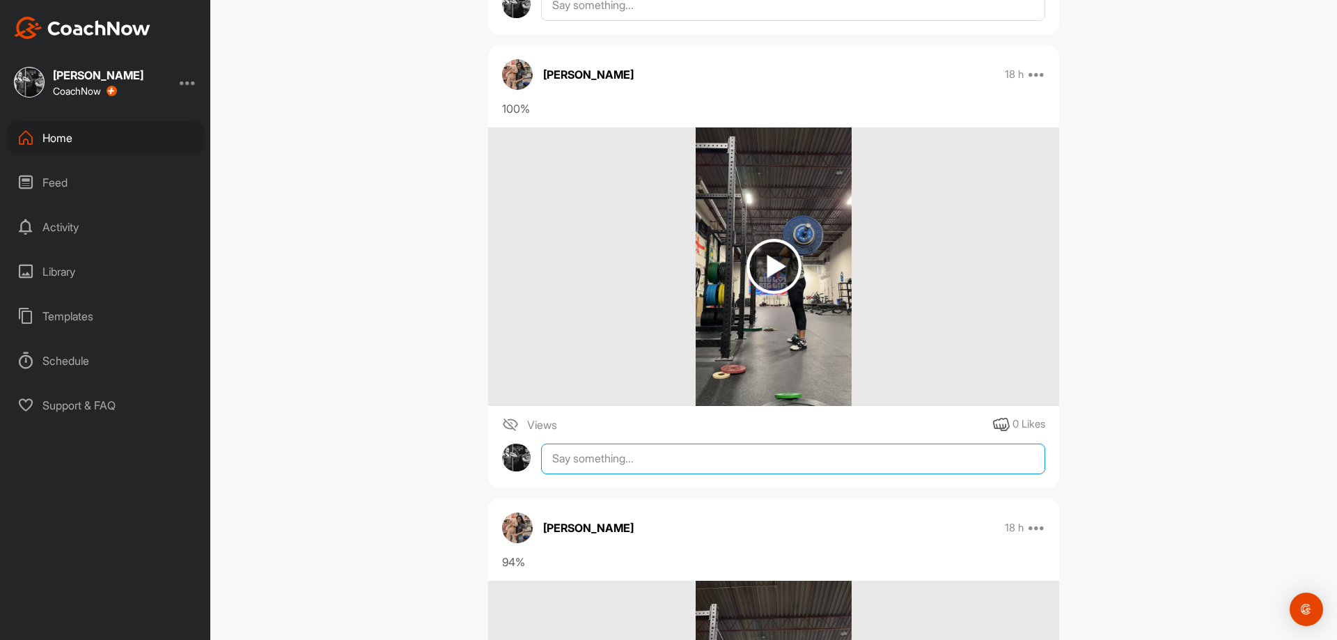
click at [863, 462] on textarea at bounding box center [793, 459] width 504 height 31
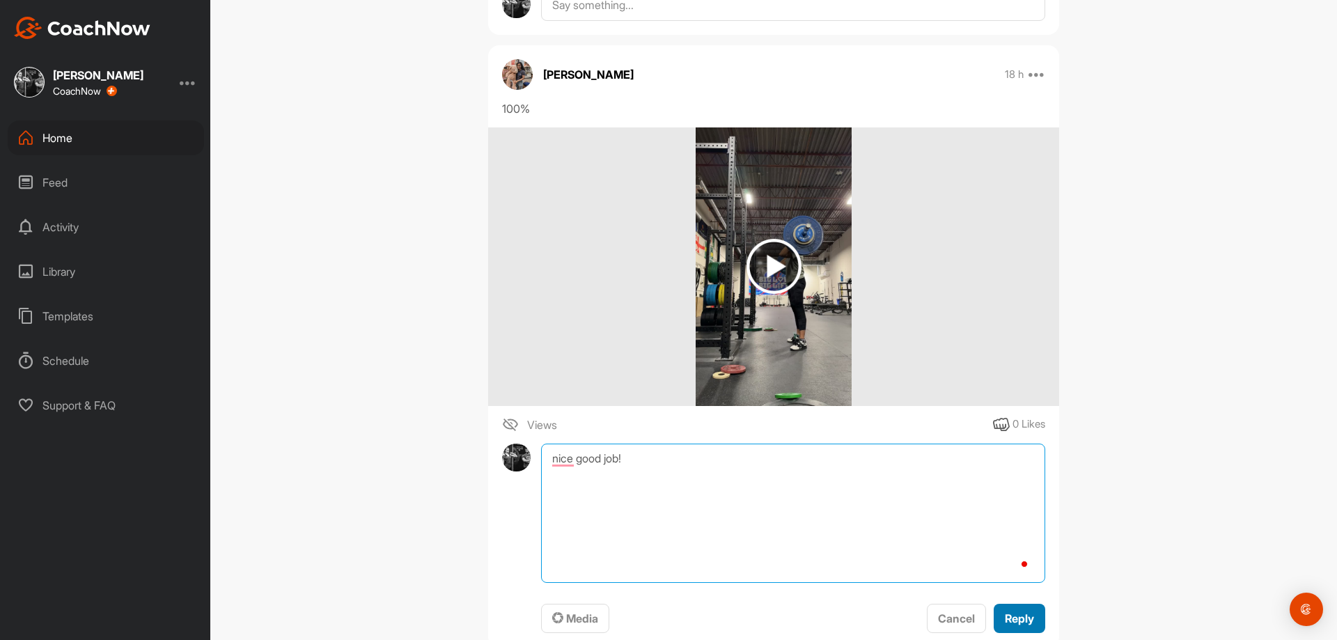
type textarea "nice good job!"
click at [1021, 613] on span "Reply" at bounding box center [1019, 618] width 29 height 14
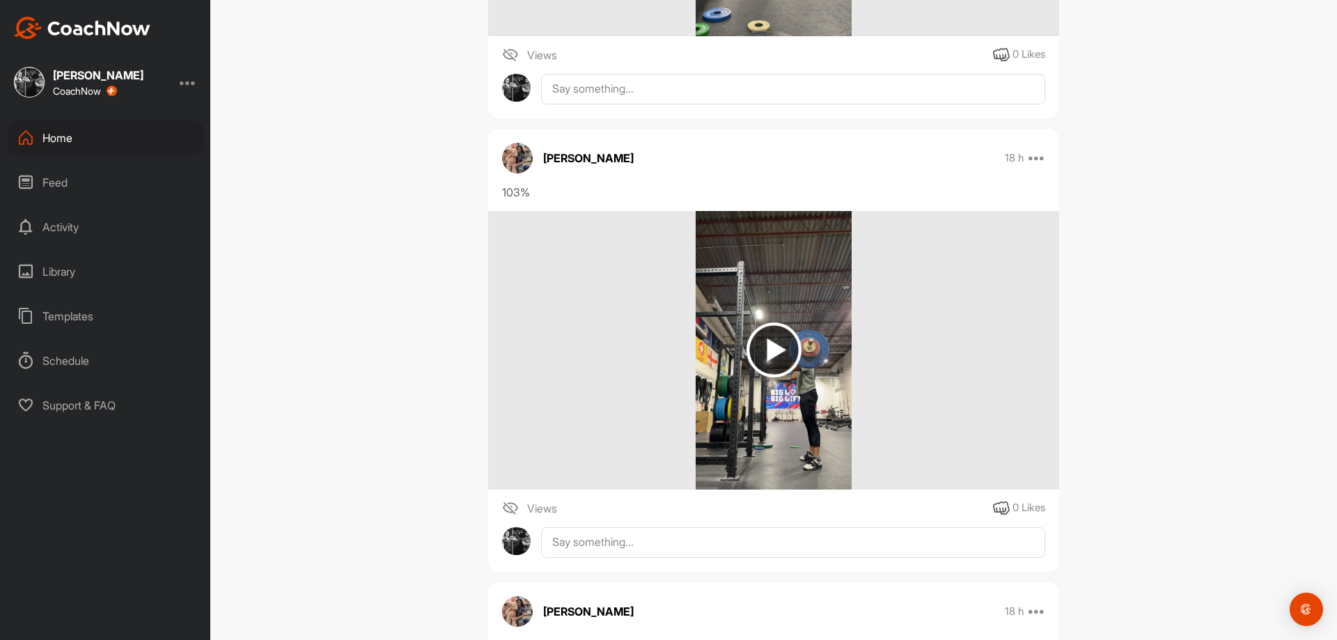
scroll to position [1462, 0]
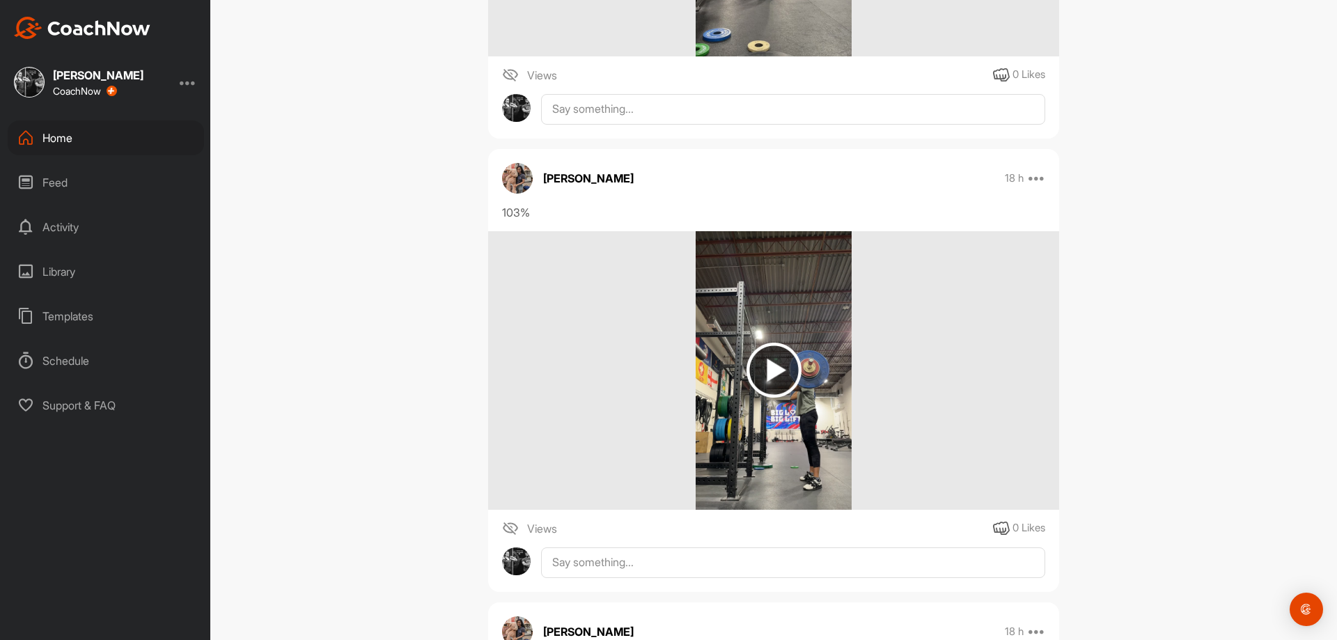
click at [771, 433] on img at bounding box center [774, 370] width 157 height 279
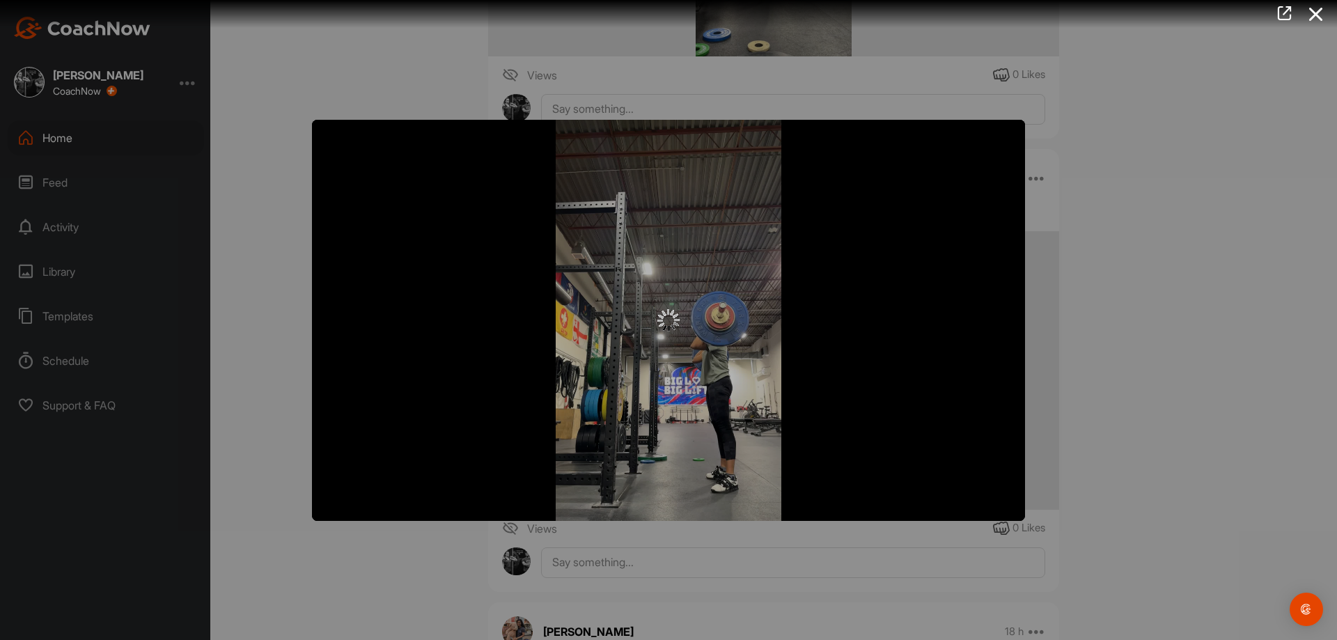
click at [531, 336] on img "Video Player" at bounding box center [668, 320] width 713 height 401
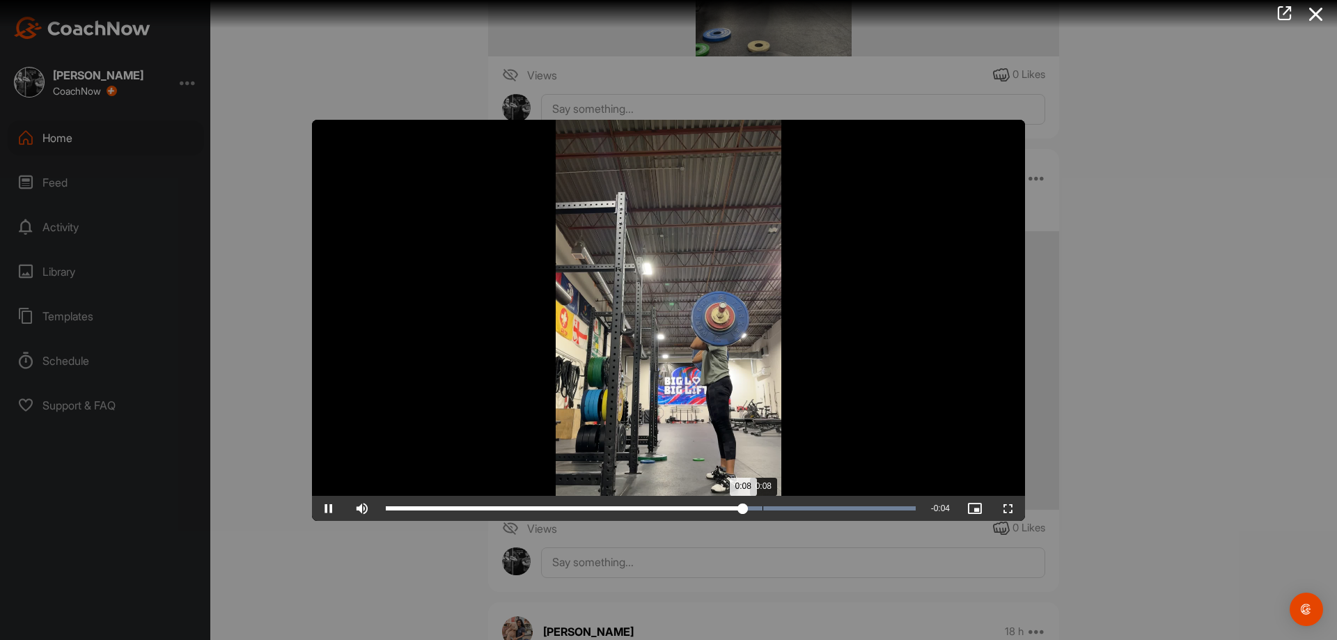
click at [763, 515] on div "Loaded : 100.00% 0:08 0:08" at bounding box center [651, 508] width 544 height 25
drag, startPoint x: 820, startPoint y: 515, endPoint x: 1043, endPoint y: 502, distance: 223.9
click at [820, 515] on div "Loaded : 100.00% 0:10 0:09" at bounding box center [651, 508] width 544 height 25
click at [1184, 467] on div at bounding box center [668, 320] width 1337 height 640
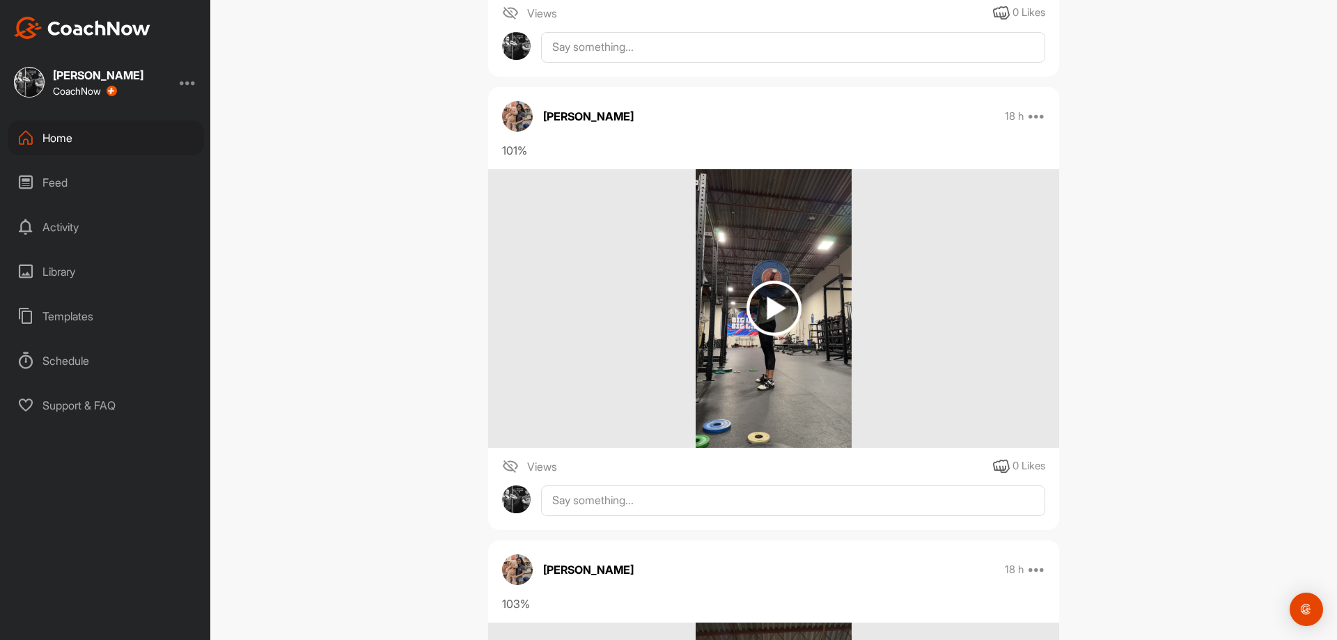
scroll to position [1044, 0]
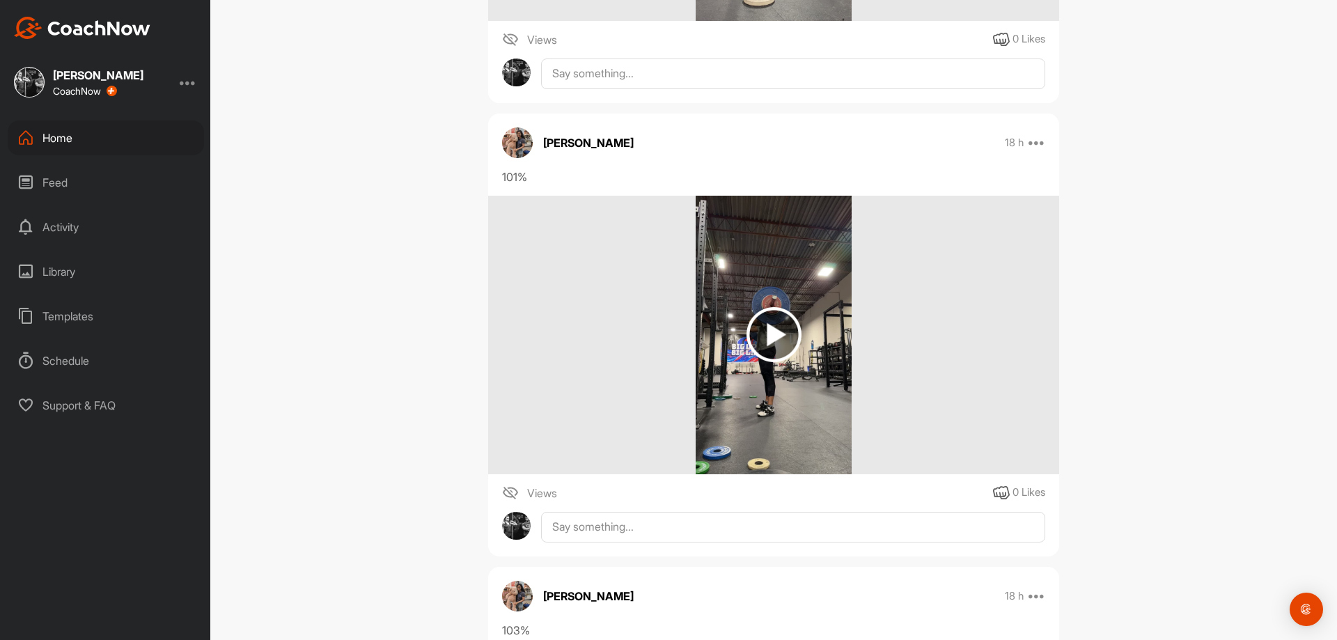
click at [733, 325] on img at bounding box center [774, 335] width 157 height 279
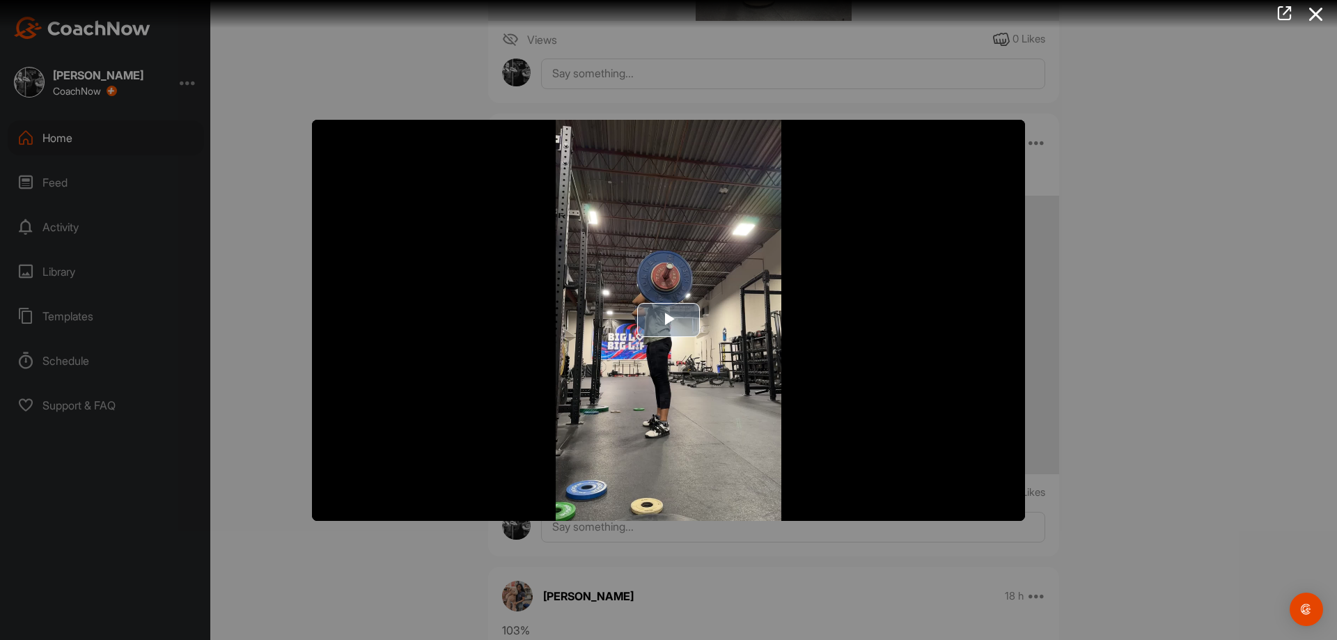
click at [633, 314] on img "Video Player" at bounding box center [668, 320] width 713 height 401
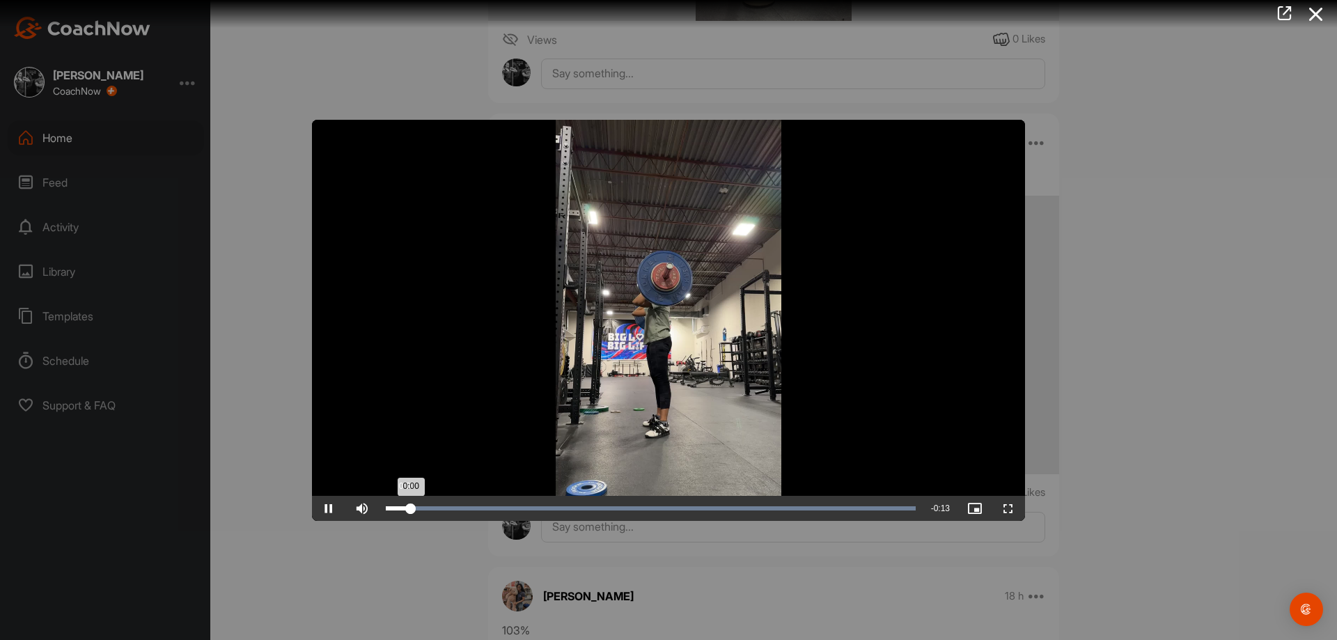
click at [406, 508] on div "0:00" at bounding box center [398, 508] width 25 height 4
click at [507, 510] on div "Loaded : 100.00% 0:03 0:00" at bounding box center [651, 508] width 544 height 25
click at [672, 513] on div "Loaded : 100.00% 0:06 0:07" at bounding box center [651, 508] width 544 height 25
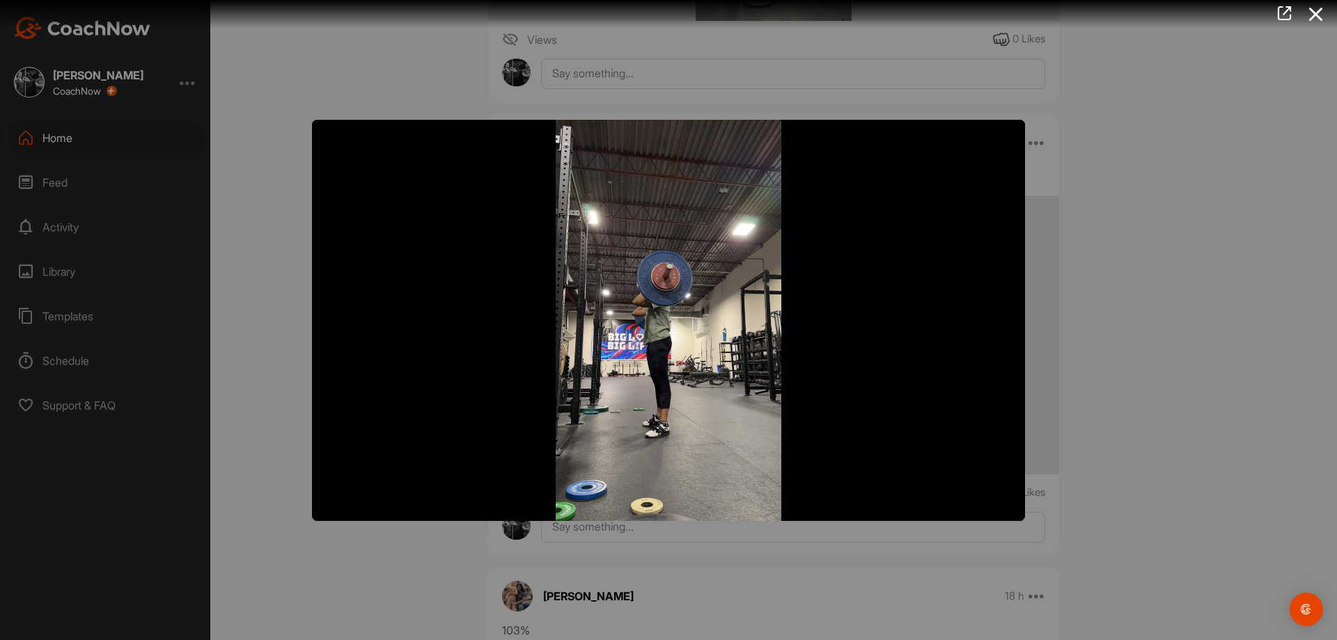
click at [751, 554] on div at bounding box center [668, 320] width 1337 height 640
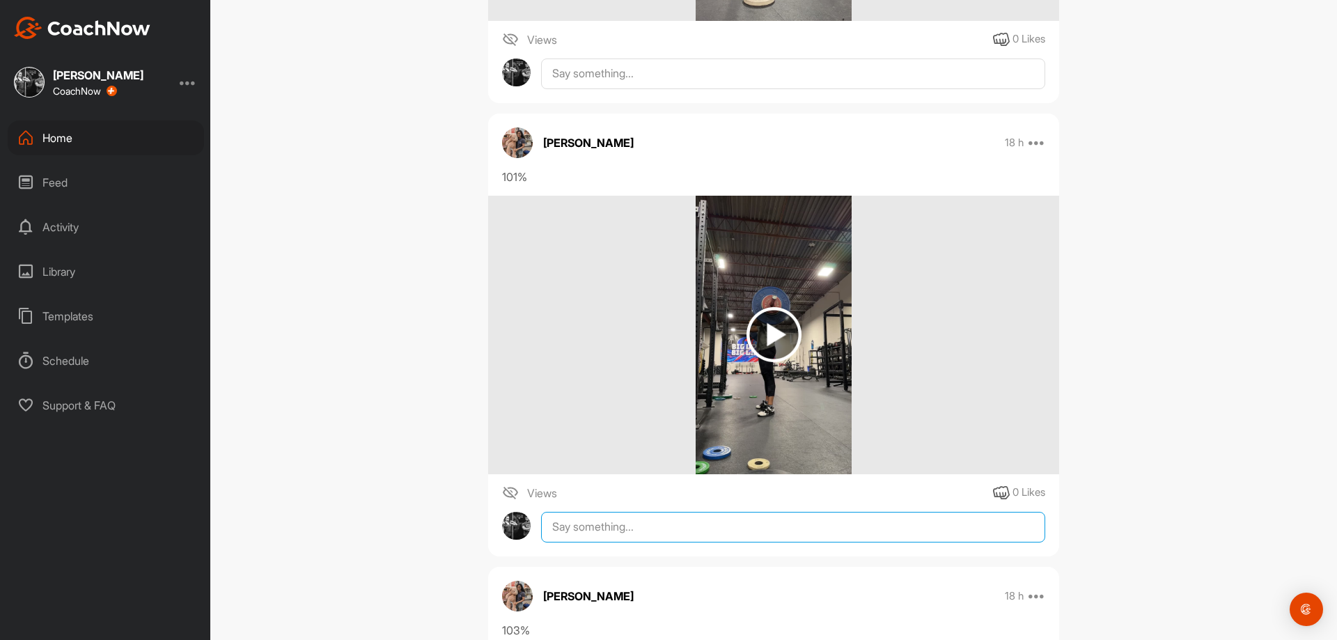
click at [772, 529] on textarea at bounding box center [793, 527] width 504 height 31
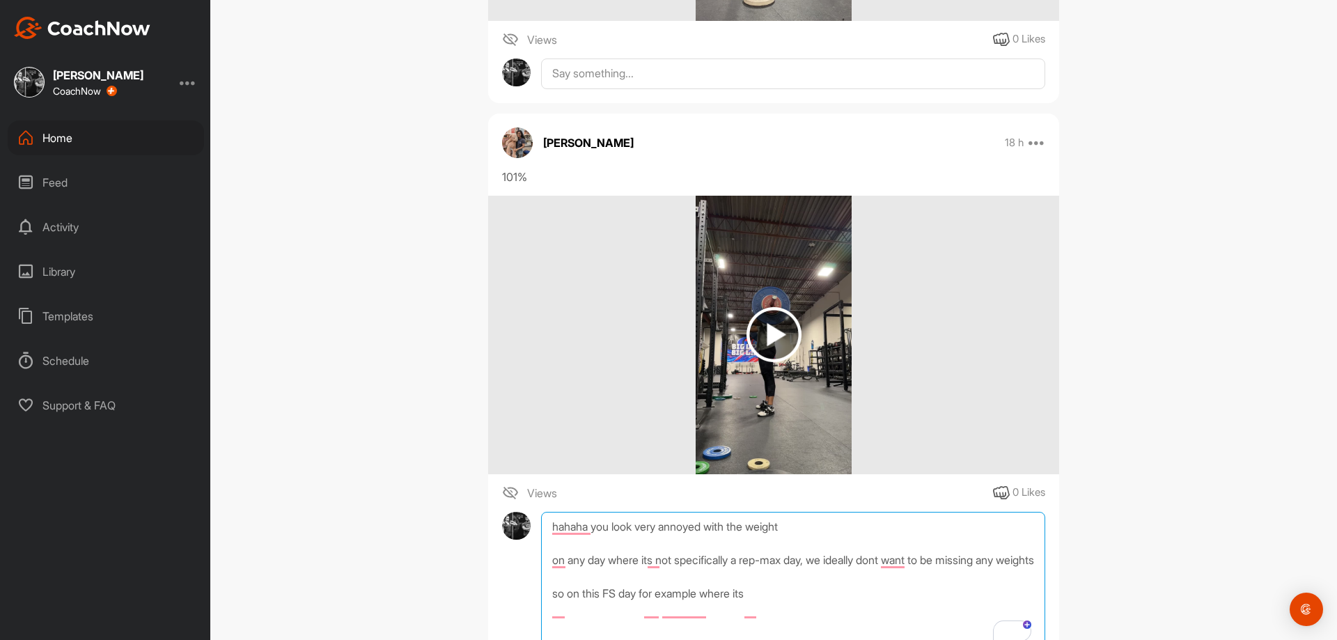
click at [918, 594] on textarea "hahaha you look very annoyed with the weight on any day where its not specifica…" at bounding box center [793, 581] width 504 height 139
click at [894, 605] on textarea "hahaha you look very annoyed with the weight on any day where its not specifica…" at bounding box center [793, 581] width 504 height 139
paste textarea "up to positional ability"
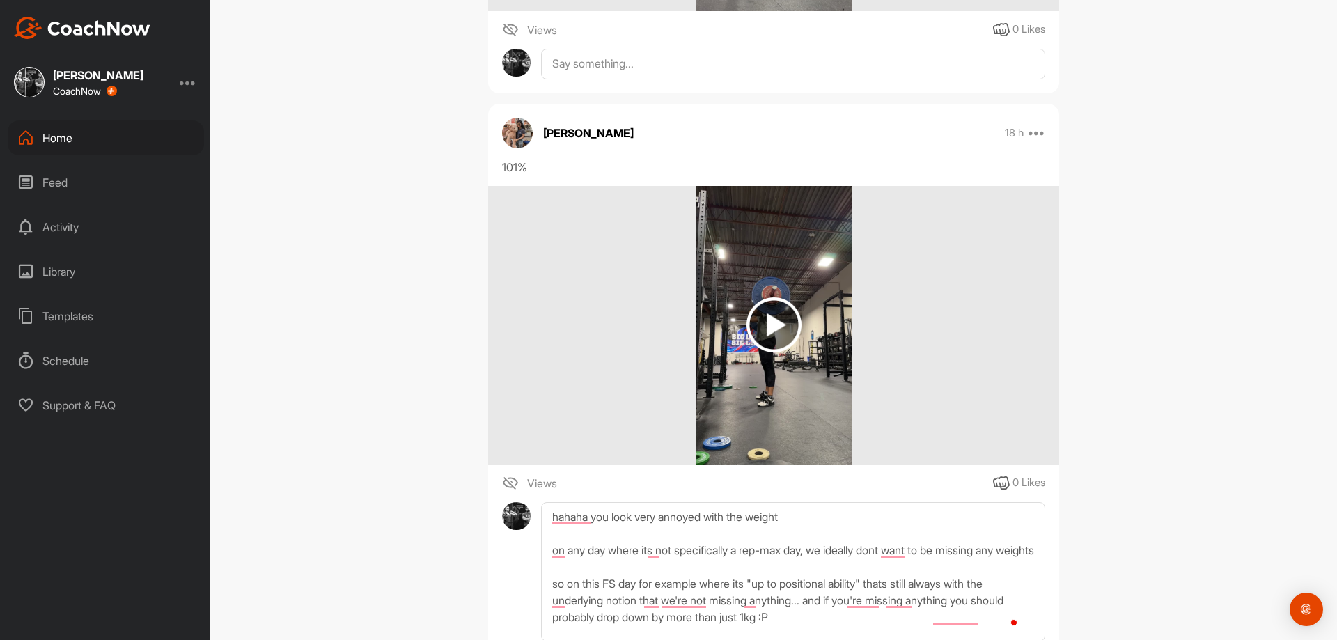
scroll to position [7, 0]
click at [845, 625] on textarea "hahaha you look very annoyed with the weight on any day where its not specifica…" at bounding box center [793, 571] width 504 height 139
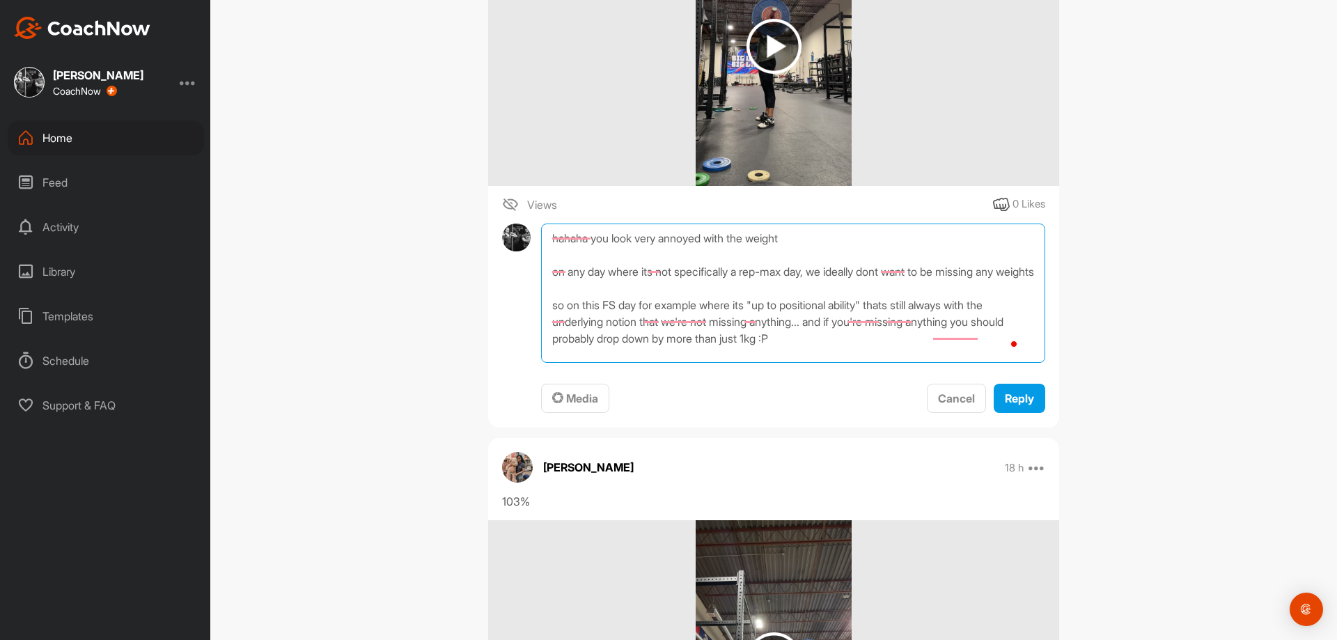
scroll to position [34, 0]
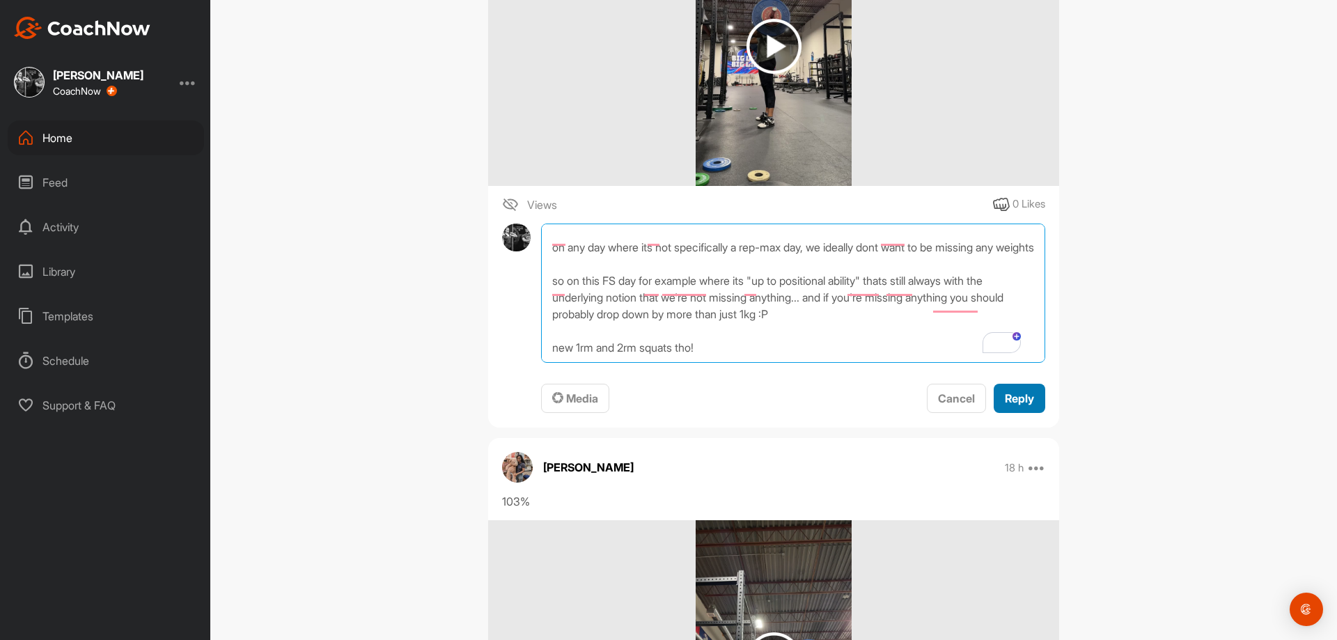
type textarea "hahaha you look very annoyed with the weight on any day where its not specifica…"
click at [1016, 401] on span "Reply" at bounding box center [1019, 398] width 29 height 14
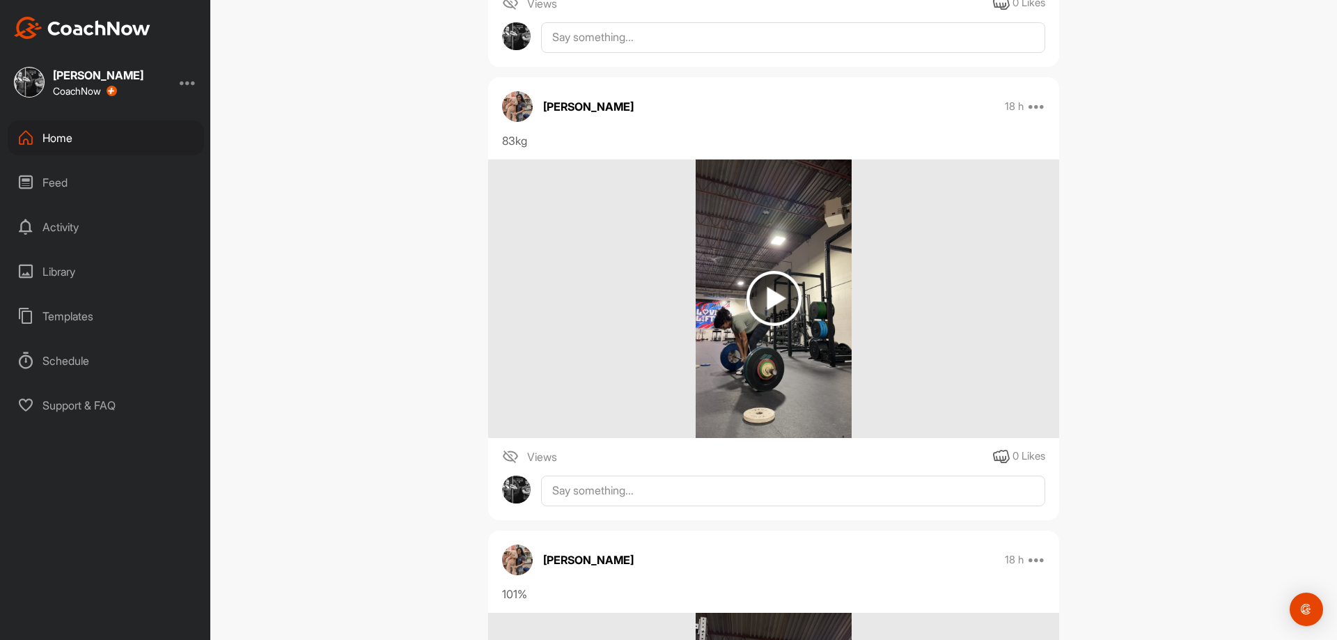
scroll to position [567, 0]
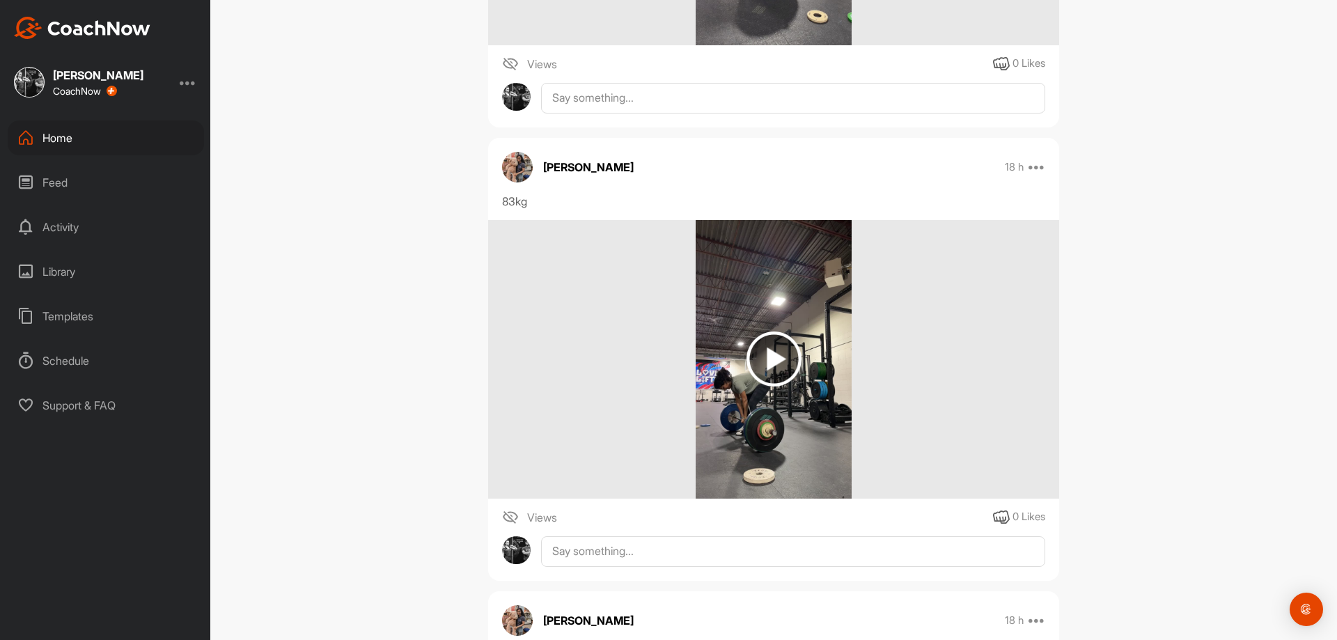
click at [806, 404] on img at bounding box center [774, 359] width 157 height 279
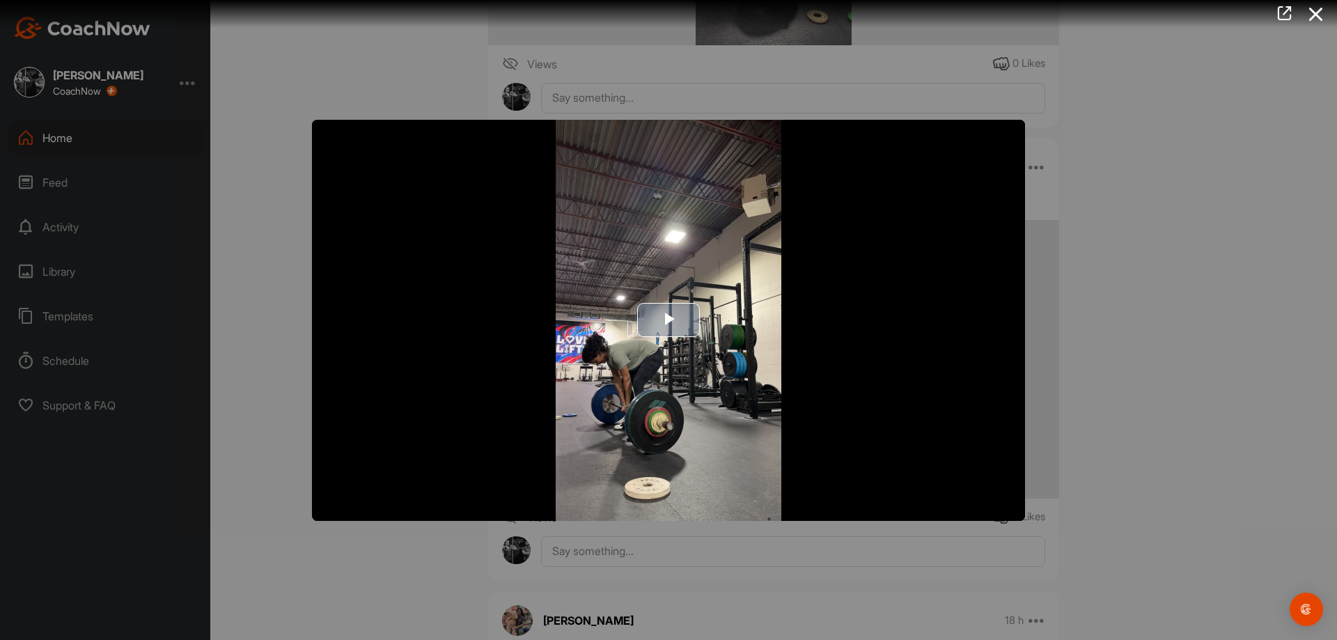
click at [684, 388] on img "Video Player" at bounding box center [668, 320] width 713 height 401
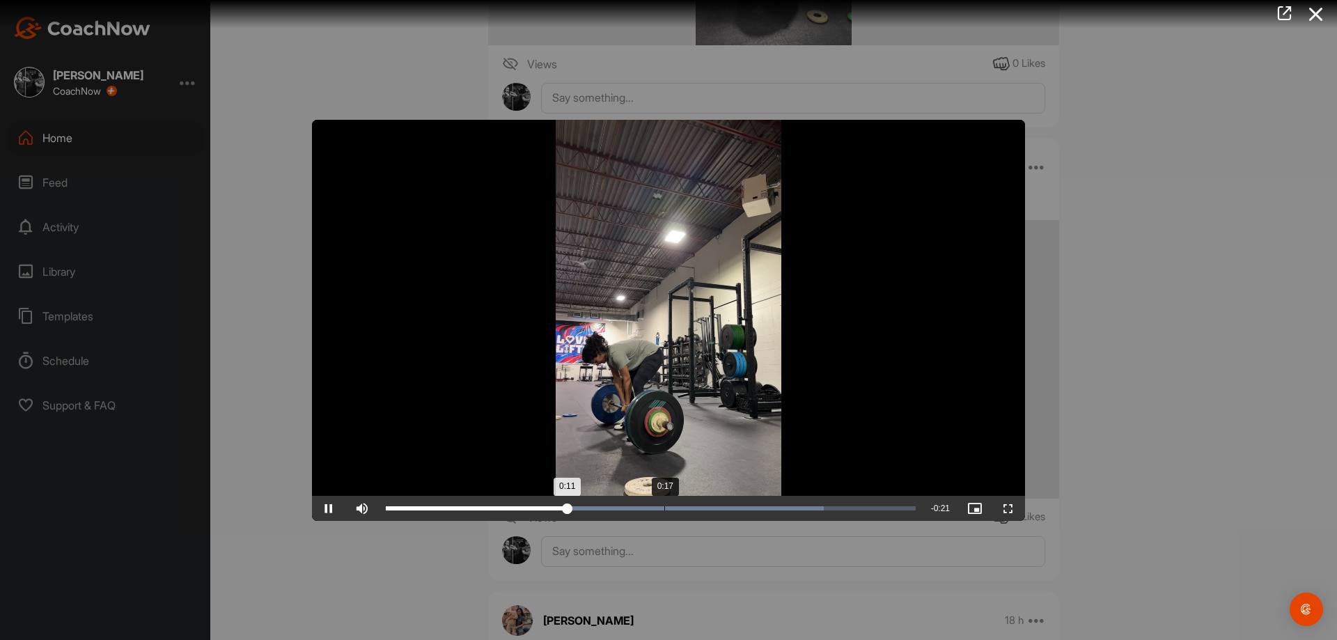
drag, startPoint x: 668, startPoint y: 510, endPoint x: 680, endPoint y: 509, distance: 12.6
click at [668, 510] on div "Loaded : 82.69% 0:17 0:11" at bounding box center [651, 508] width 530 height 4
click at [824, 509] on div "Loaded : 87.80% 0:27 0:27" at bounding box center [651, 508] width 530 height 4
click at [870, 515] on div "Loaded : 97.24% 0:29 0:28" at bounding box center [651, 508] width 544 height 25
